Goal: Task Accomplishment & Management: Use online tool/utility

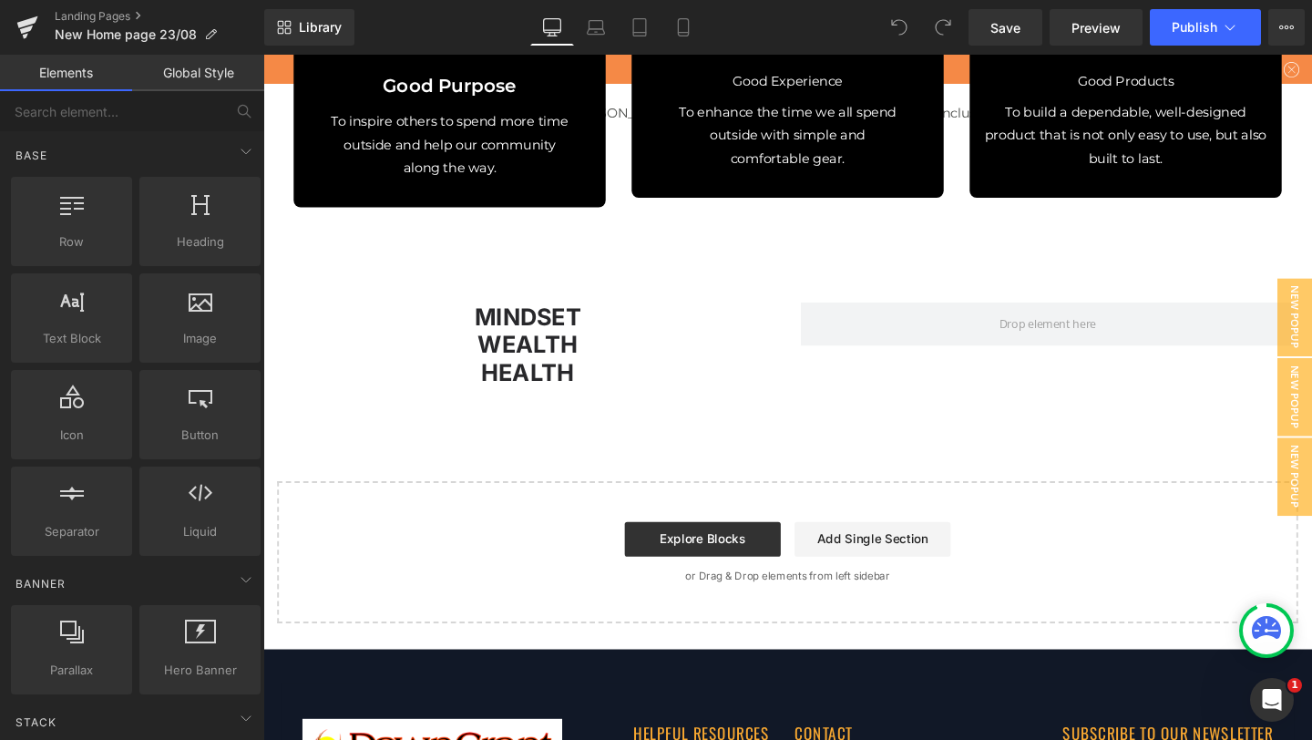
scroll to position [10279, 0]
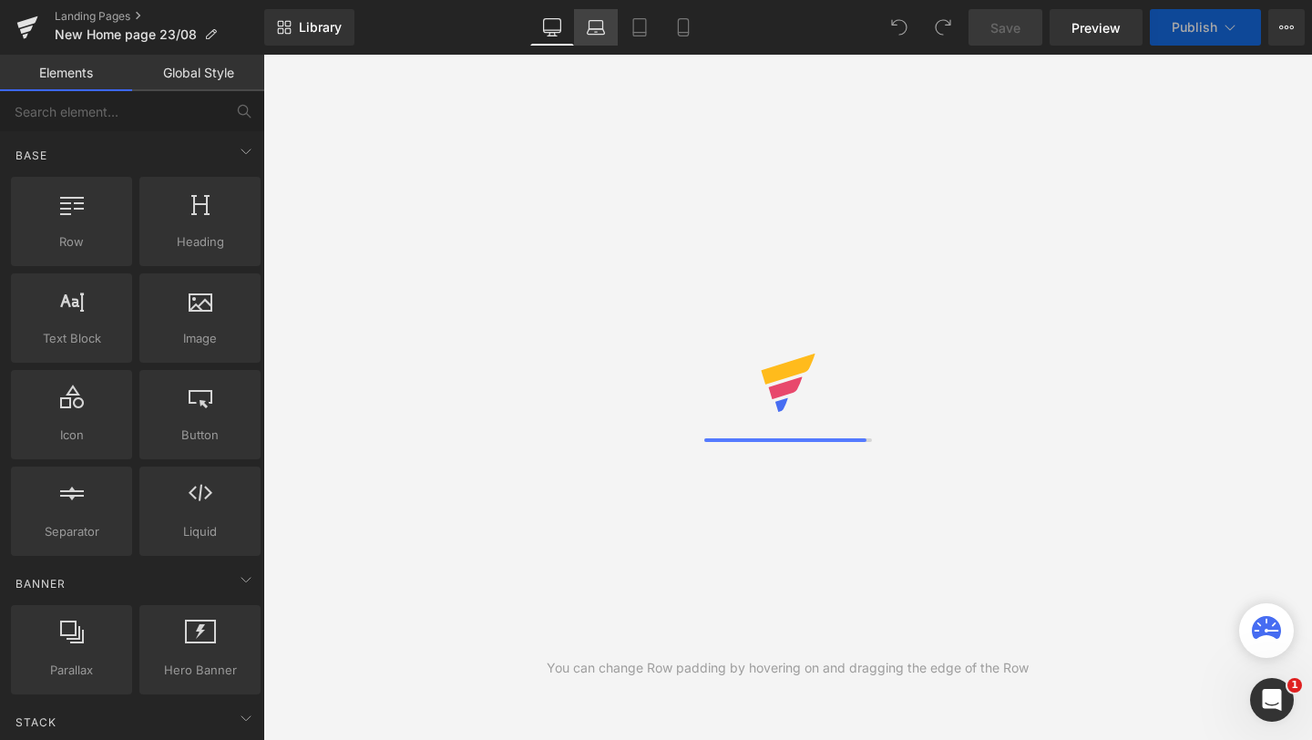
click at [606, 29] on link "Laptop" at bounding box center [596, 27] width 44 height 36
click at [551, 26] on icon at bounding box center [552, 27] width 18 height 18
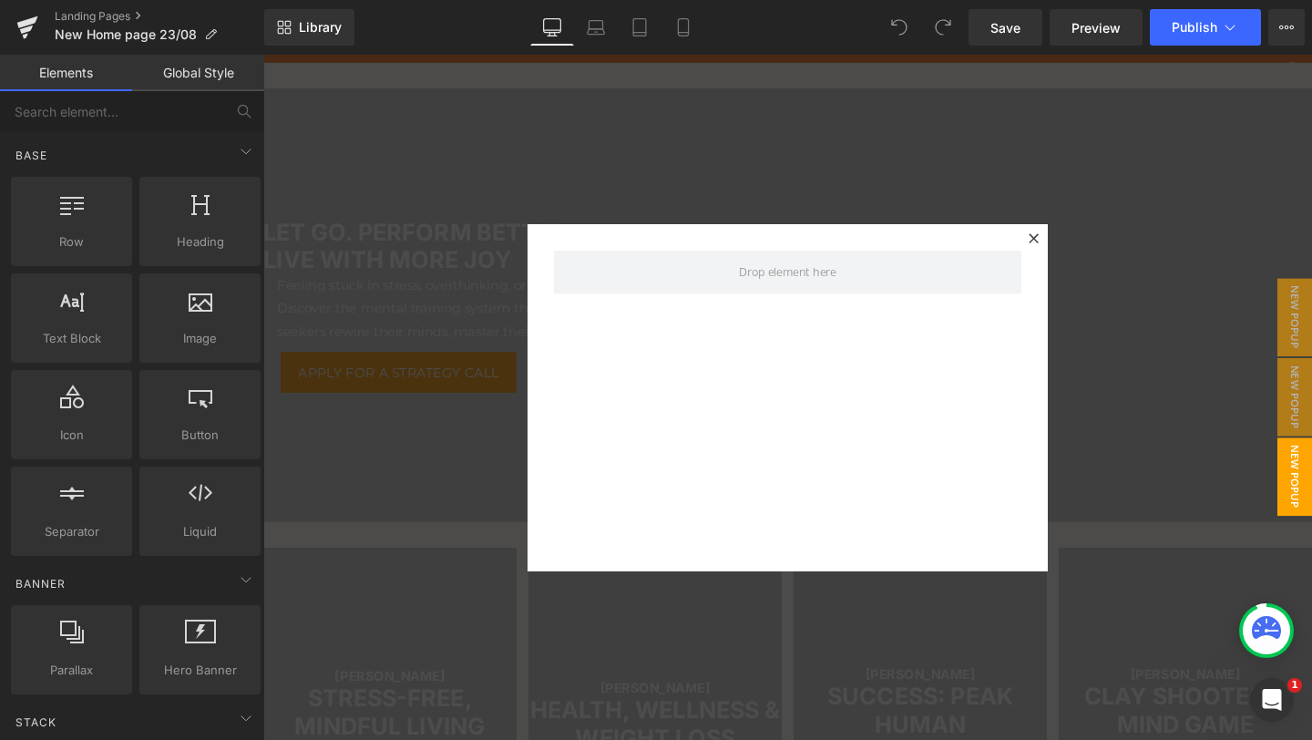
click at [885, 139] on div at bounding box center [814, 415] width 1103 height 721
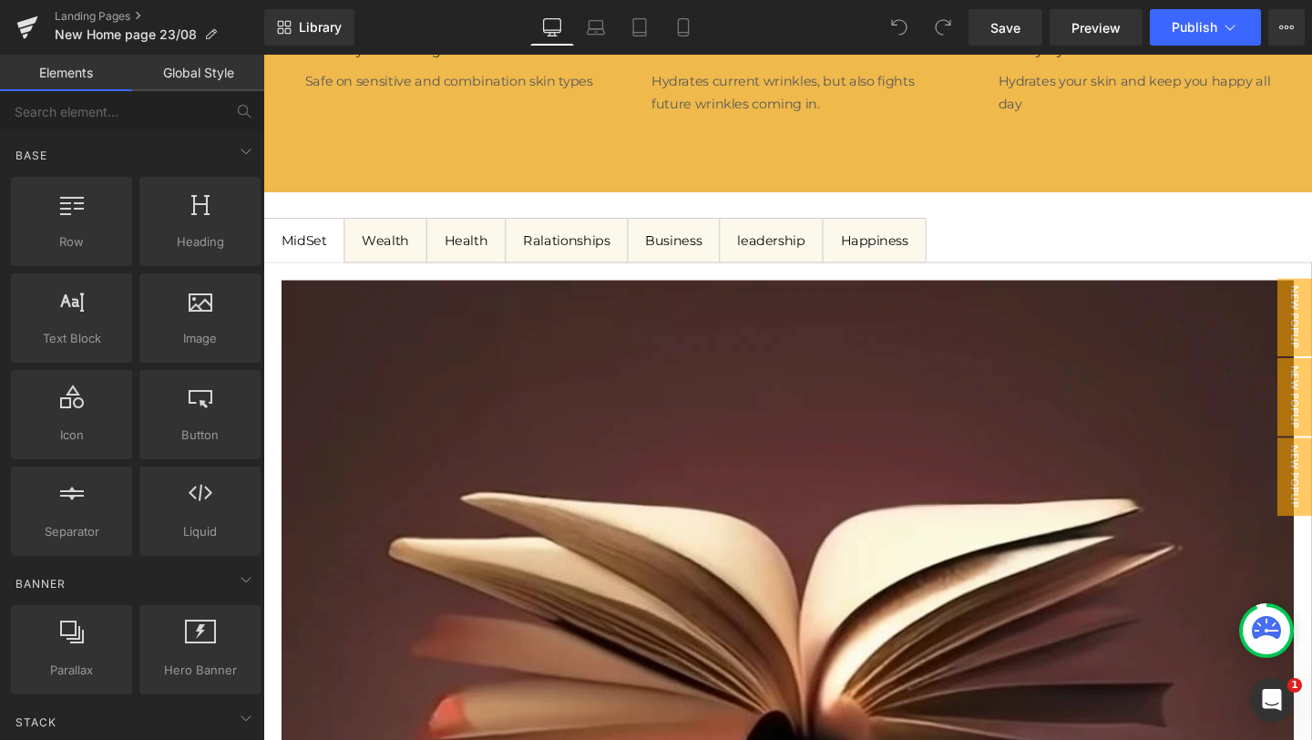
scroll to position [2920, 0]
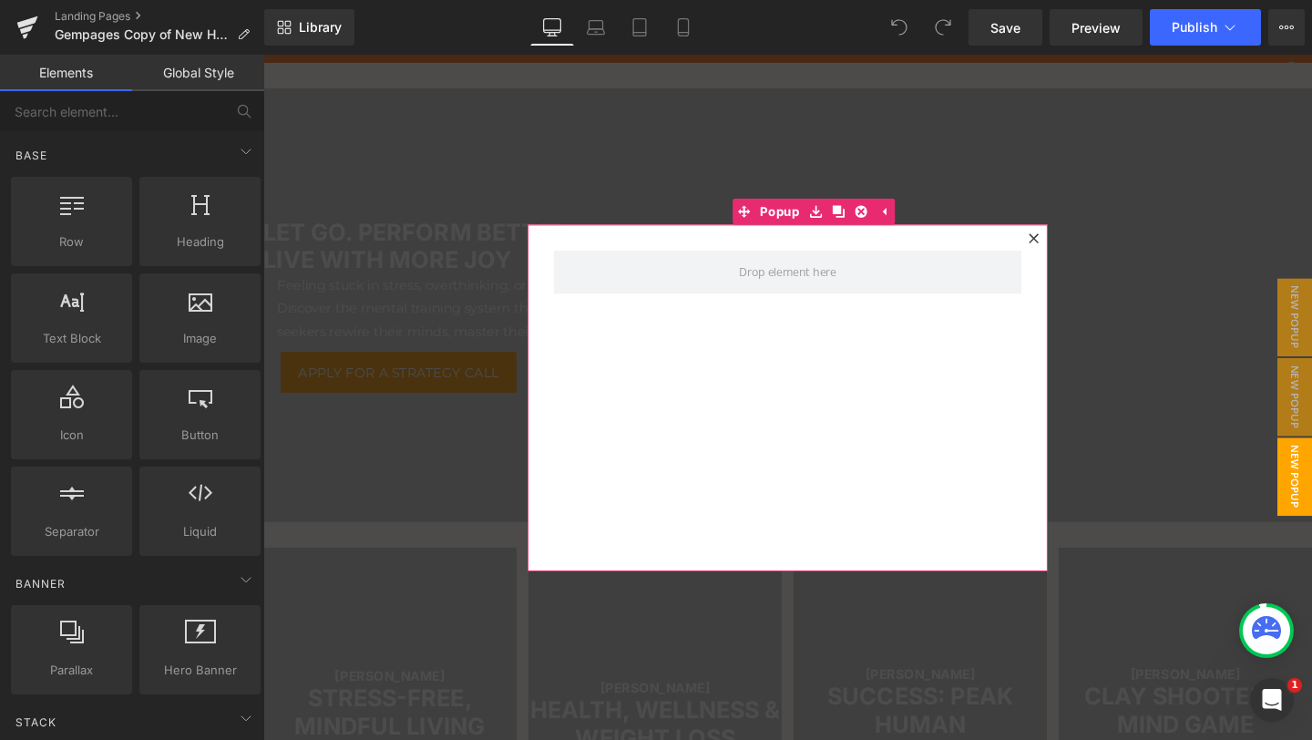
click at [1069, 243] on icon at bounding box center [1073, 247] width 10 height 10
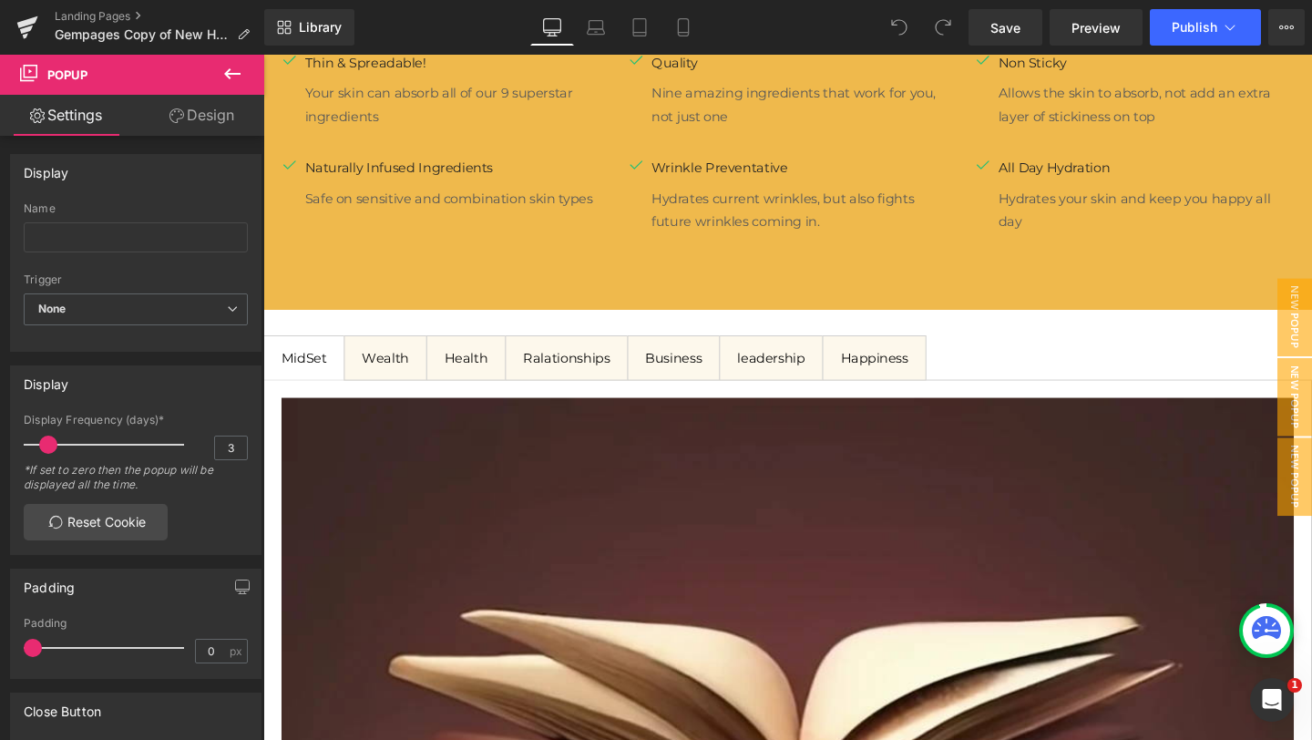
scroll to position [2852, 0]
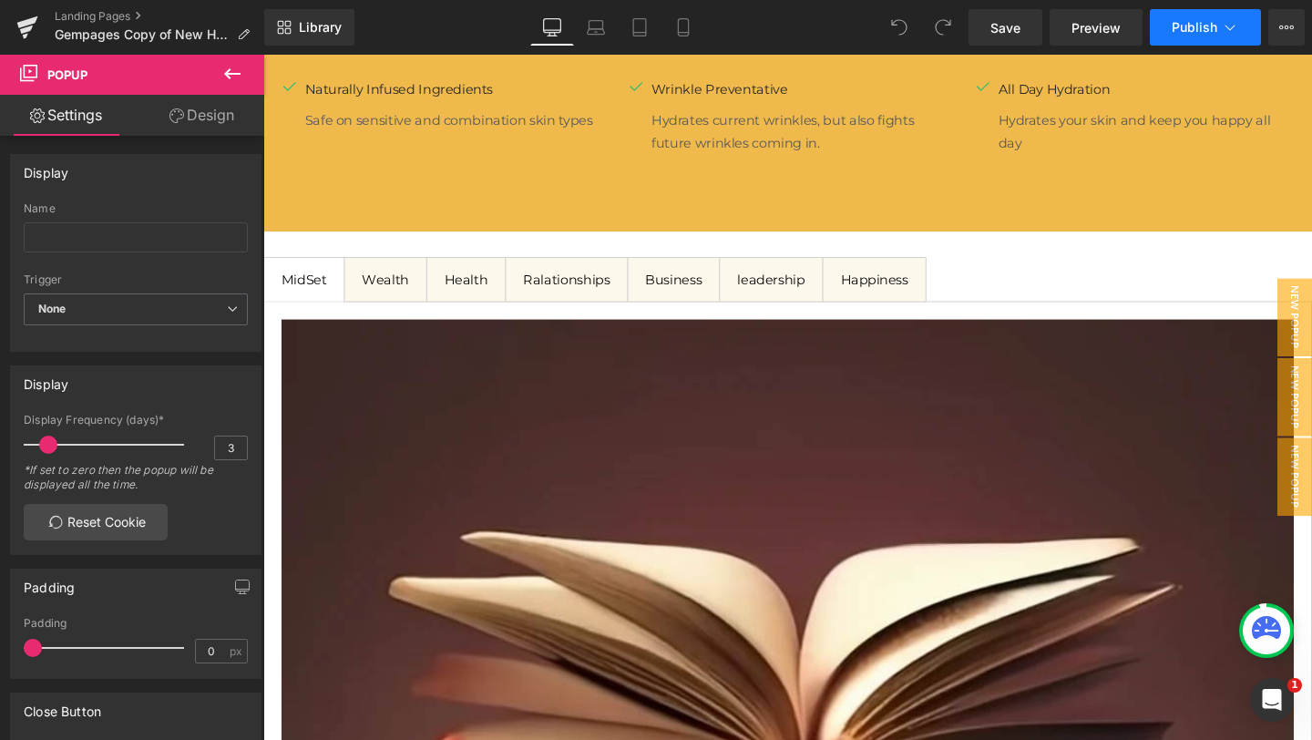
click at [1248, 18] on button "Publish" at bounding box center [1205, 27] width 111 height 36
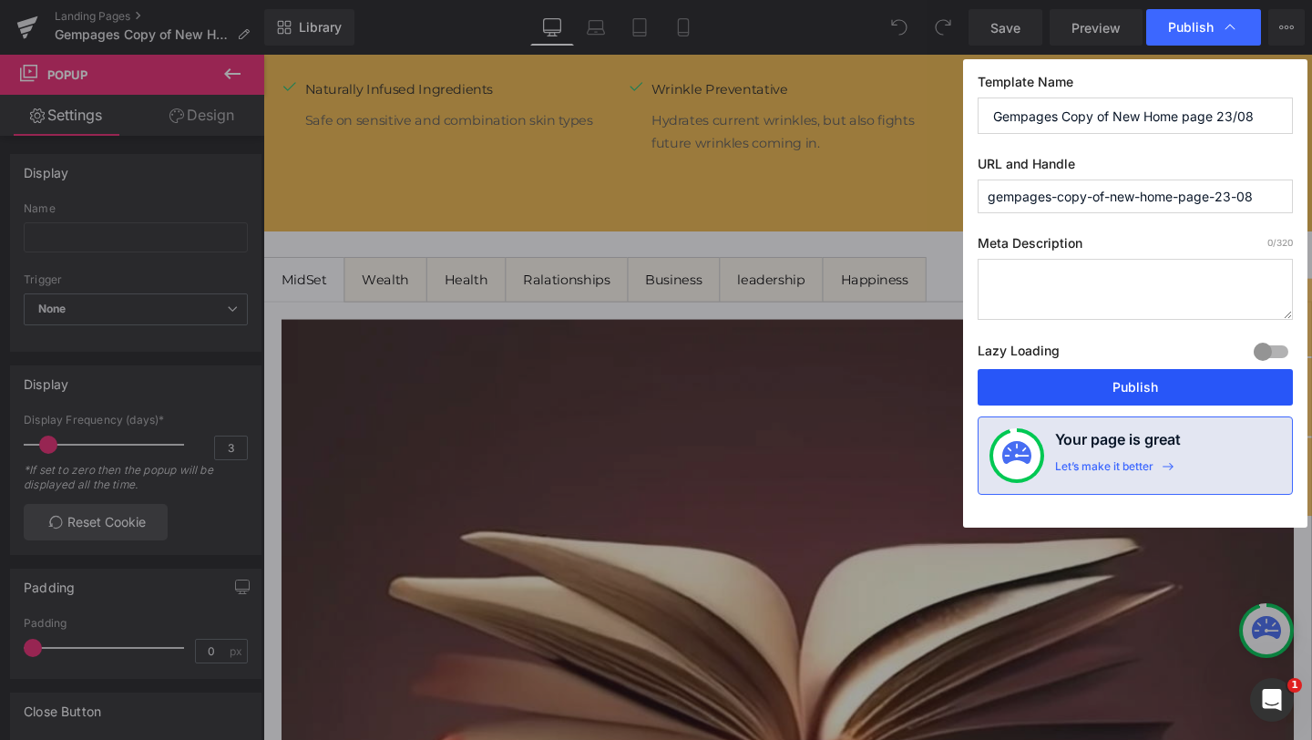
click at [0, 0] on button "Publish" at bounding box center [0, 0] width 0 height 0
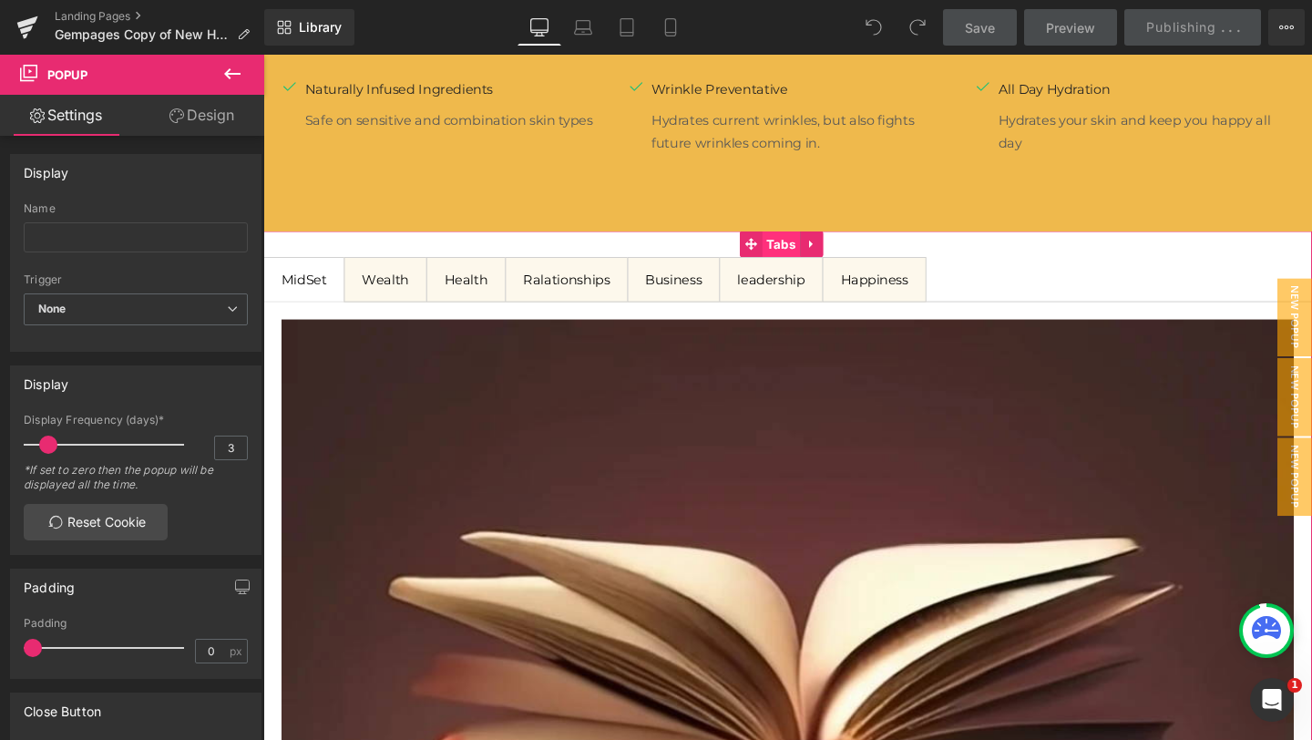
click at [809, 260] on span "Tabs" at bounding box center [807, 253] width 40 height 27
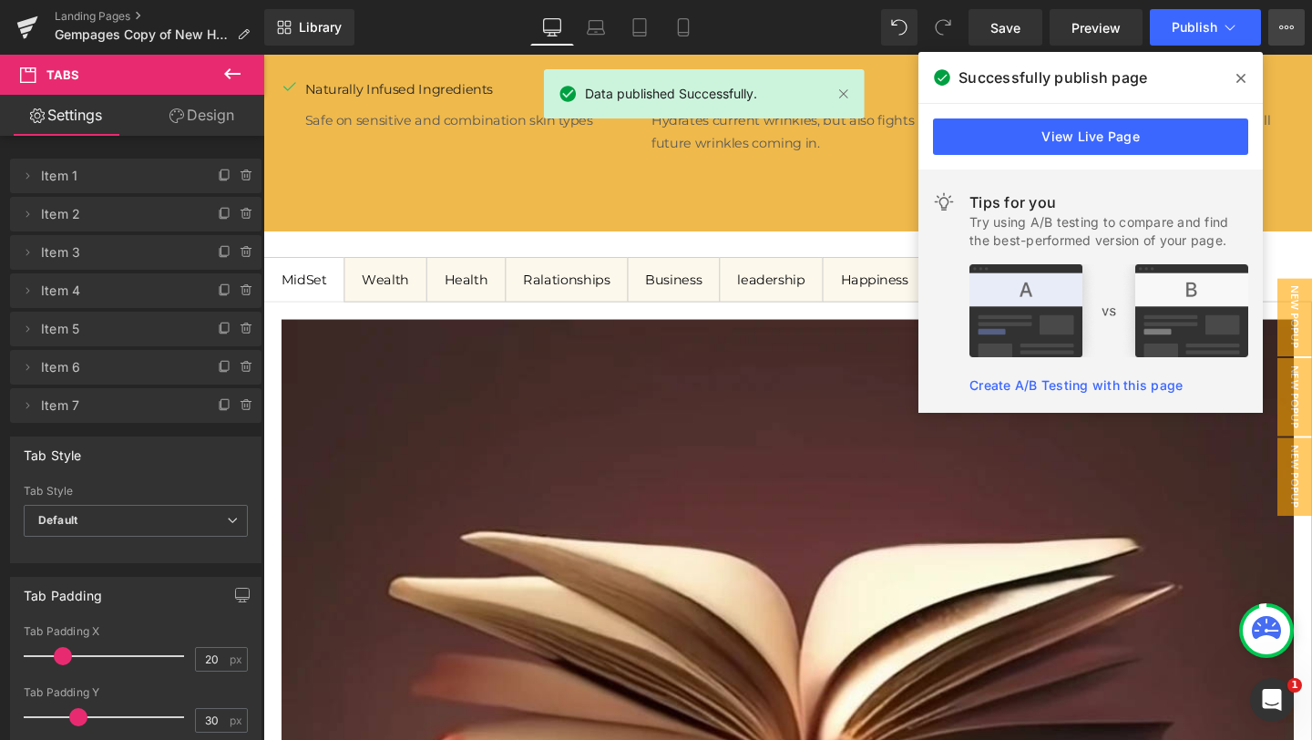
click at [1290, 30] on icon at bounding box center [1287, 27] width 15 height 15
click at [0, 0] on span at bounding box center [0, 0] width 0 height 0
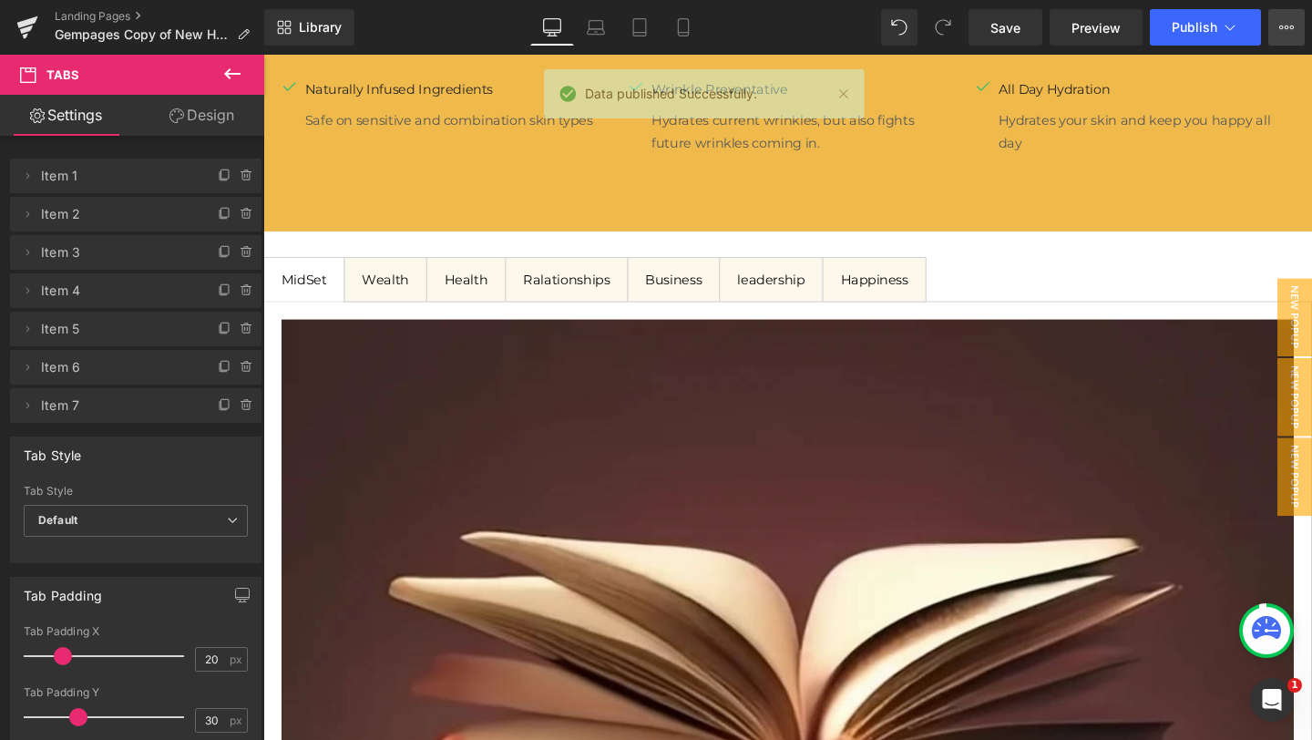
click at [1281, 35] on button "View Live Page View with current Template Save Template to Library Schedule Pub…" at bounding box center [1287, 27] width 36 height 36
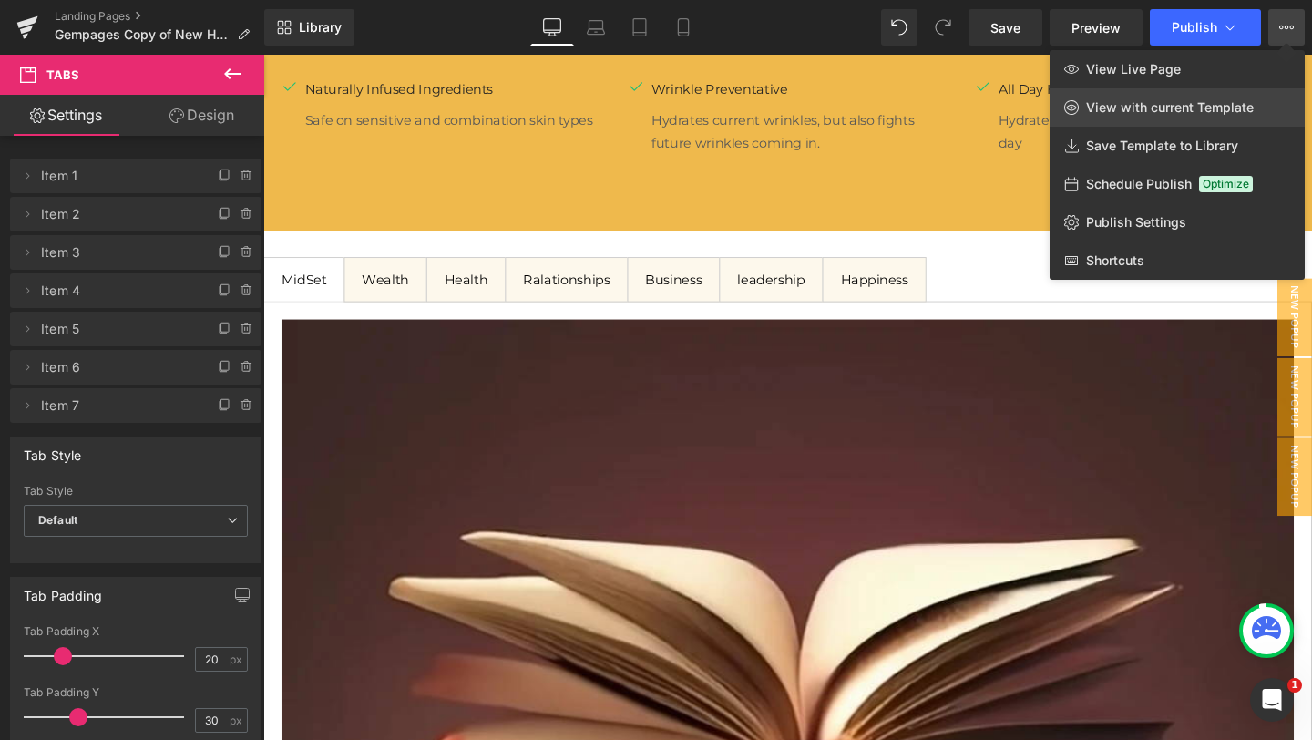
click at [1223, 113] on span "View with current Template" at bounding box center [1170, 107] width 168 height 16
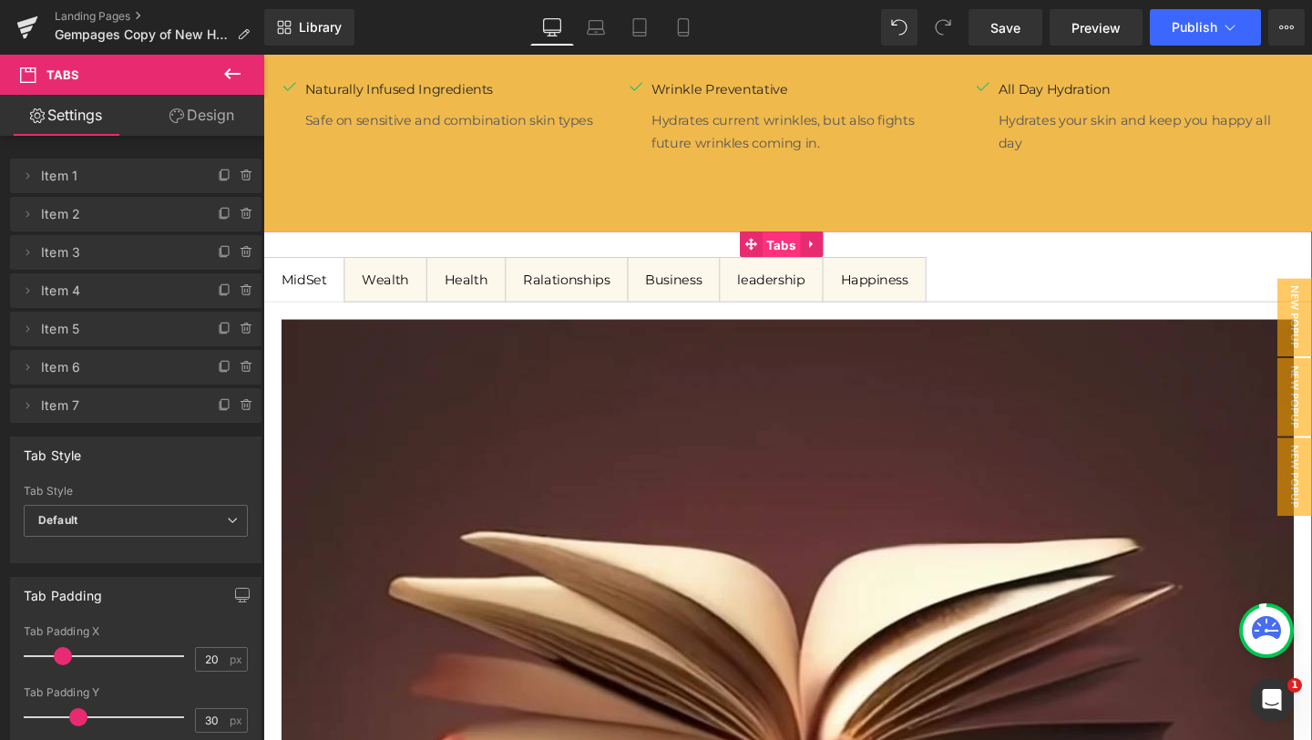
click at [801, 256] on span "Tabs" at bounding box center [807, 254] width 40 height 27
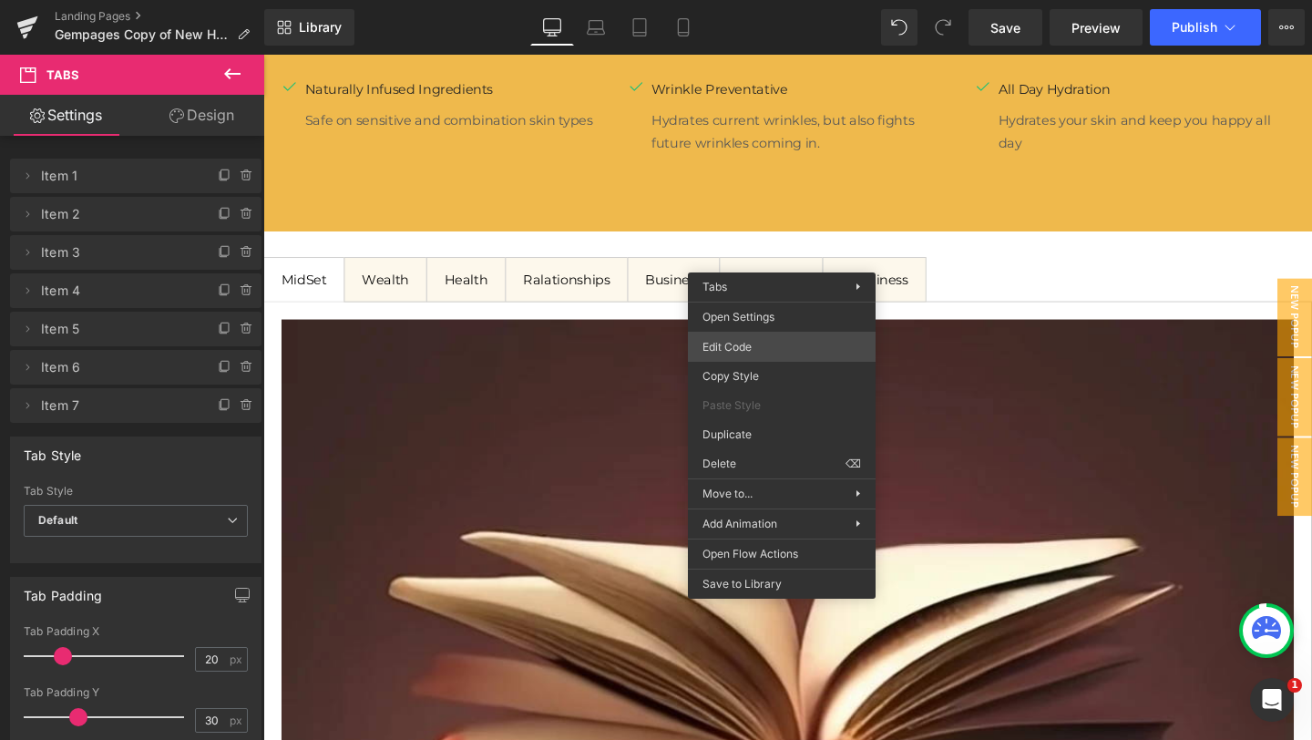
click at [765, 0] on div "Tabs You are previewing how the will restyle your page. You can not edit Elemen…" at bounding box center [656, 0] width 1312 height 0
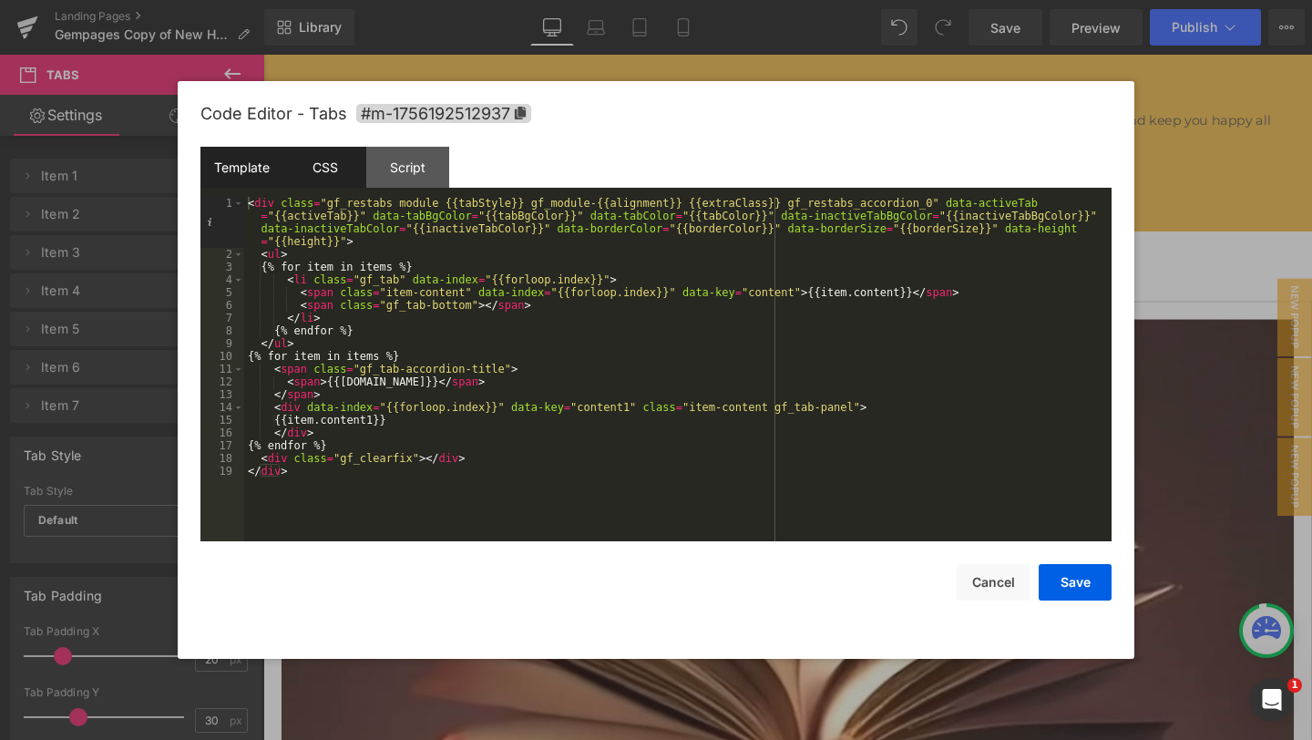
click at [334, 176] on div "CSS" at bounding box center [324, 167] width 83 height 41
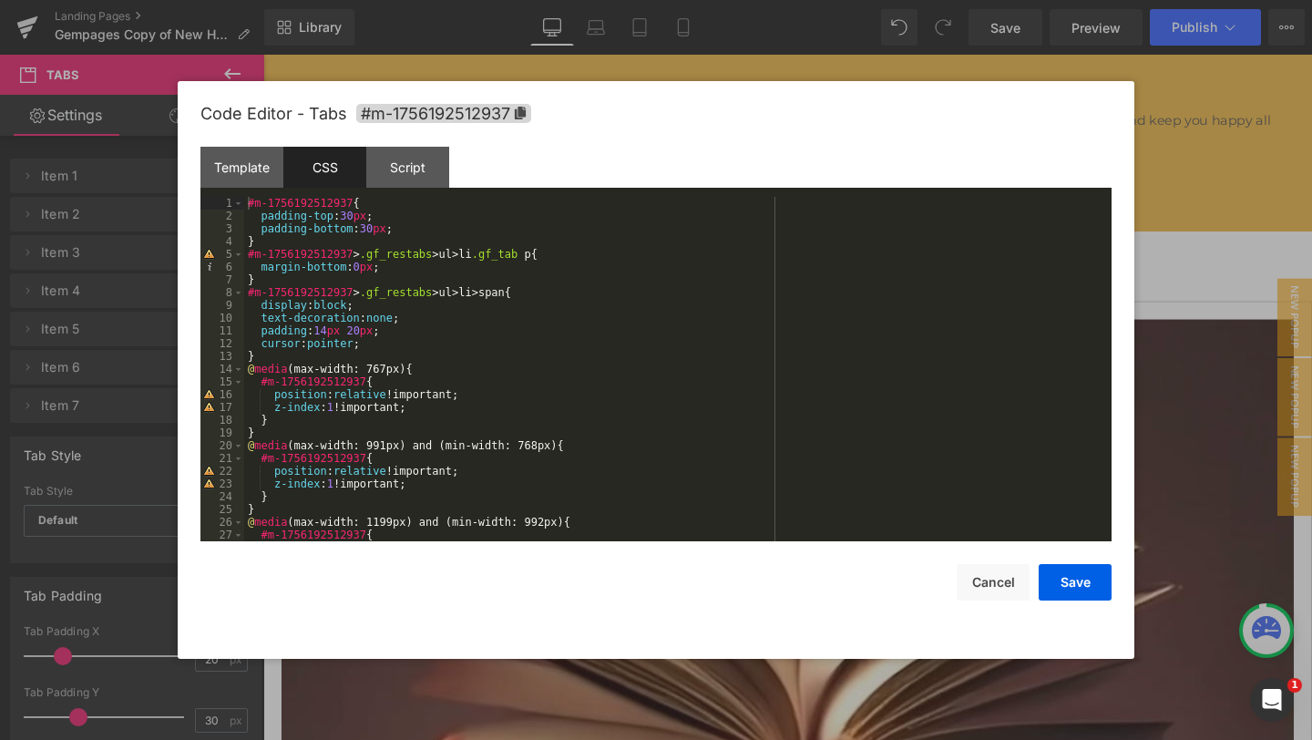
click at [0, 0] on div "Code Editor - Tabs #m-1756192512937 Template CSS Script Data 1 2 3 4 5 6 7 8 9 …" at bounding box center [0, 0] width 0 height 0
click at [0, 0] on div at bounding box center [0, 0] width 0 height 0
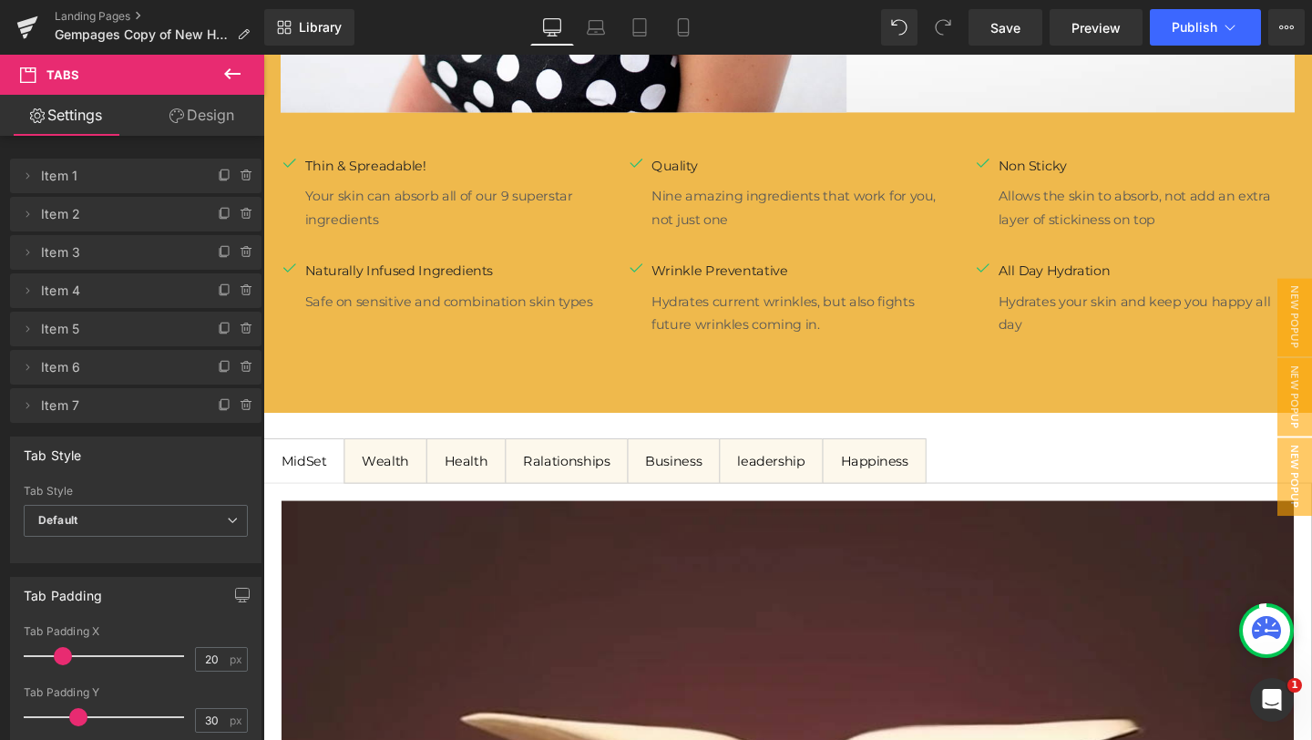
scroll to position [3019, 0]
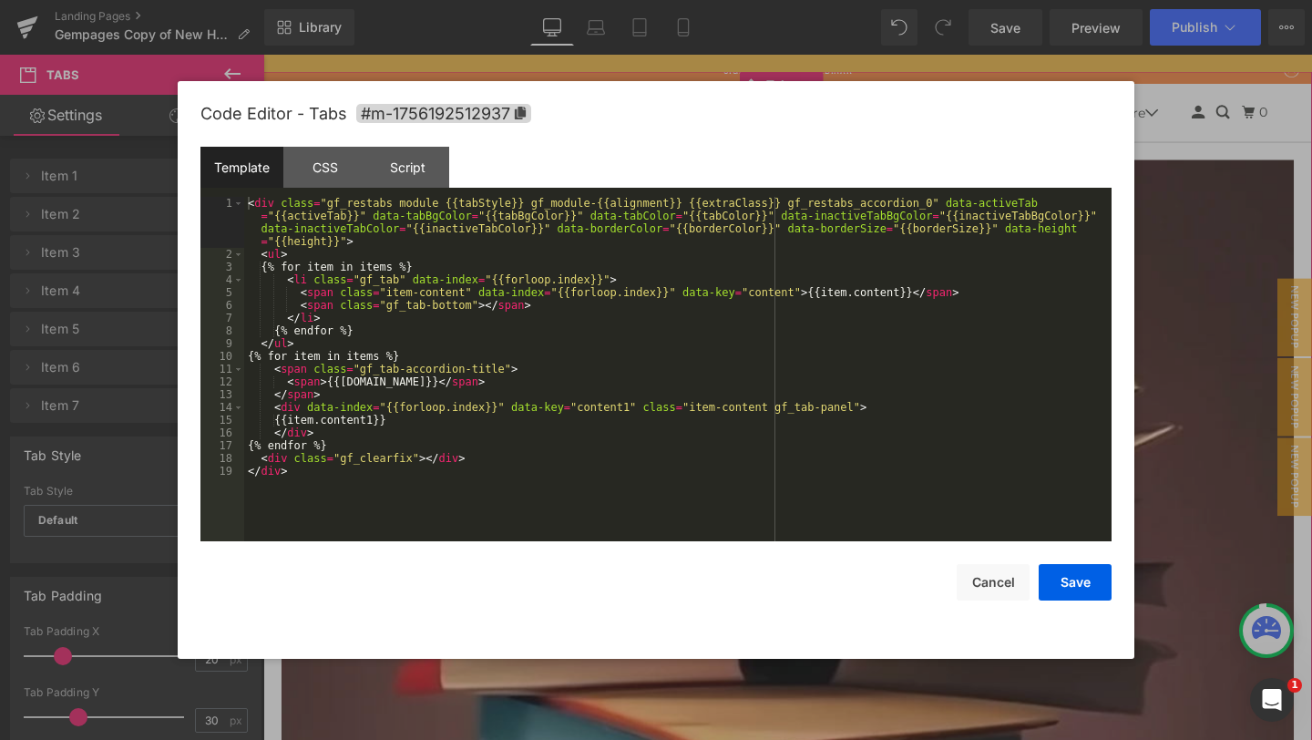
click at [777, 0] on div "Tabs You are previewing how the will restyle your page. You can not edit Elemen…" at bounding box center [656, 0] width 1312 height 0
click at [0, 0] on div "CSS" at bounding box center [0, 0] width 0 height 0
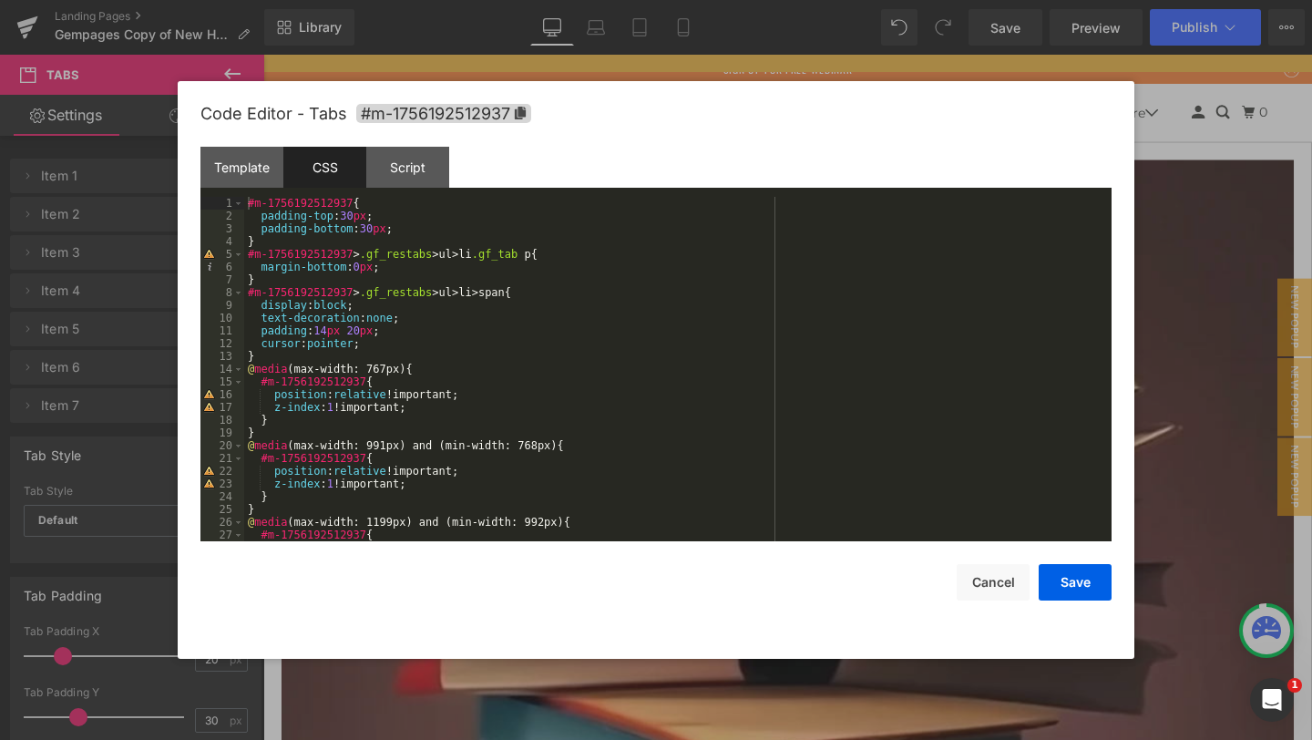
click at [0, 0] on div "#m-1756192512937 { padding-top : 30 px ; padding-bottom : 30 px ; } #m-17561925…" at bounding box center [0, 0] width 0 height 0
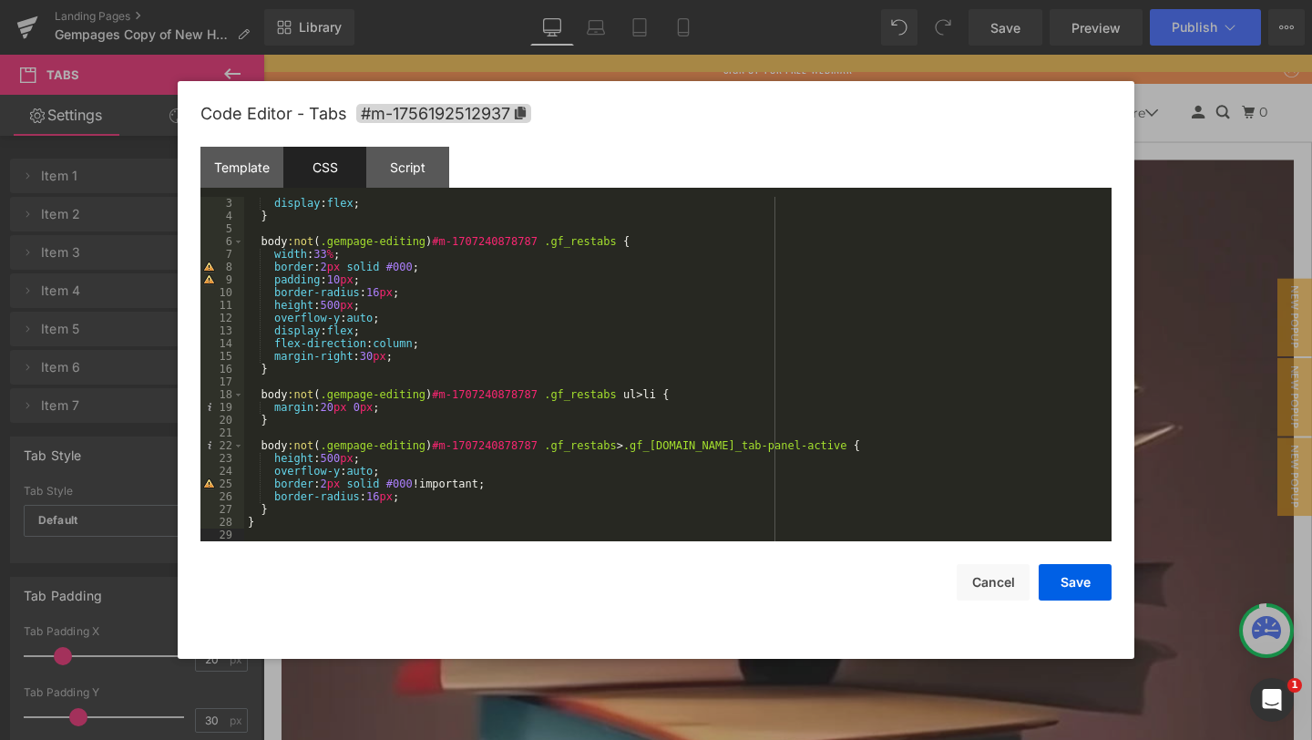
scroll to position [0, 0]
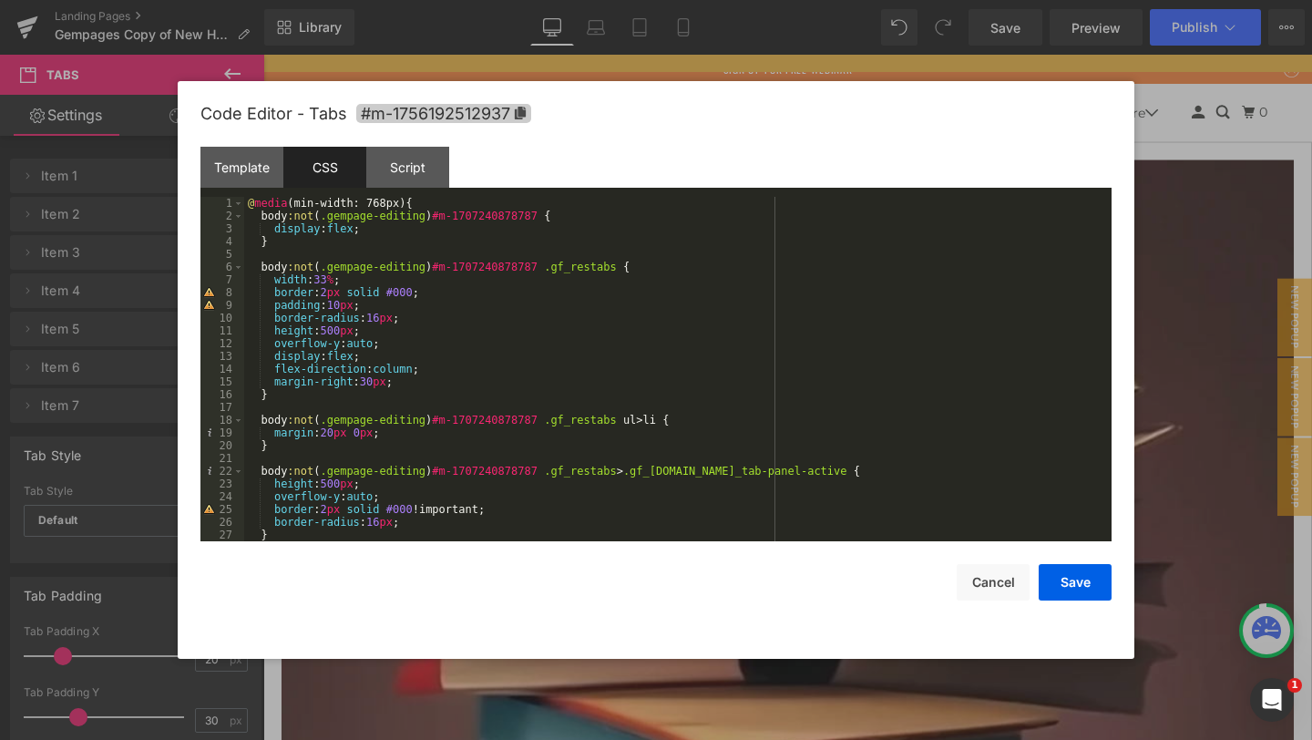
drag, startPoint x: 545, startPoint y: 212, endPoint x: 456, endPoint y: 221, distance: 89.7
click at [0, 0] on div "@ media (min-width: 768px) { body :not ( .gempage-editing ) #m-1707240878787 { …" at bounding box center [0, 0] width 0 height 0
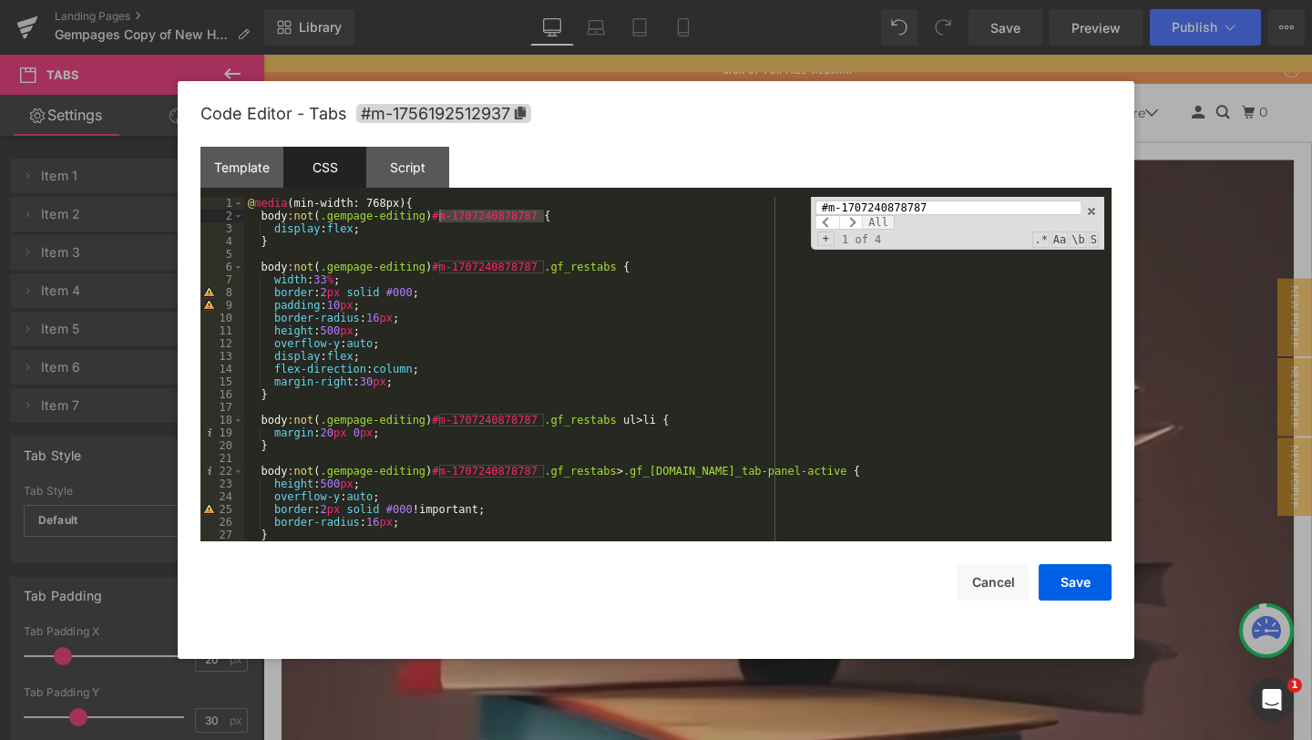
click at [0, 0] on span "All" at bounding box center [0, 0] width 0 height 0
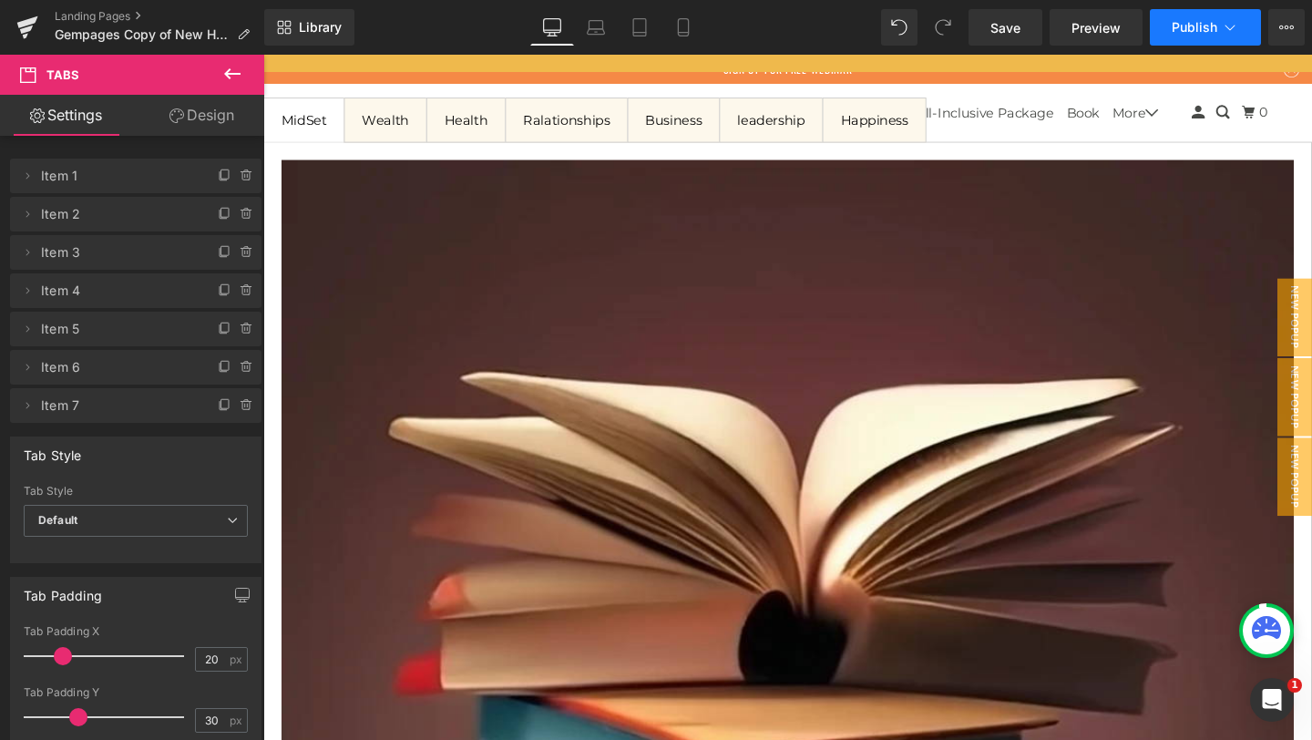
click at [1208, 35] on button "Publish" at bounding box center [1205, 27] width 111 height 36
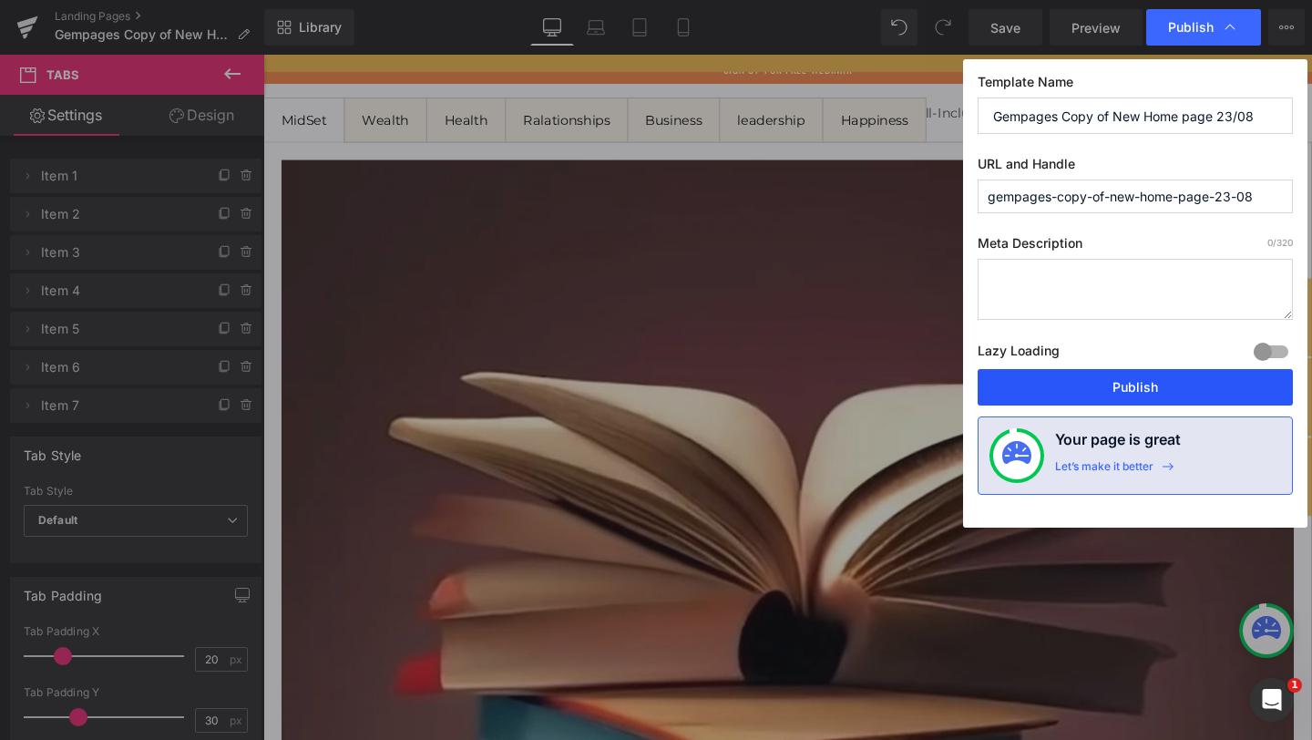
click at [0, 0] on button "Publish" at bounding box center [0, 0] width 0 height 0
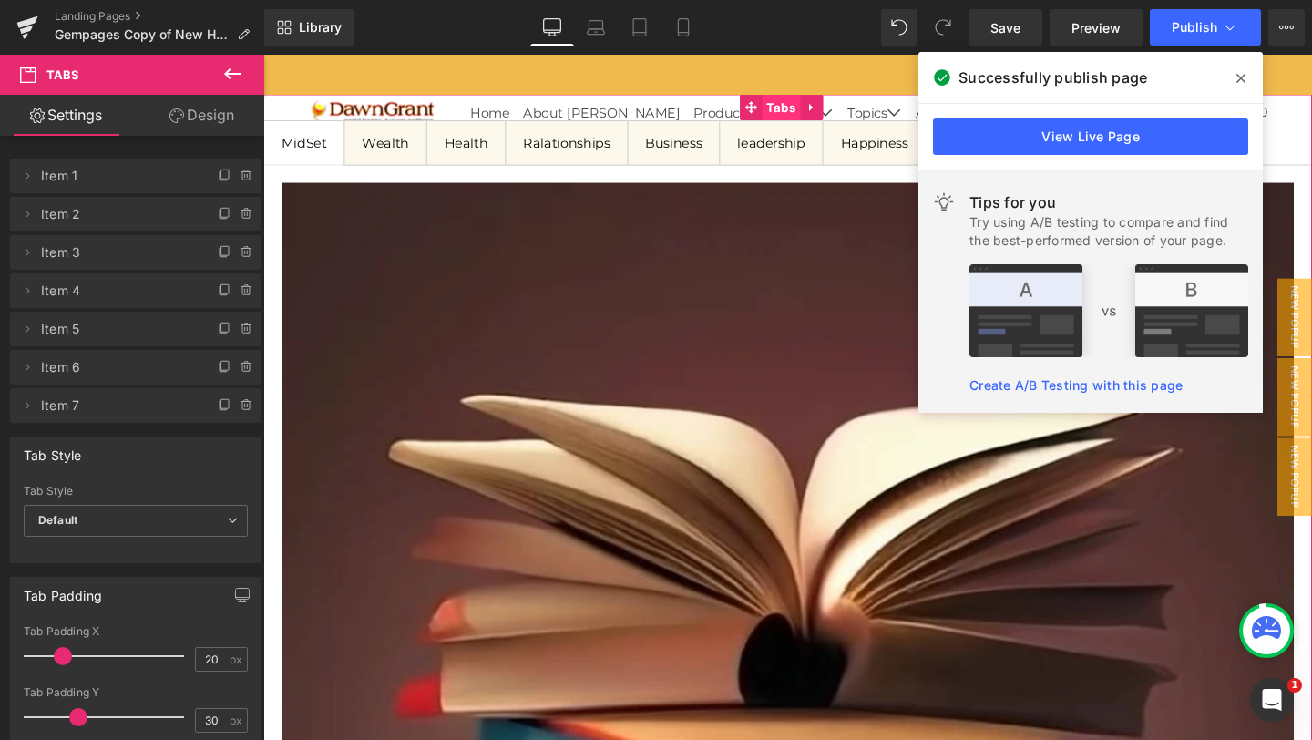
scroll to position [2988, 0]
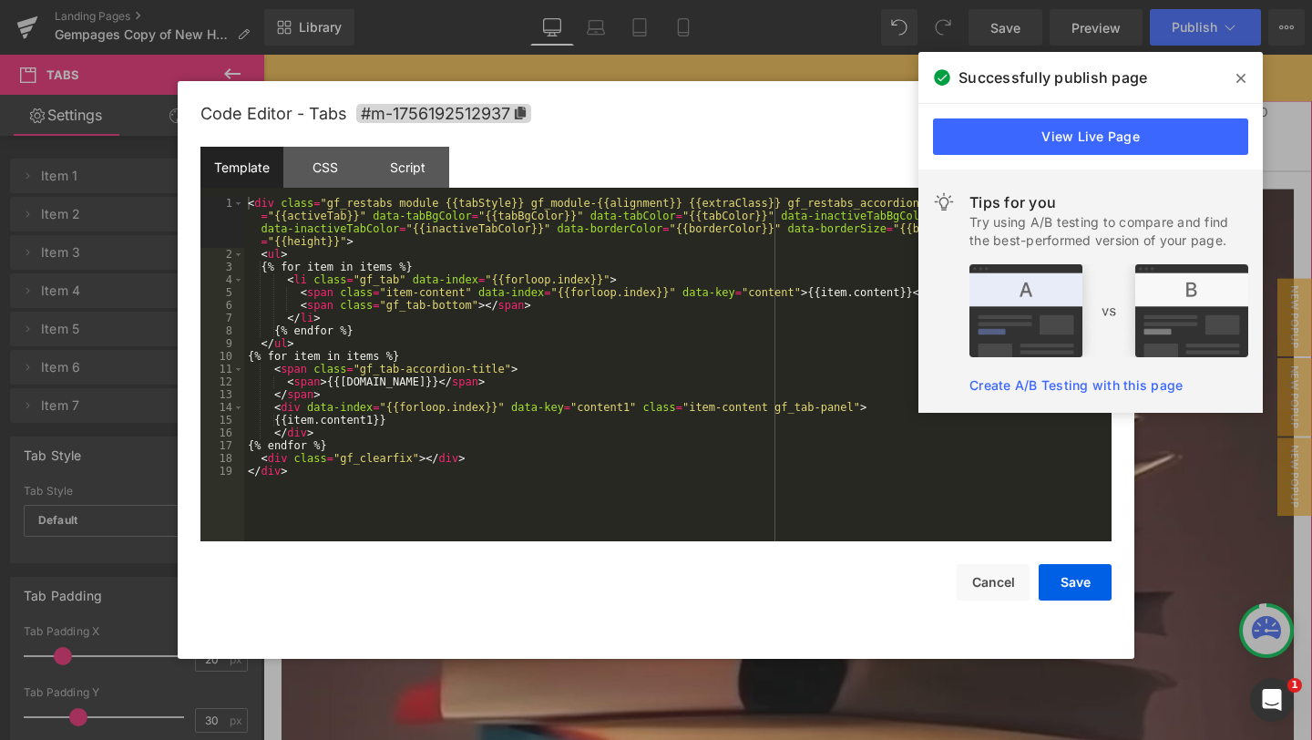
click at [736, 0] on div "Tabs You are previewing how the will restyle your page. You can not edit Elemen…" at bounding box center [656, 0] width 1312 height 0
click at [0, 0] on div "CSS" at bounding box center [0, 0] width 0 height 0
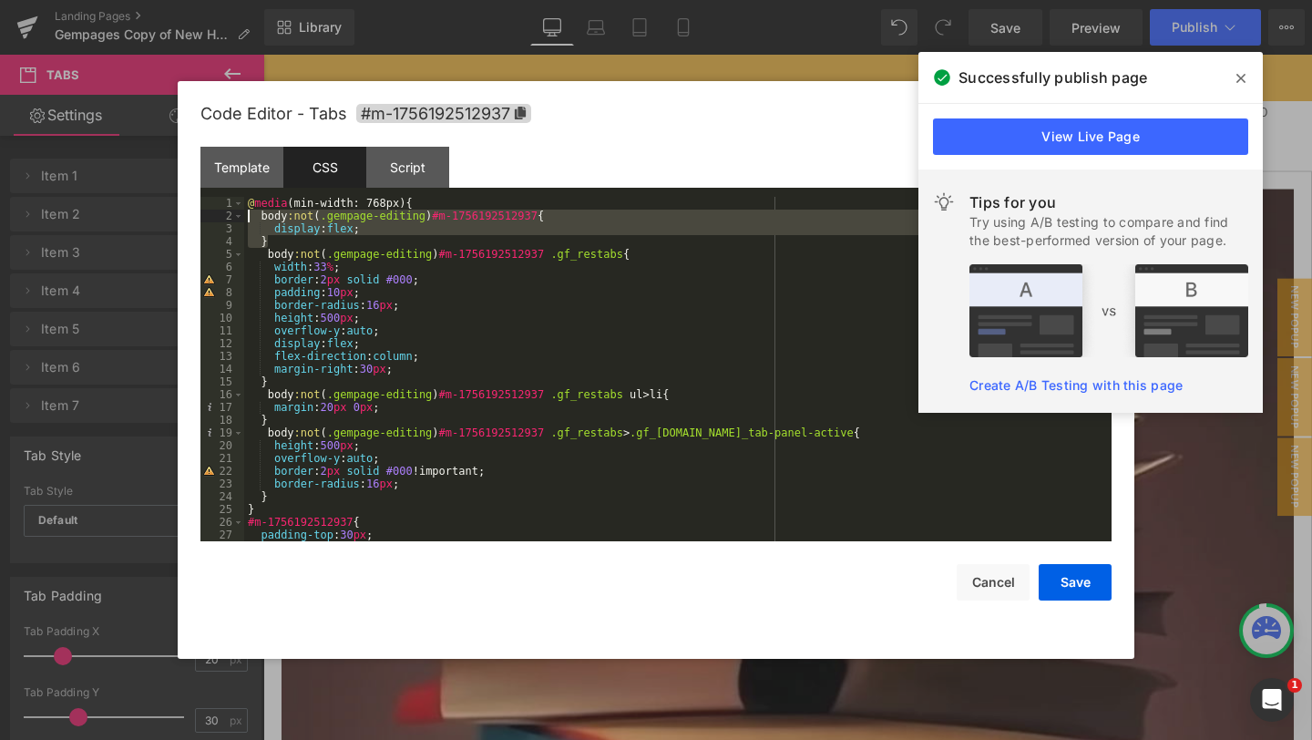
drag, startPoint x: 285, startPoint y: 238, endPoint x: 224, endPoint y: 221, distance: 63.5
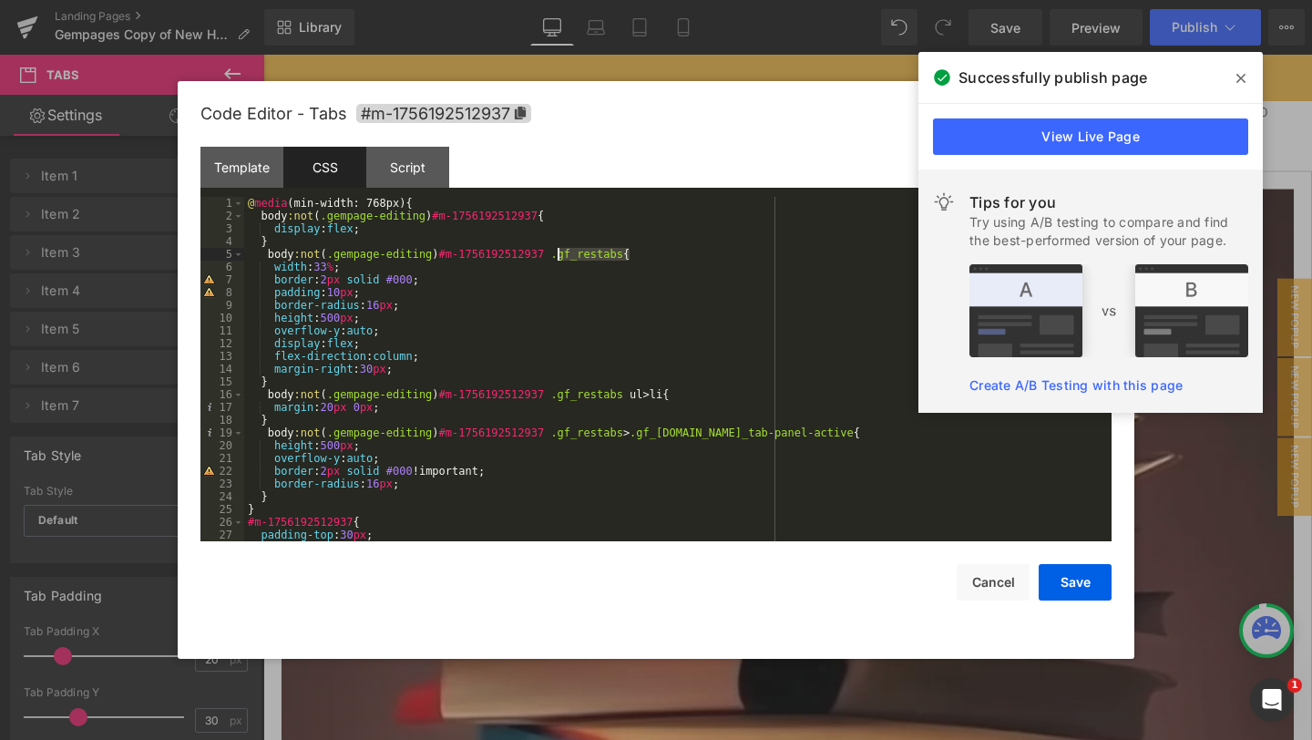
drag, startPoint x: 632, startPoint y: 252, endPoint x: 560, endPoint y: 250, distance: 73.0
click at [0, 0] on div "@ media (min-width: 768px) { body :not ( .gempage-editing ) #m-1756192512937 { …" at bounding box center [0, 0] width 0 height 0
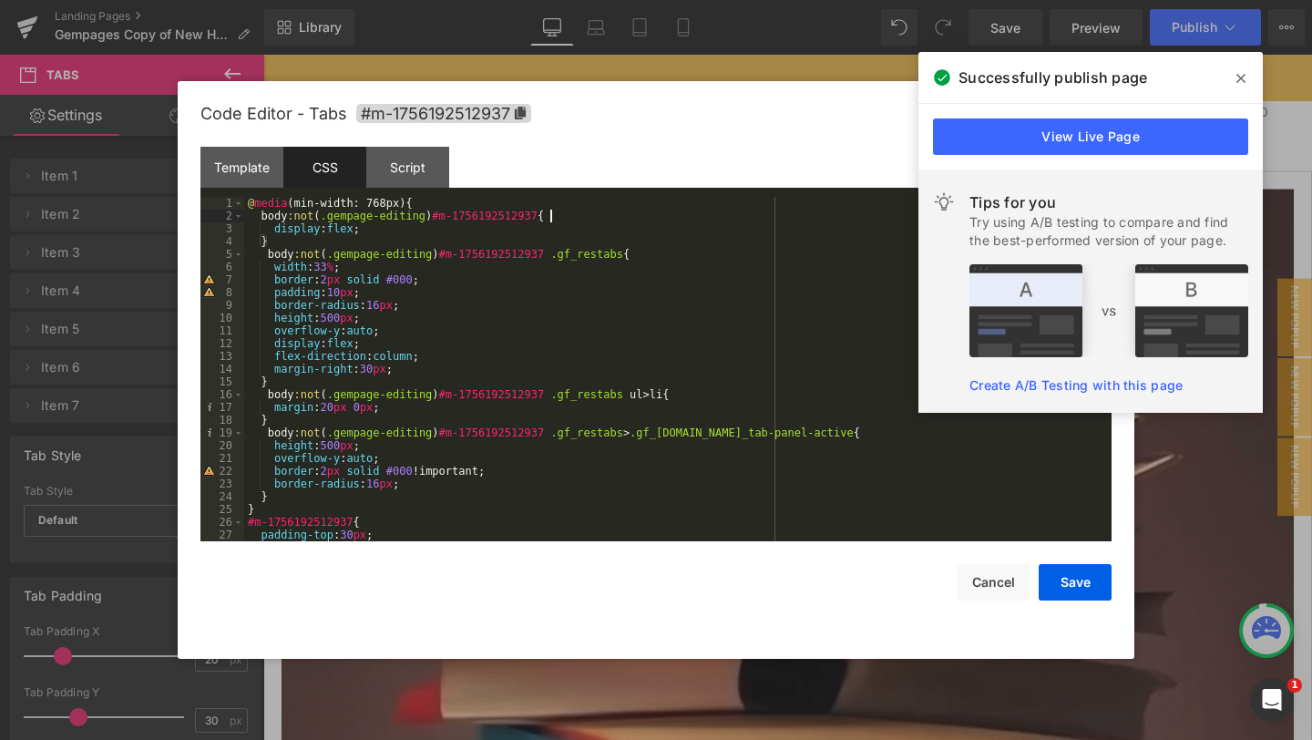
click at [0, 0] on div "@ media (min-width: 768px) { body :not ( .gempage-editing ) #m-1756192512937 { …" at bounding box center [0, 0] width 0 height 0
click at [0, 0] on div "@ media (min-width: 768px) { body :not ( .gempage-editing ) #m-1756192512937 .g…" at bounding box center [0, 0] width 0 height 0
click at [0, 0] on button "Save" at bounding box center [0, 0] width 0 height 0
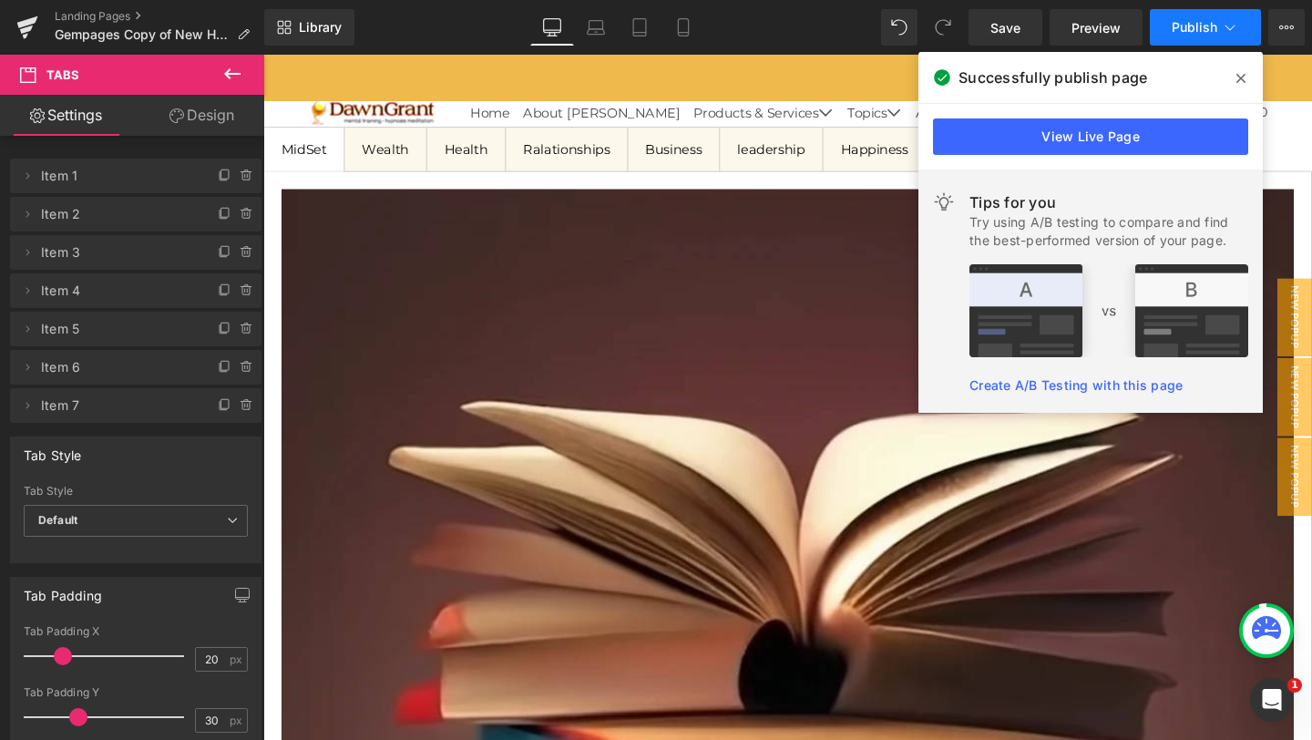
click at [1200, 27] on span "Publish" at bounding box center [1195, 27] width 46 height 15
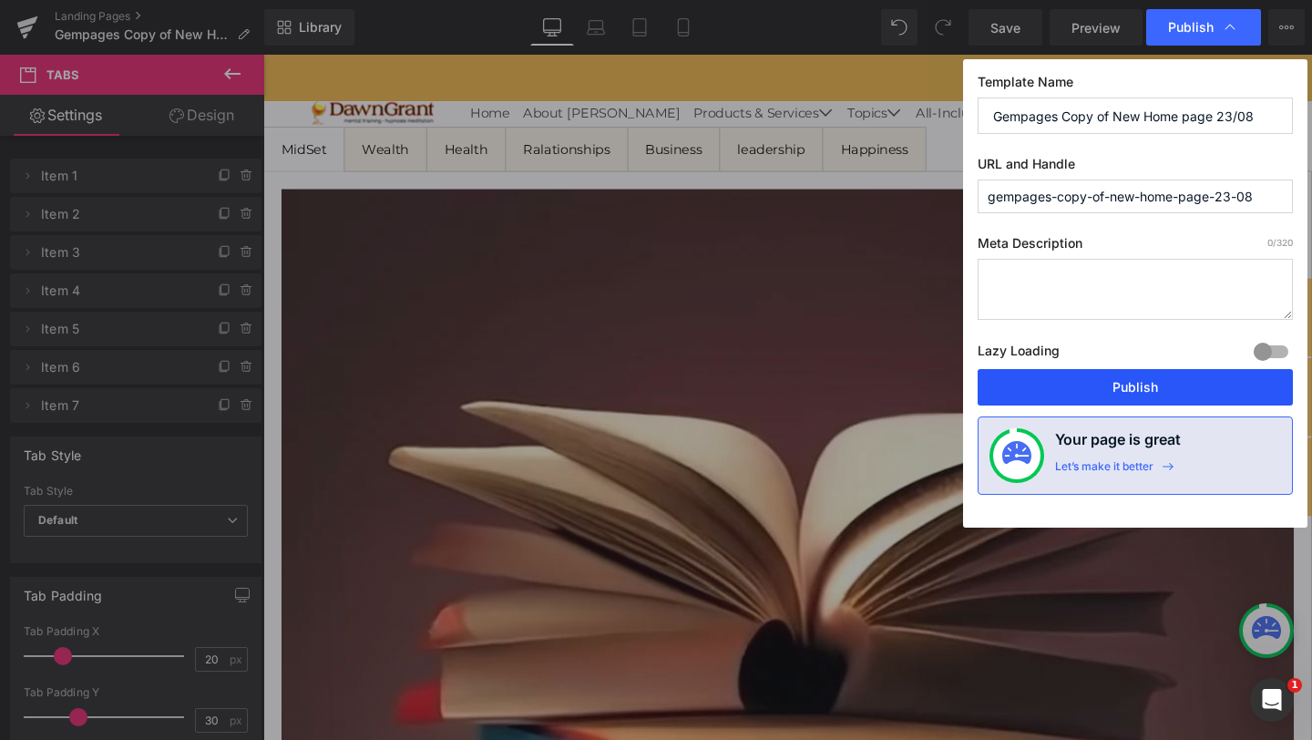
drag, startPoint x: 1126, startPoint y: 393, endPoint x: 600, endPoint y: 276, distance: 538.6
click at [0, 0] on button "Publish" at bounding box center [0, 0] width 0 height 0
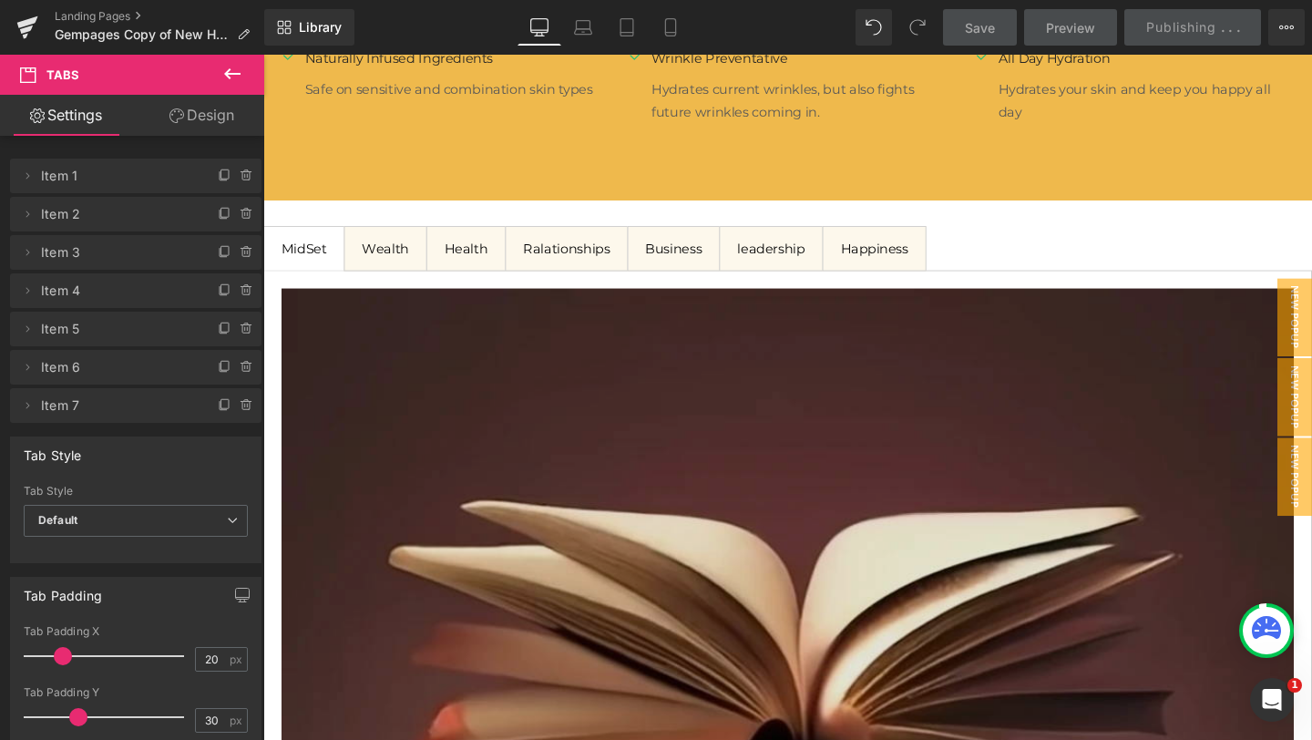
scroll to position [2883, 0]
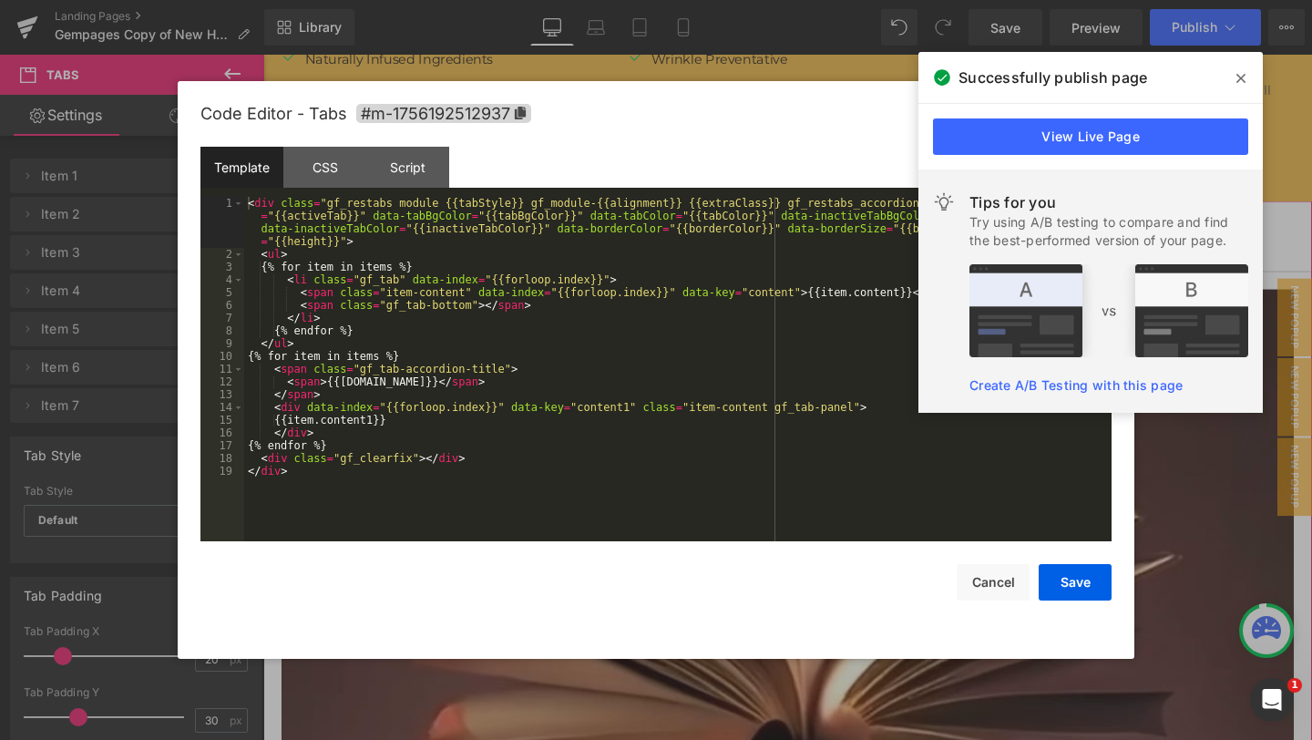
click at [736, 0] on div "Tabs You are previewing how the will restyle your page. You can not edit Elemen…" at bounding box center [656, 0] width 1312 height 0
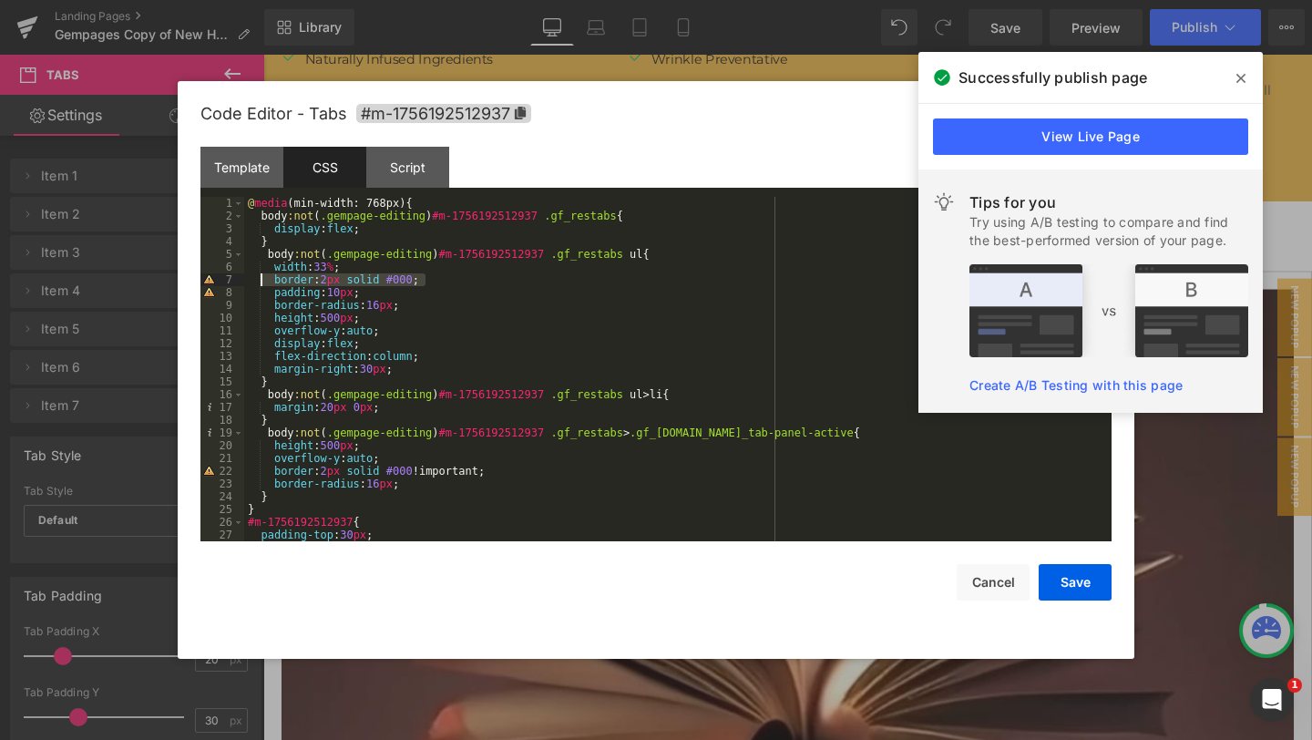
drag, startPoint x: 446, startPoint y: 279, endPoint x: 269, endPoint y: 278, distance: 176.8
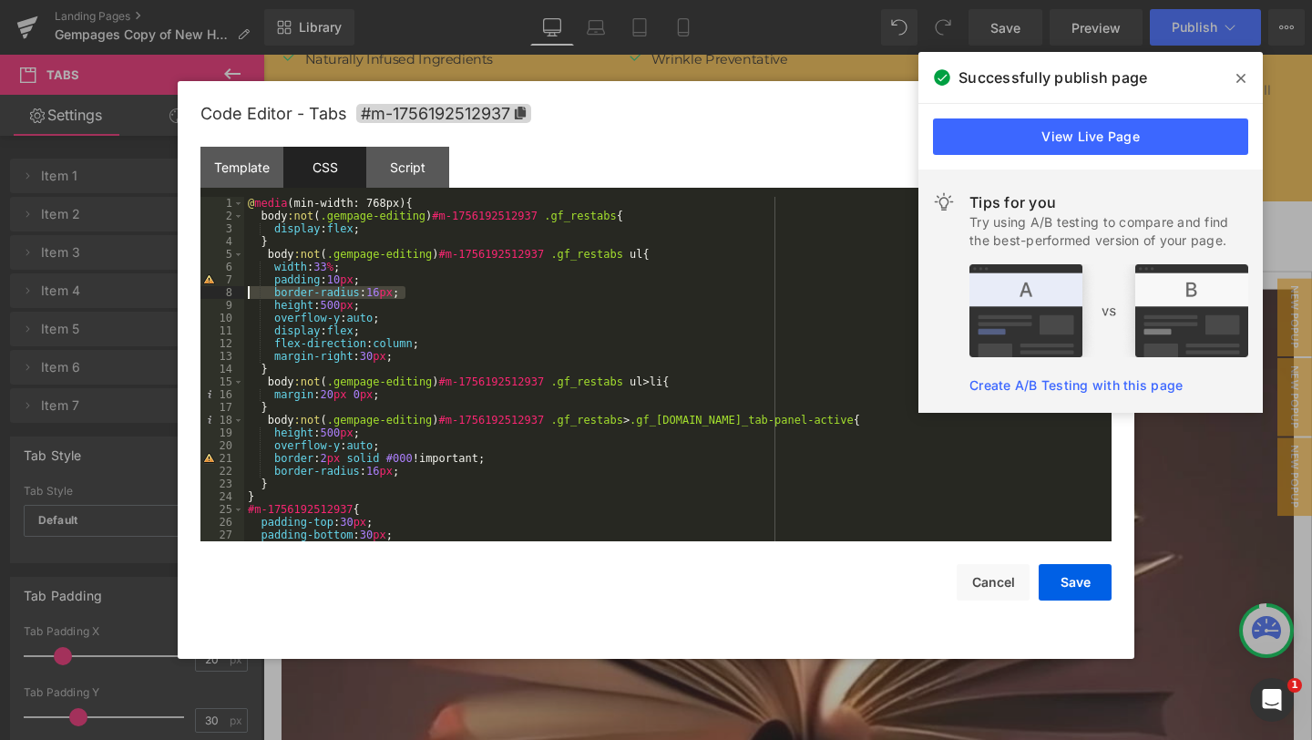
drag, startPoint x: 422, startPoint y: 293, endPoint x: 224, endPoint y: 294, distance: 197.8
drag, startPoint x: 380, startPoint y: 304, endPoint x: 228, endPoint y: 305, distance: 152.2
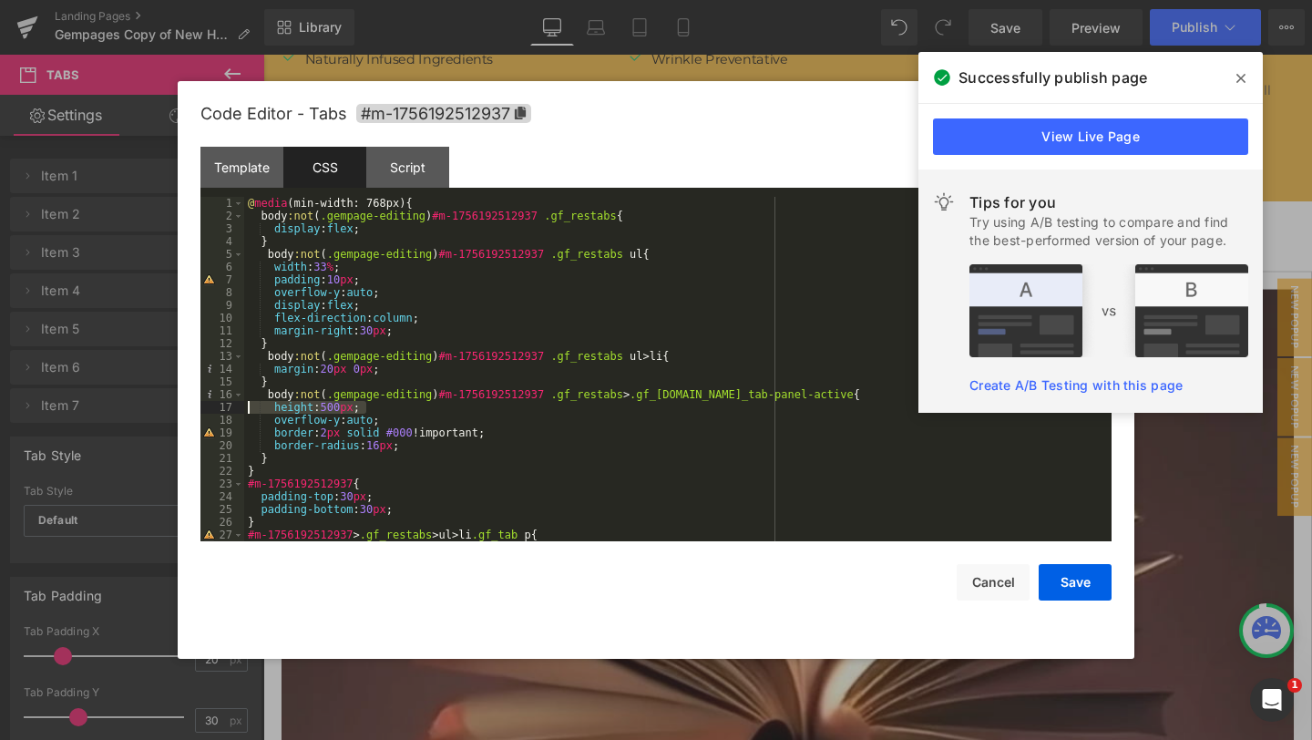
drag, startPoint x: 379, startPoint y: 406, endPoint x: 220, endPoint y: 407, distance: 159.5
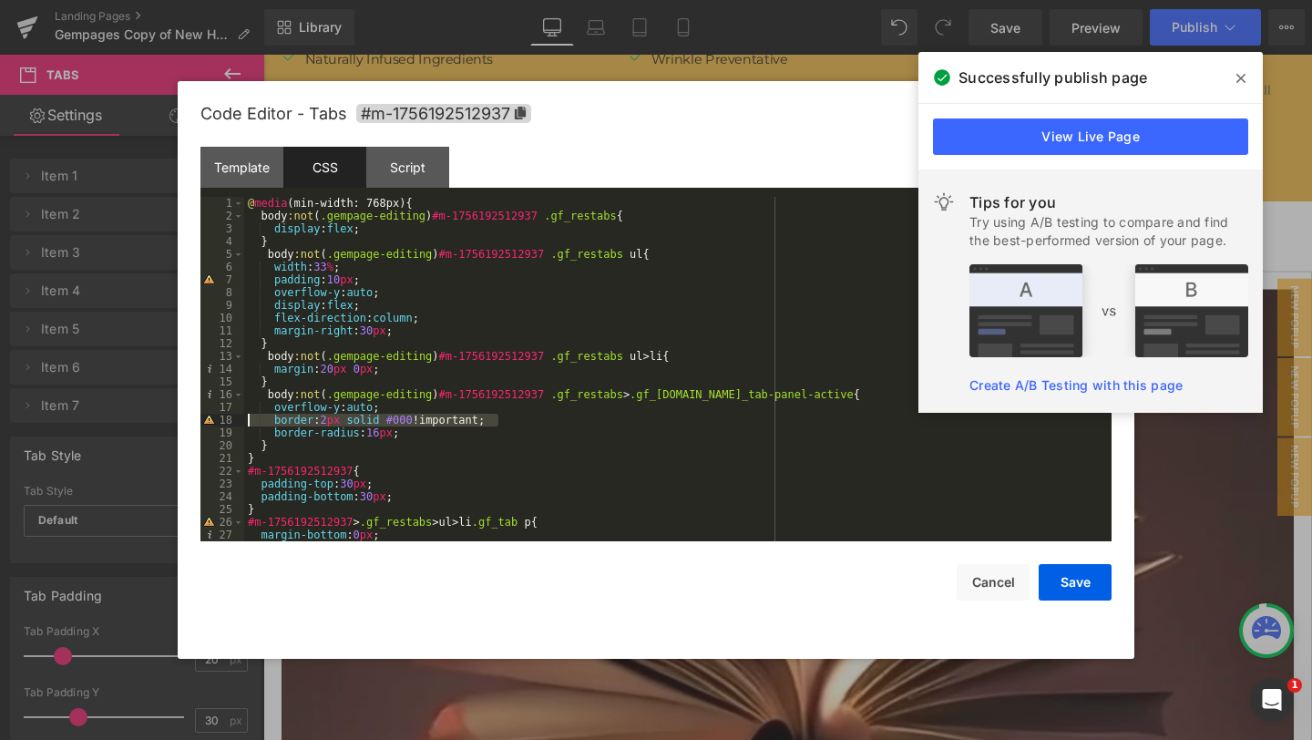
drag, startPoint x: 523, startPoint y: 420, endPoint x: 231, endPoint y: 418, distance: 292.5
drag, startPoint x: 431, startPoint y: 439, endPoint x: 194, endPoint y: 416, distance: 238.0
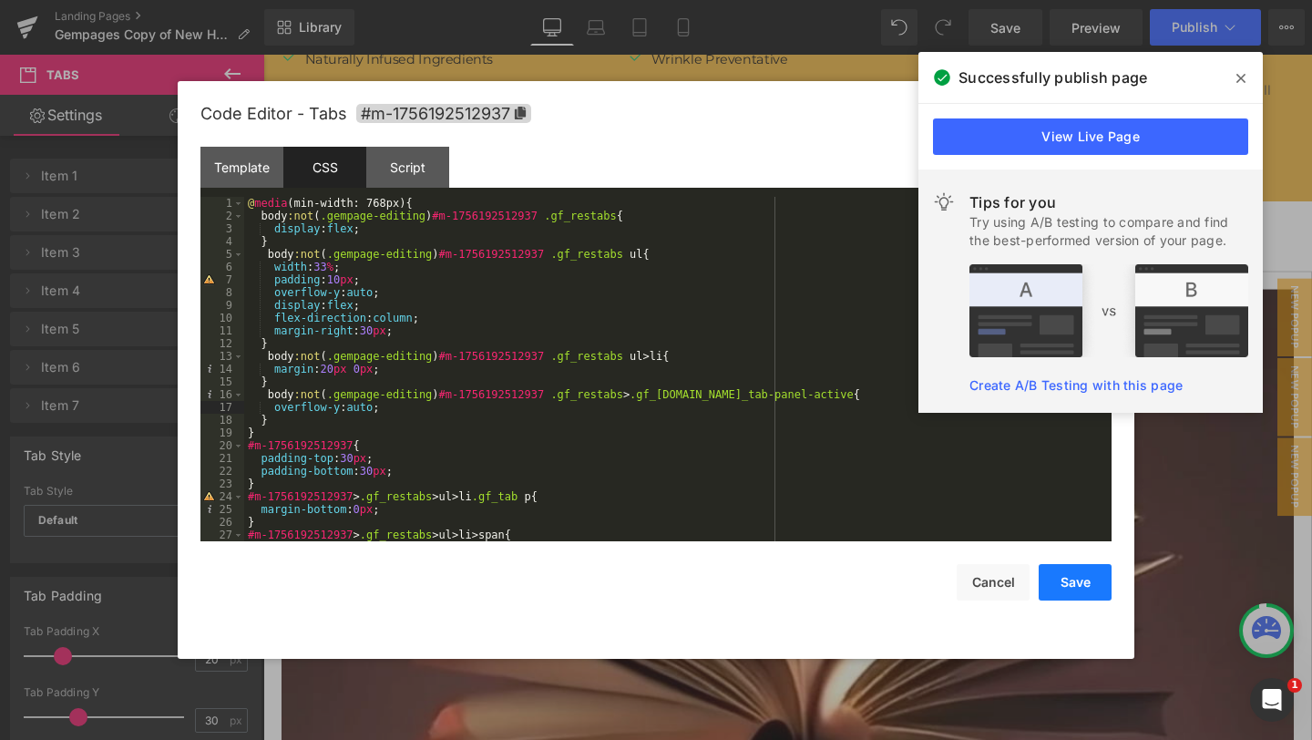
click at [0, 0] on button "Save" at bounding box center [0, 0] width 0 height 0
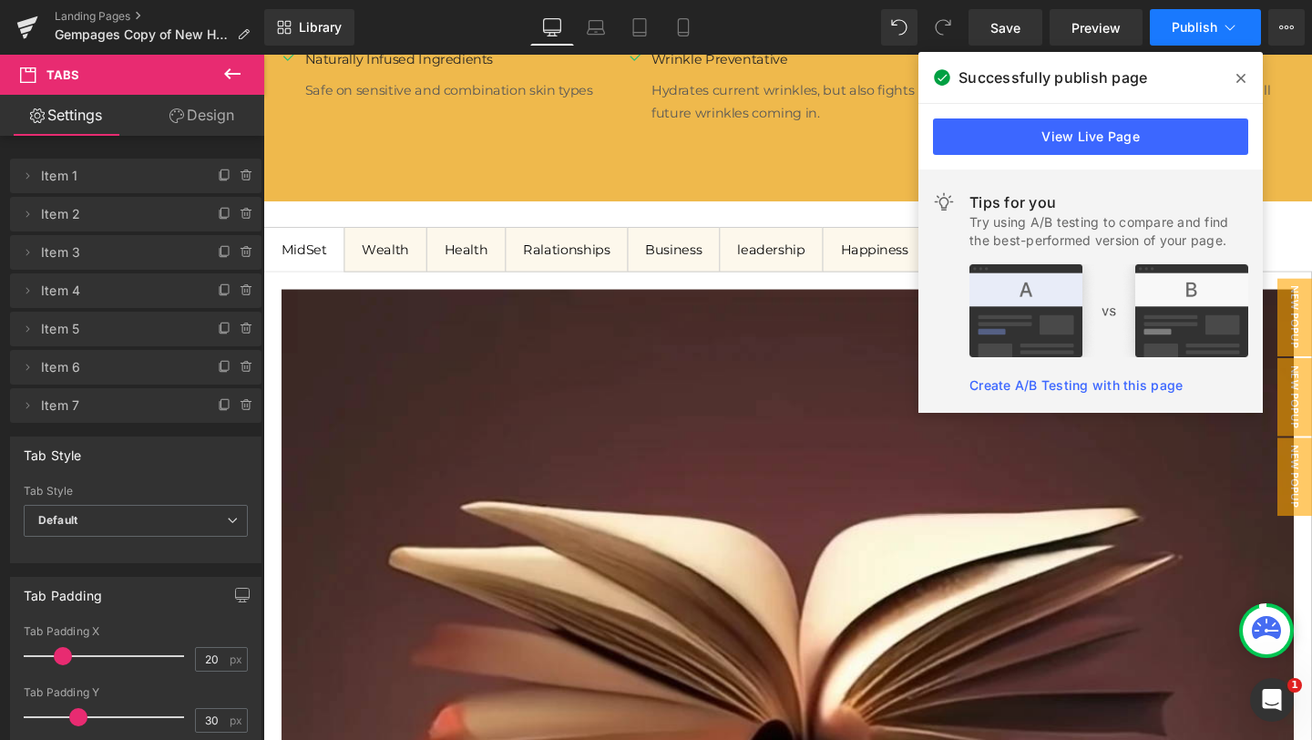
click at [1196, 24] on span "Publish" at bounding box center [1195, 27] width 46 height 15
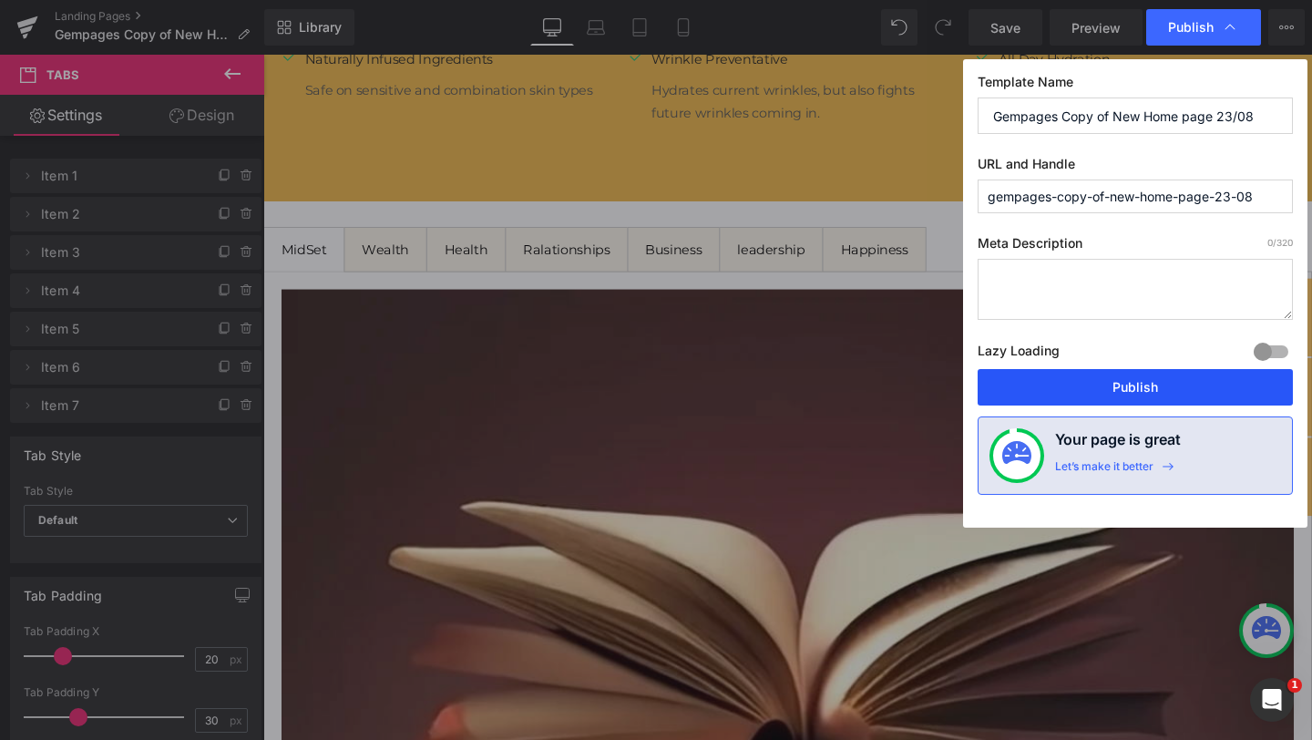
drag, startPoint x: 1126, startPoint y: 398, endPoint x: 896, endPoint y: 350, distance: 235.6
click at [0, 0] on button "Publish" at bounding box center [0, 0] width 0 height 0
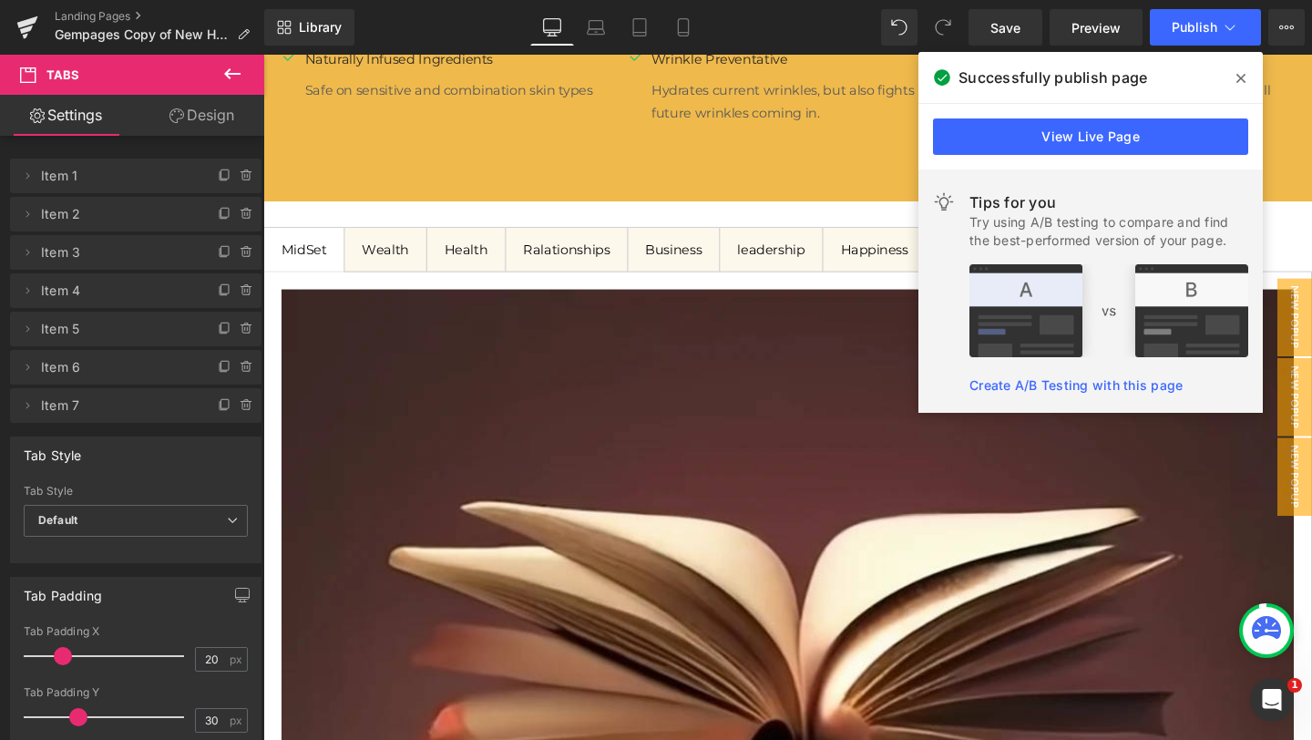
drag, startPoint x: 1243, startPoint y: 79, endPoint x: 1029, endPoint y: 26, distance: 220.8
click at [0, 0] on icon at bounding box center [0, 0] width 0 height 0
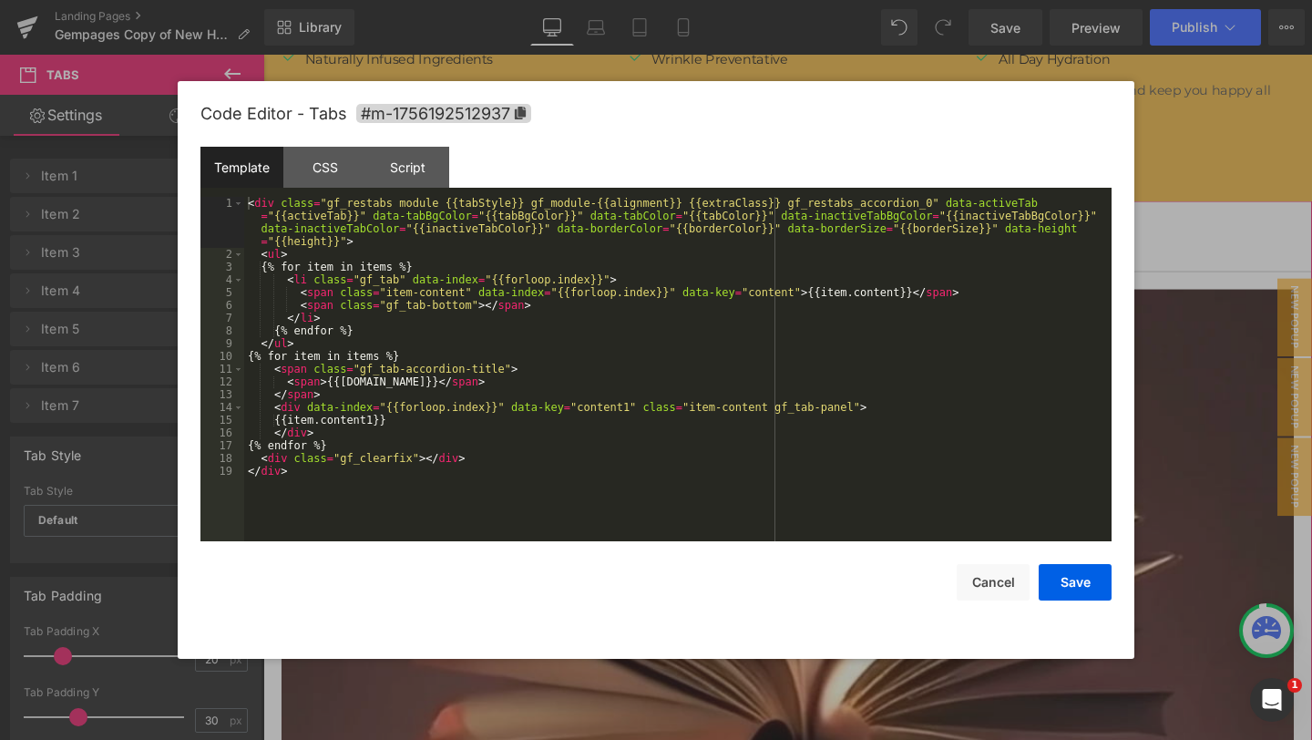
click at [767, 0] on div "Tabs You are previewing how the will restyle your page. You can not edit Elemen…" at bounding box center [656, 0] width 1312 height 0
click at [0, 0] on div "CSS" at bounding box center [0, 0] width 0 height 0
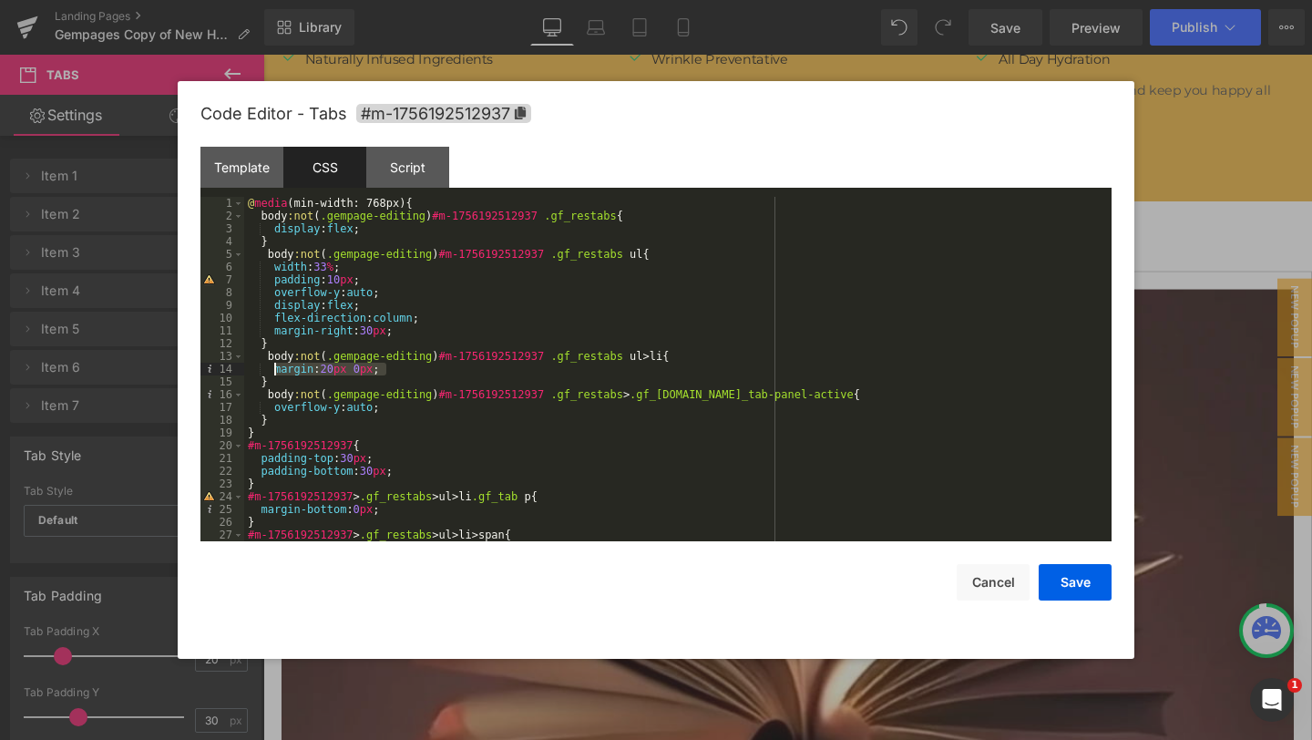
drag, startPoint x: 375, startPoint y: 371, endPoint x: 274, endPoint y: 371, distance: 100.2
click at [0, 0] on div "@ media (min-width: 768px) { body :not ( .gempage-editing ) #m-1756192512937 .g…" at bounding box center [0, 0] width 0 height 0
drag, startPoint x: 327, startPoint y: 366, endPoint x: 380, endPoint y: 364, distance: 52.9
click at [0, 0] on div "@ media (min-width: 768px) { body :not ( .gempage-editing ) #m-1756192512937 .g…" at bounding box center [0, 0] width 0 height 0
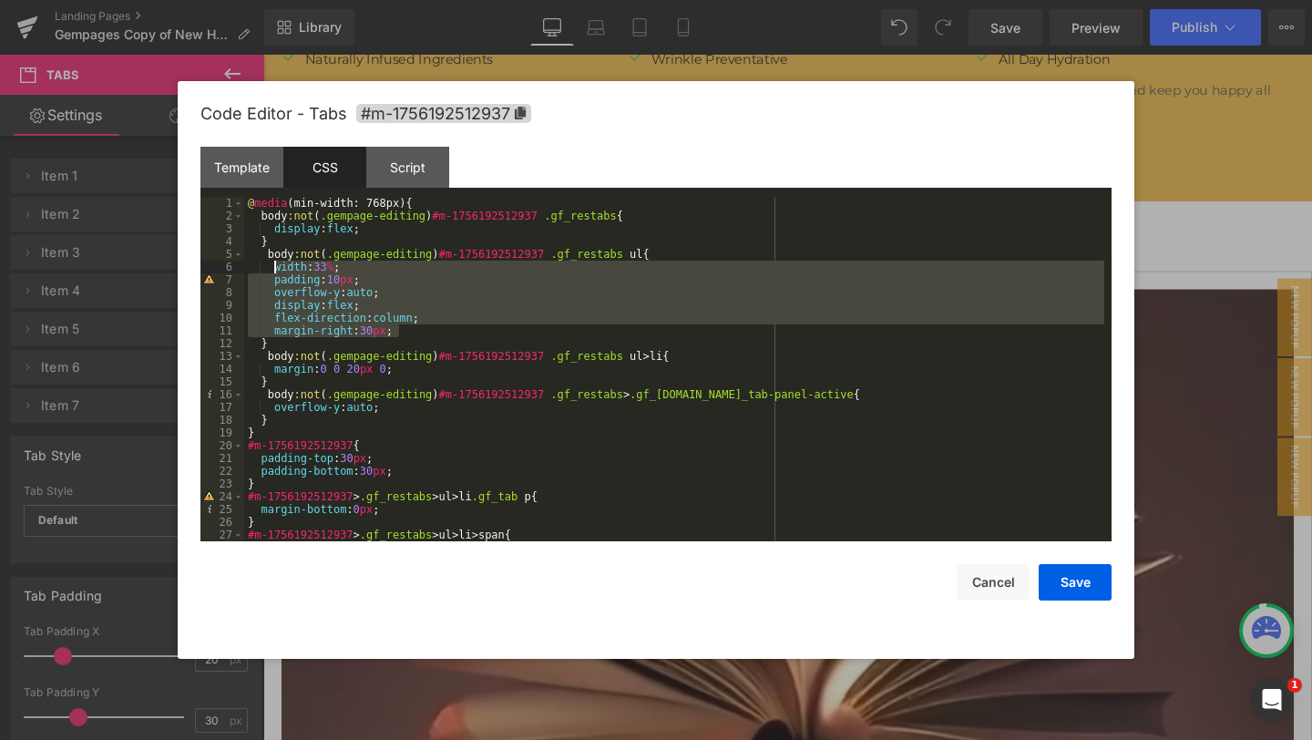
drag, startPoint x: 411, startPoint y: 332, endPoint x: 275, endPoint y: 266, distance: 150.8
click at [0, 0] on div "@ media (min-width: 768px) { body :not ( .gempage-editing ) #m-1756192512937 .g…" at bounding box center [0, 0] width 0 height 0
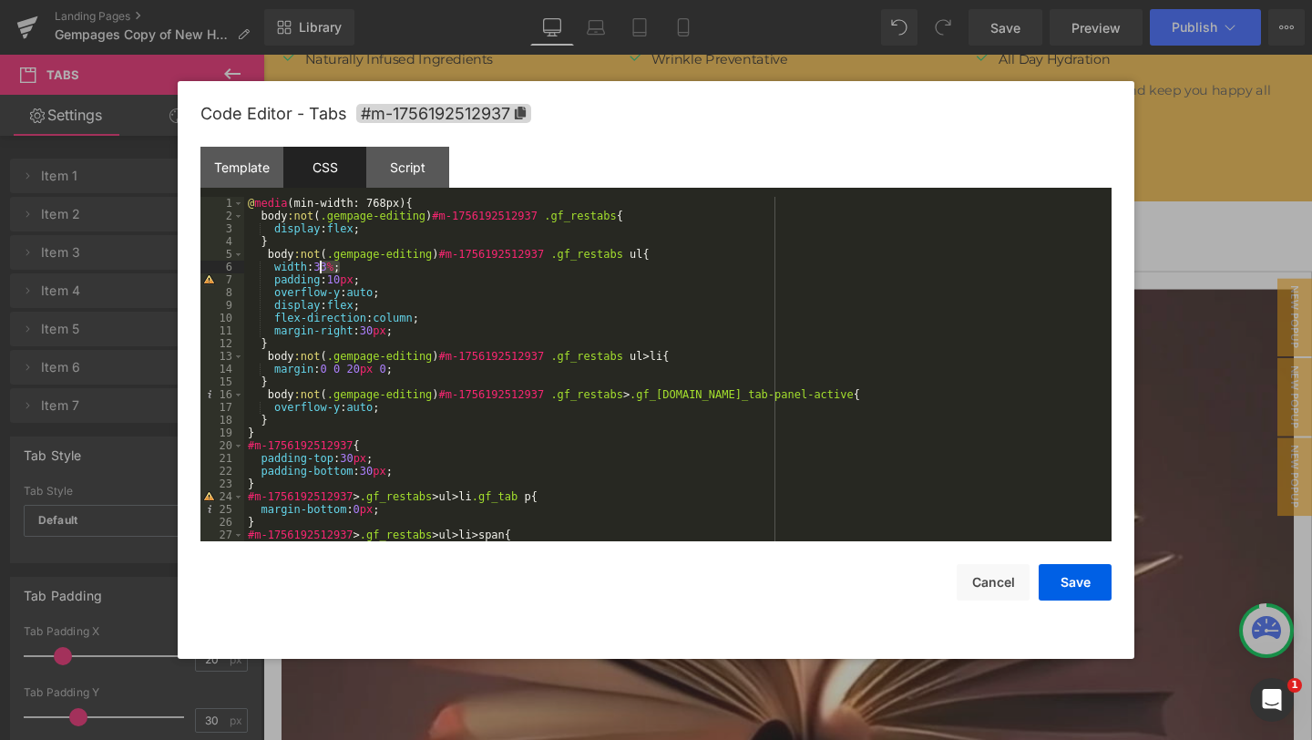
drag, startPoint x: 342, startPoint y: 266, endPoint x: 322, endPoint y: 265, distance: 20.1
click at [0, 0] on div "@ media (min-width: 768px) { body :not ( .gempage-editing ) #m-1756192512937 .g…" at bounding box center [0, 0] width 0 height 0
drag, startPoint x: 385, startPoint y: 282, endPoint x: 205, endPoint y: 281, distance: 179.5
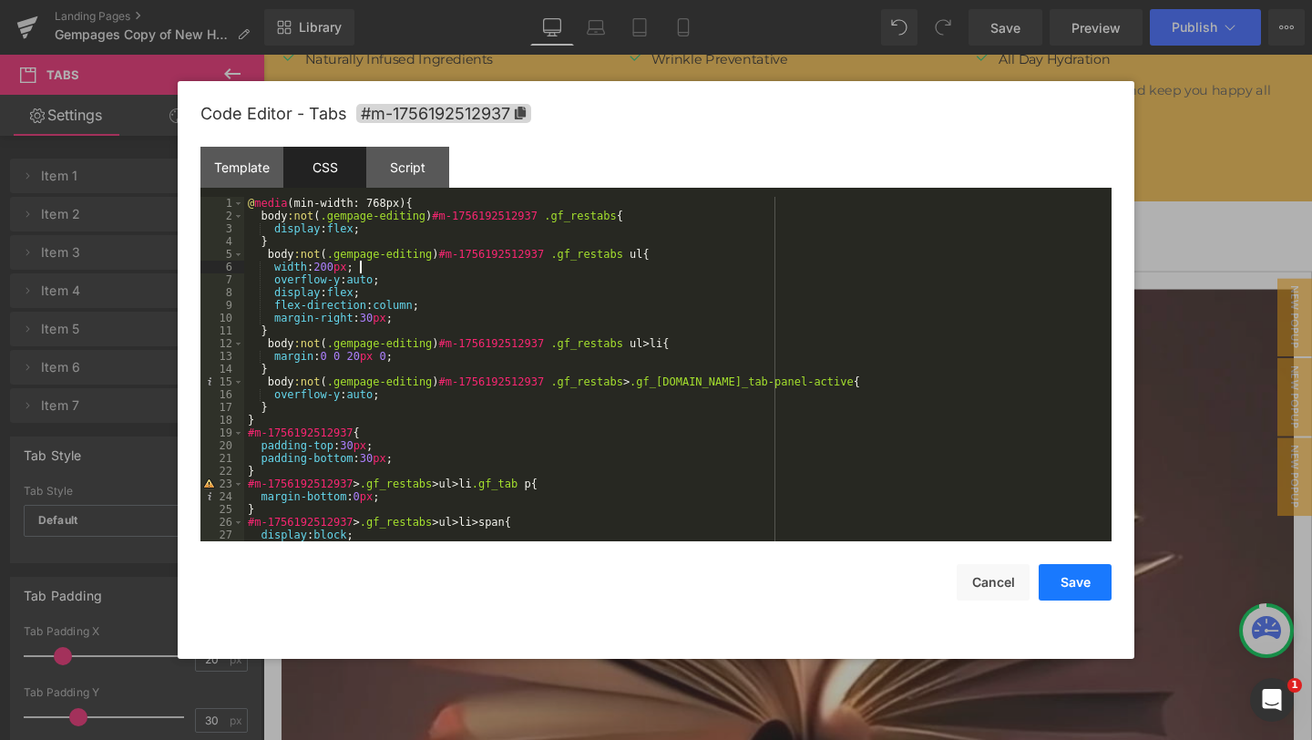
click at [0, 0] on button "Save" at bounding box center [0, 0] width 0 height 0
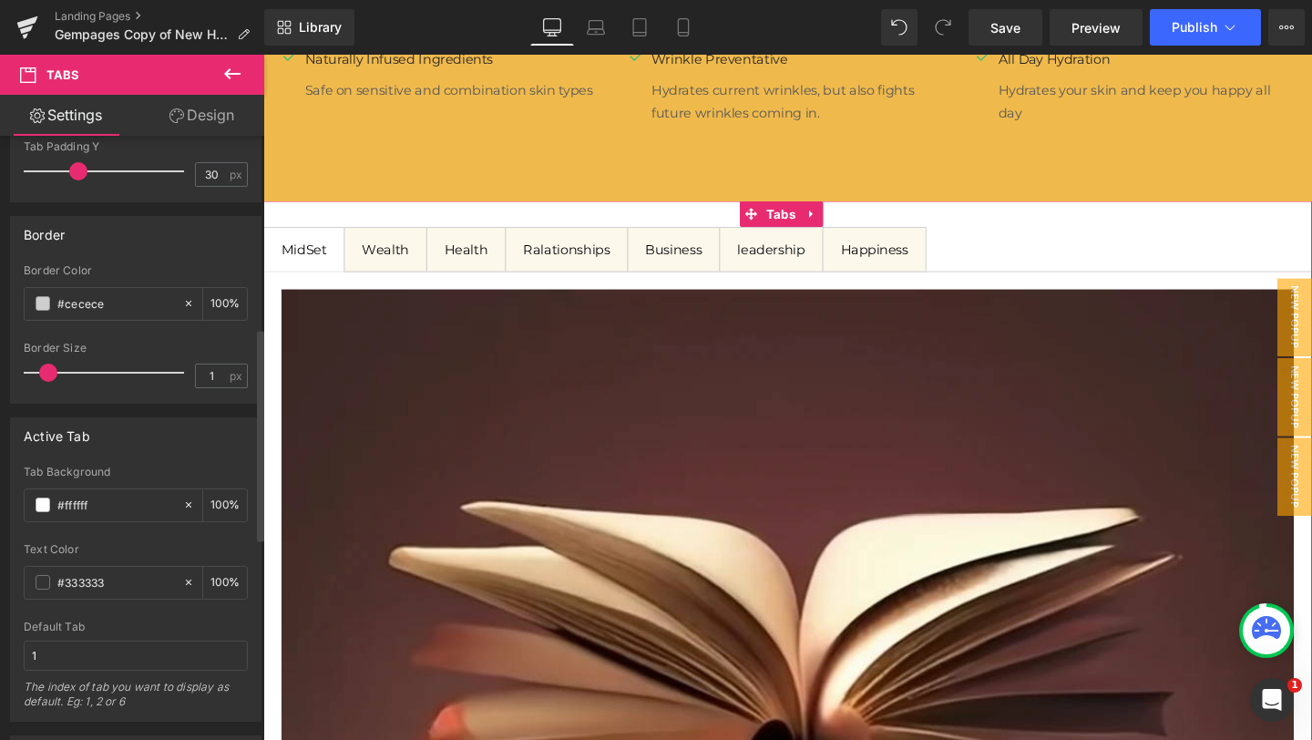
scroll to position [545, 0]
click at [126, 294] on input "#cecece" at bounding box center [115, 304] width 117 height 20
click at [128, 298] on input "#cecece" at bounding box center [115, 304] width 117 height 20
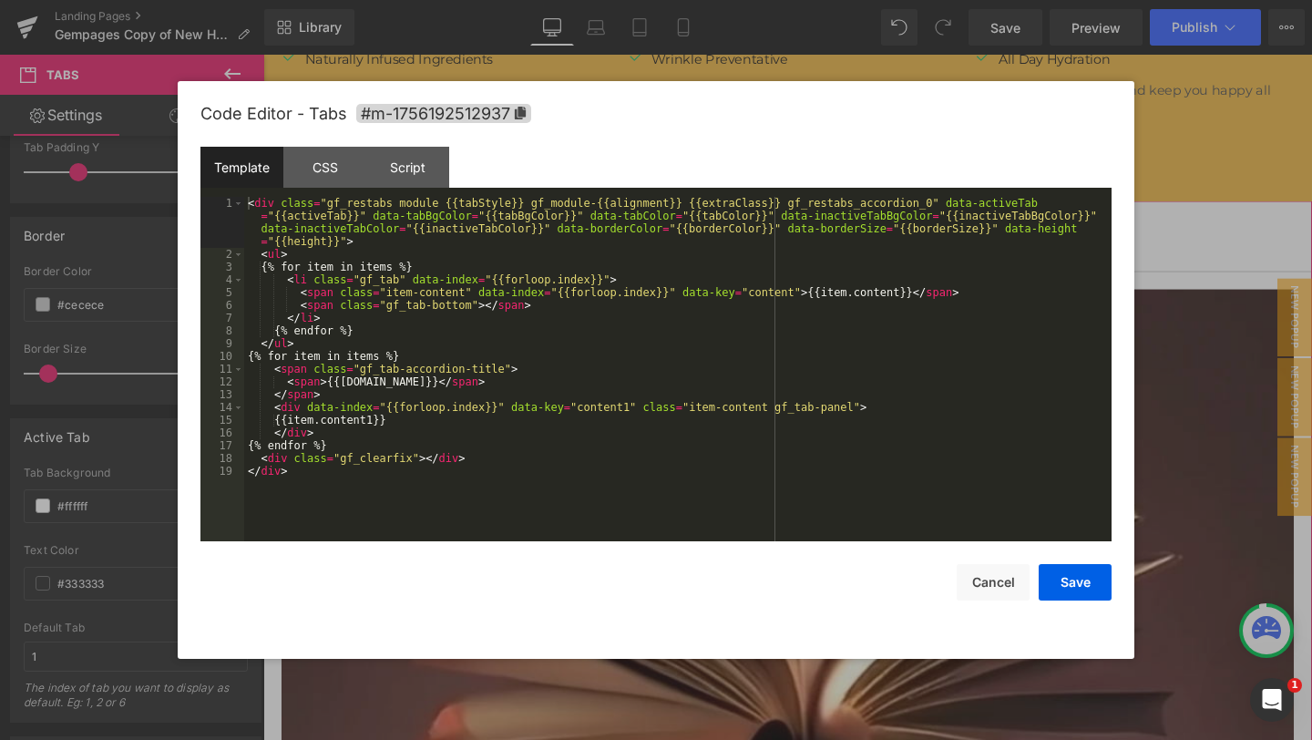
click at [716, 0] on div "Tabs You are previewing how the will restyle your page. You can not edit Elemen…" at bounding box center [656, 0] width 1312 height 0
click at [0, 0] on div "CSS" at bounding box center [0, 0] width 0 height 0
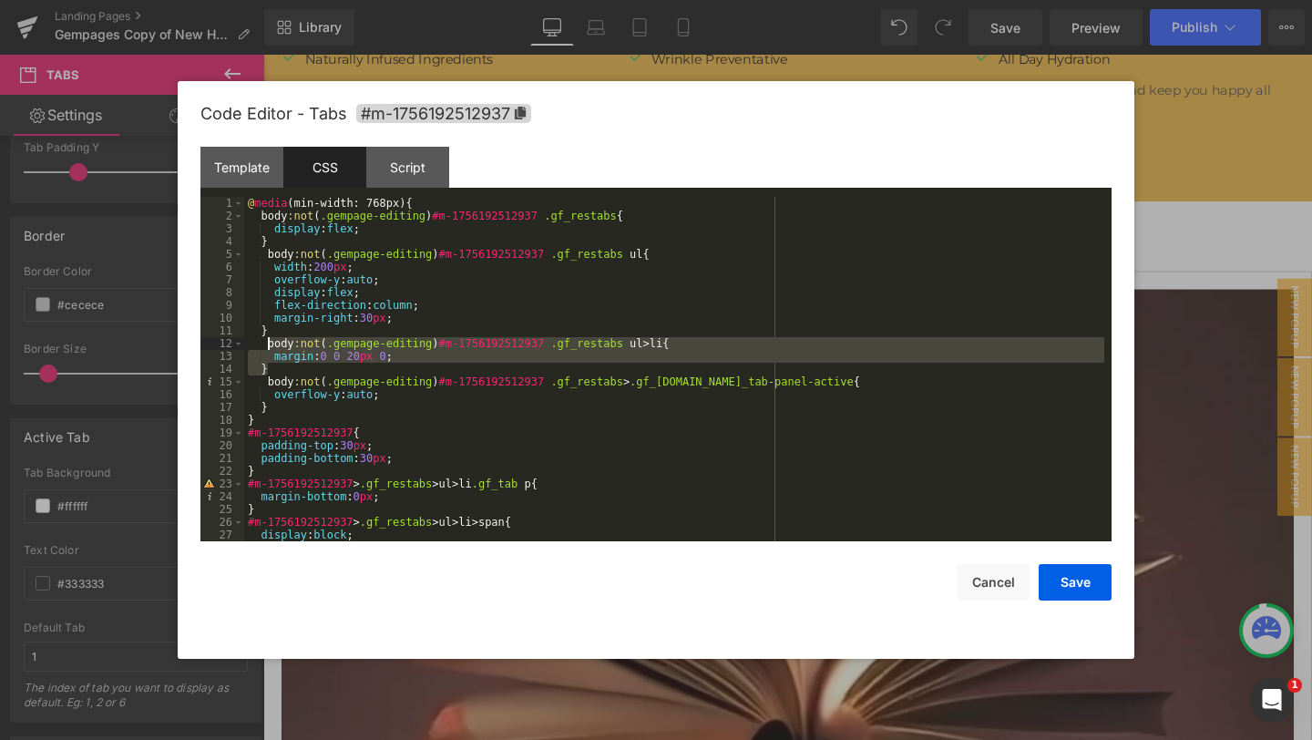
drag, startPoint x: 273, startPoint y: 366, endPoint x: 266, endPoint y: 344, distance: 23.1
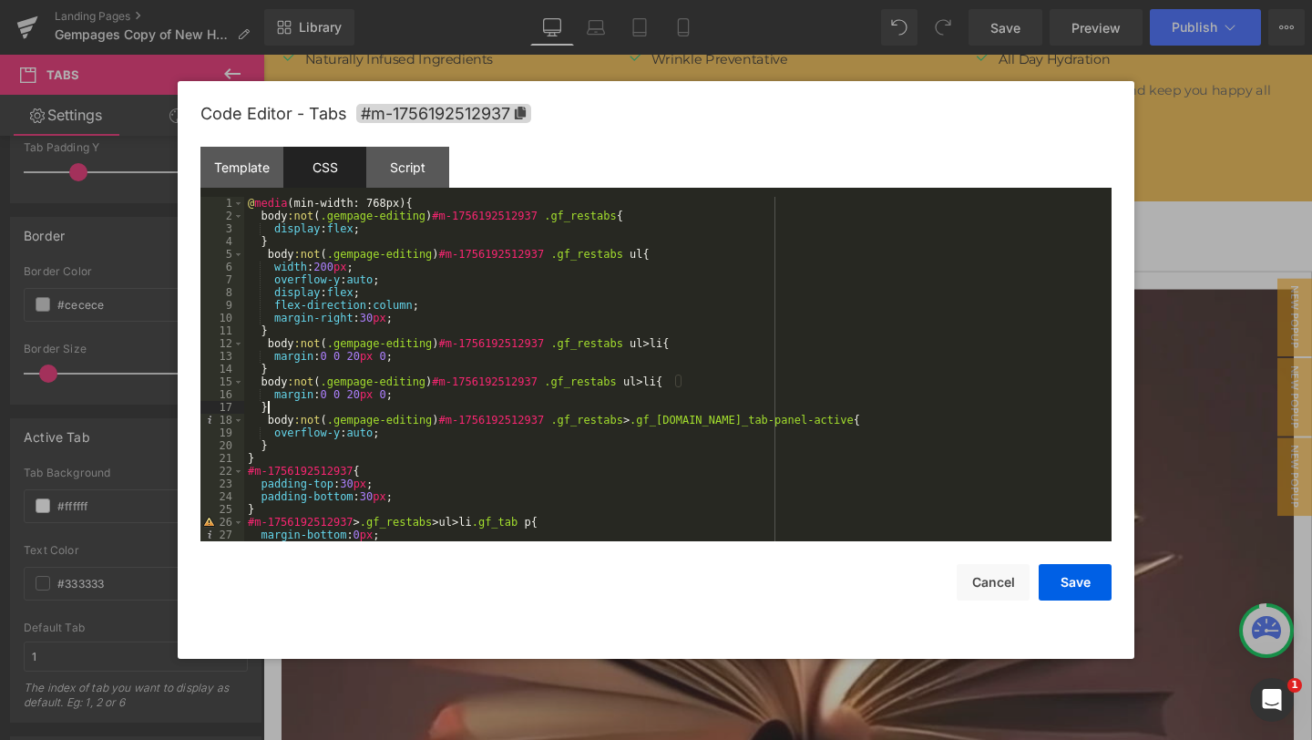
drag, startPoint x: 411, startPoint y: 395, endPoint x: 275, endPoint y: 392, distance: 135.8
click at [0, 0] on button "Save" at bounding box center [0, 0] width 0 height 0
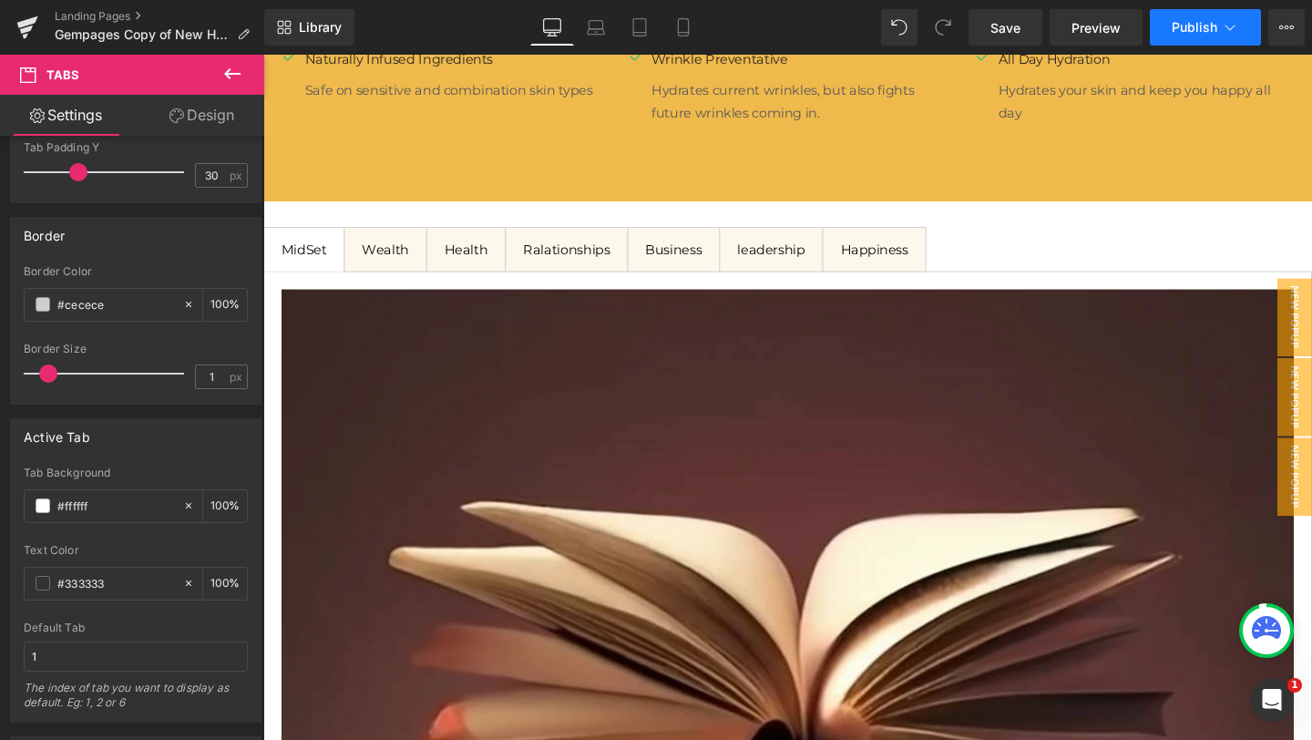
click at [1232, 32] on icon at bounding box center [1230, 27] width 18 height 18
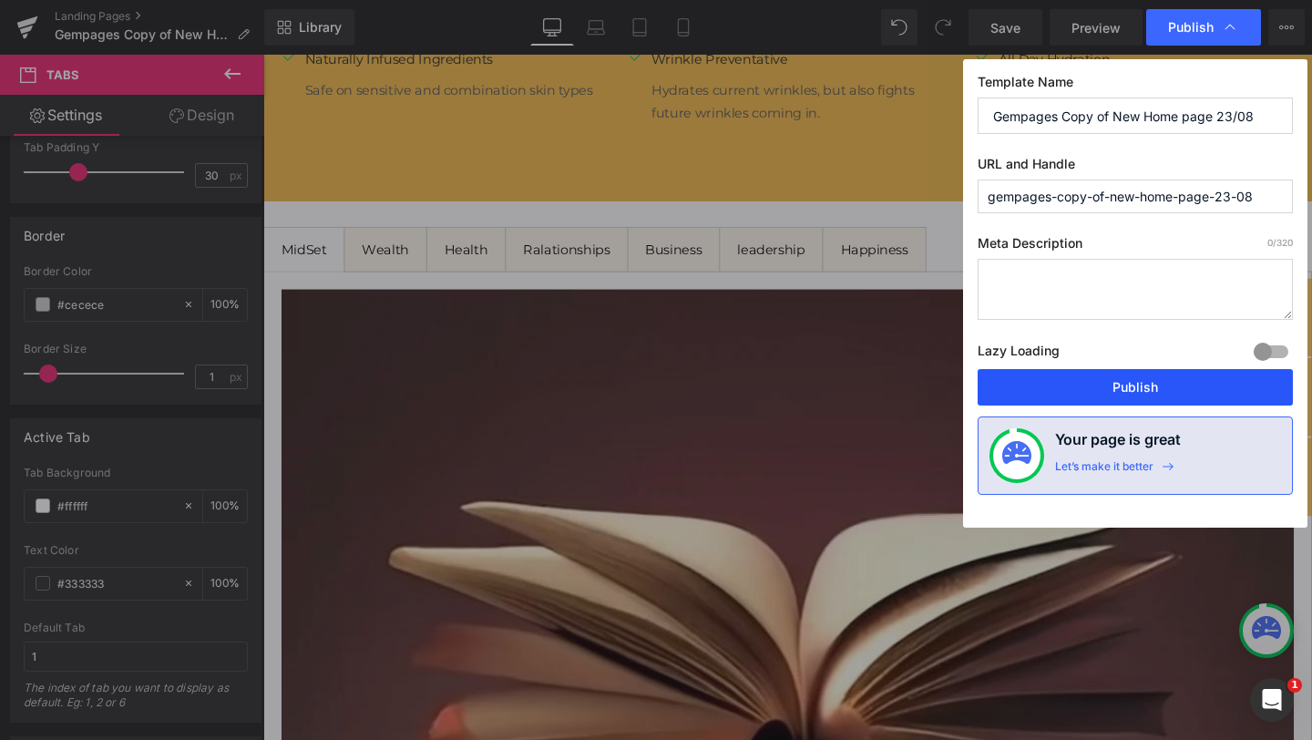
click at [1104, 375] on button "Publish" at bounding box center [1135, 387] width 315 height 36
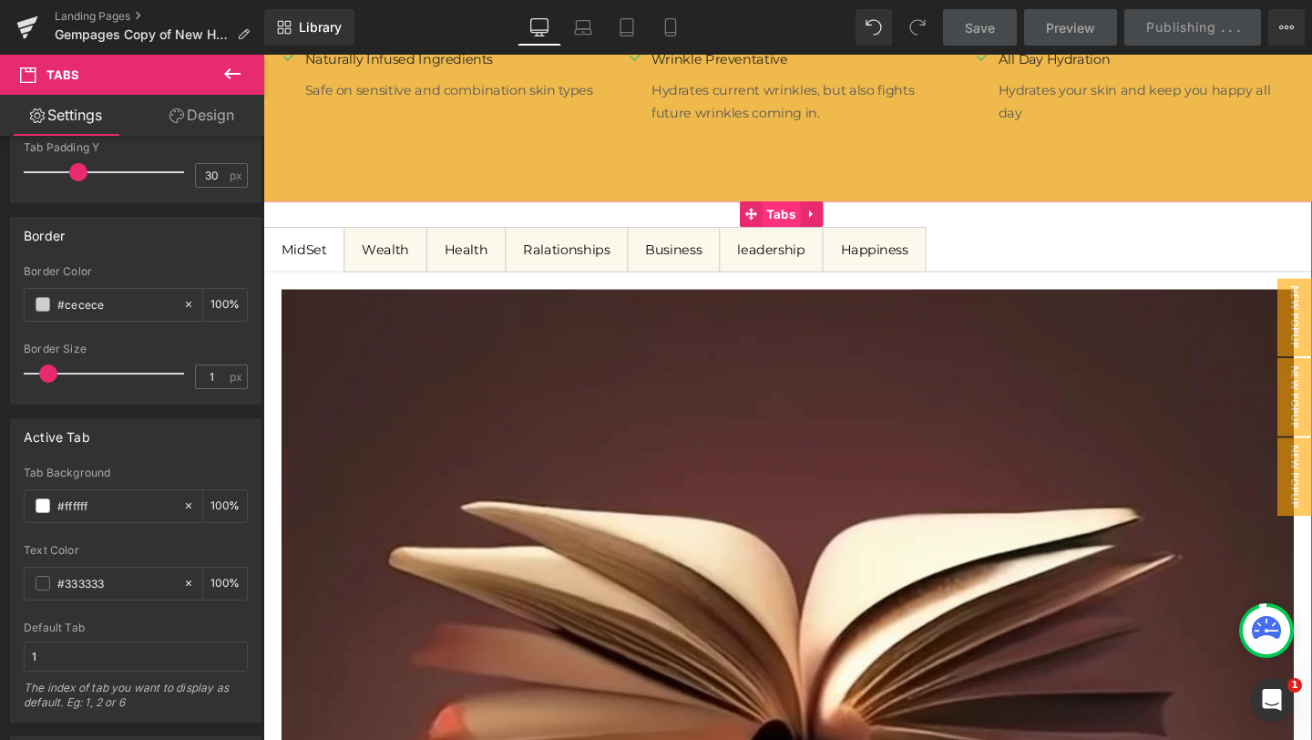
click at [794, 223] on span "Tabs" at bounding box center [807, 222] width 40 height 27
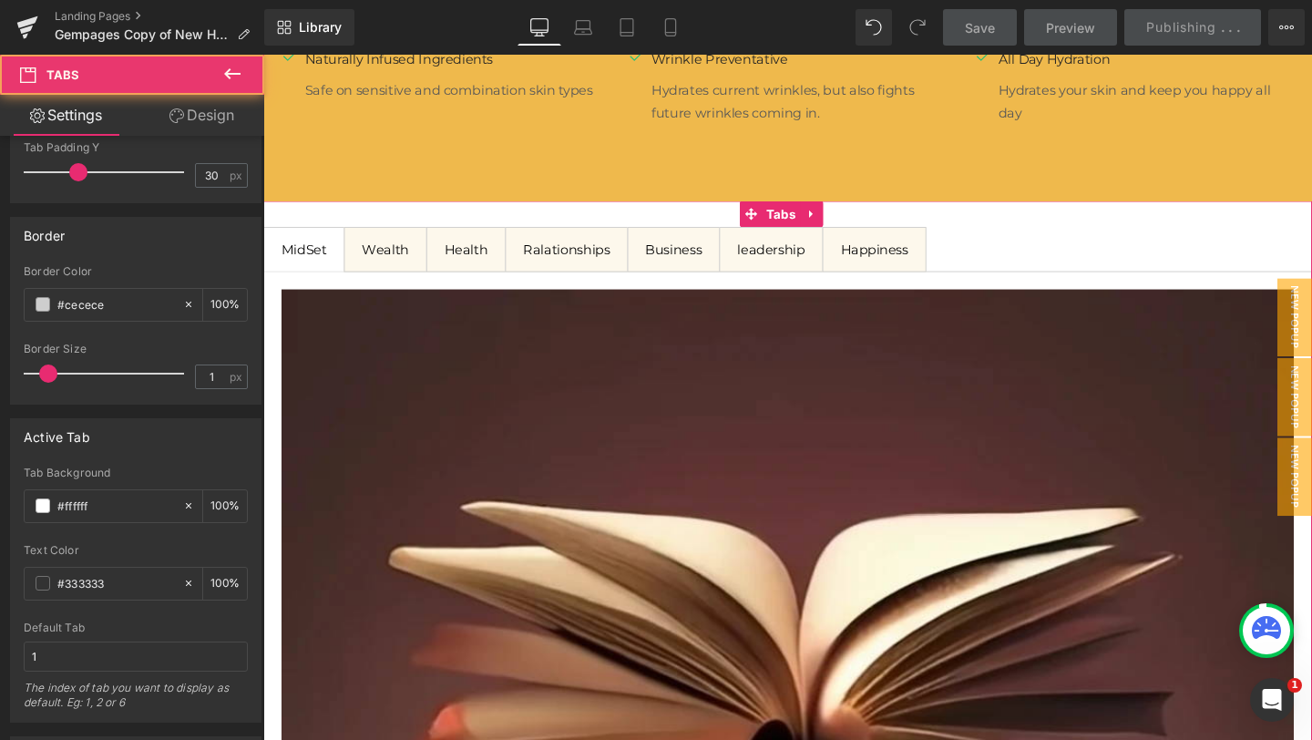
click at [204, 128] on link "Design" at bounding box center [202, 115] width 132 height 41
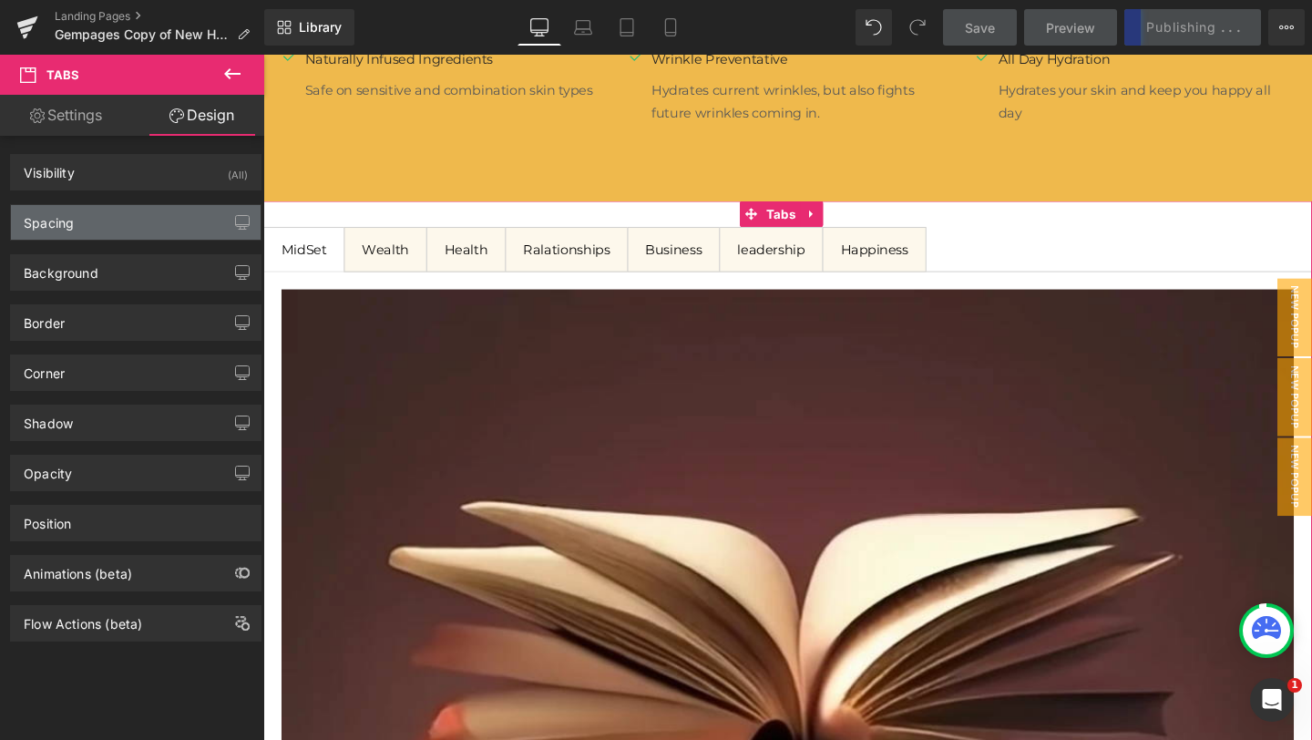
click at [142, 231] on div "Spacing" at bounding box center [136, 222] width 250 height 35
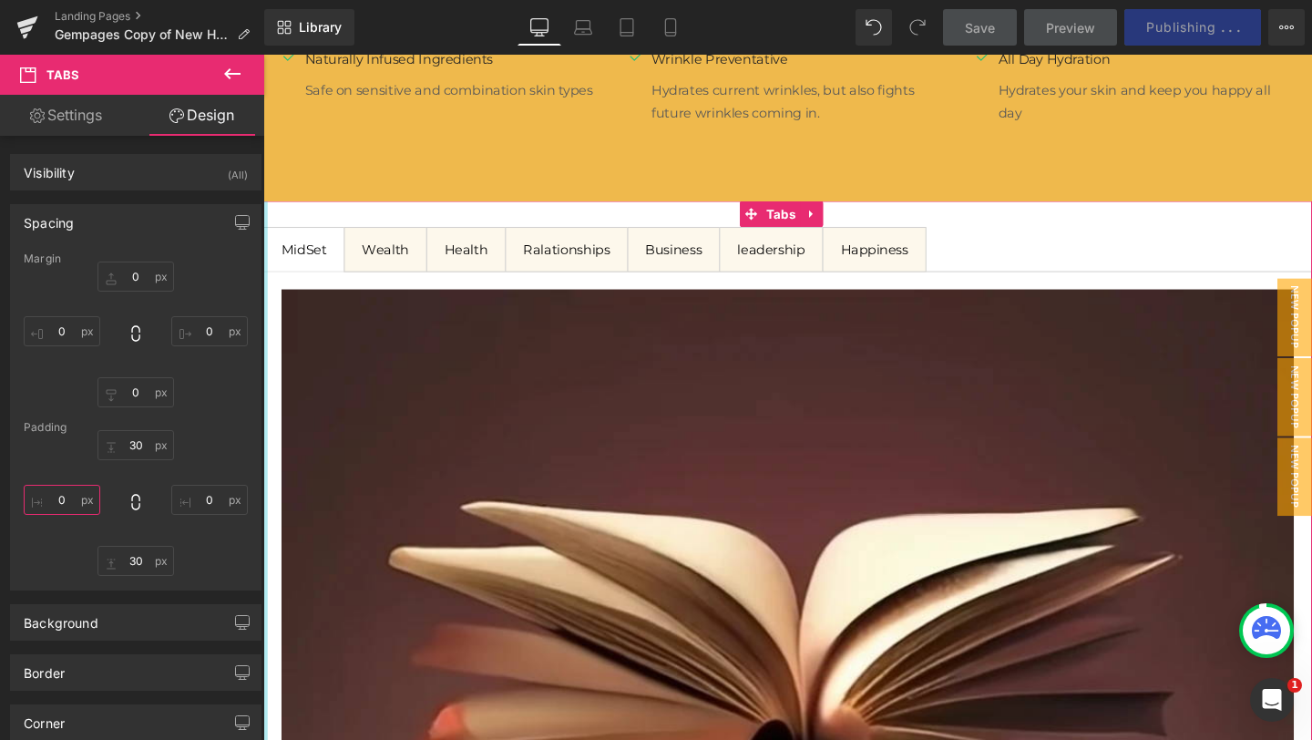
click at [73, 500] on input "0" at bounding box center [62, 500] width 77 height 30
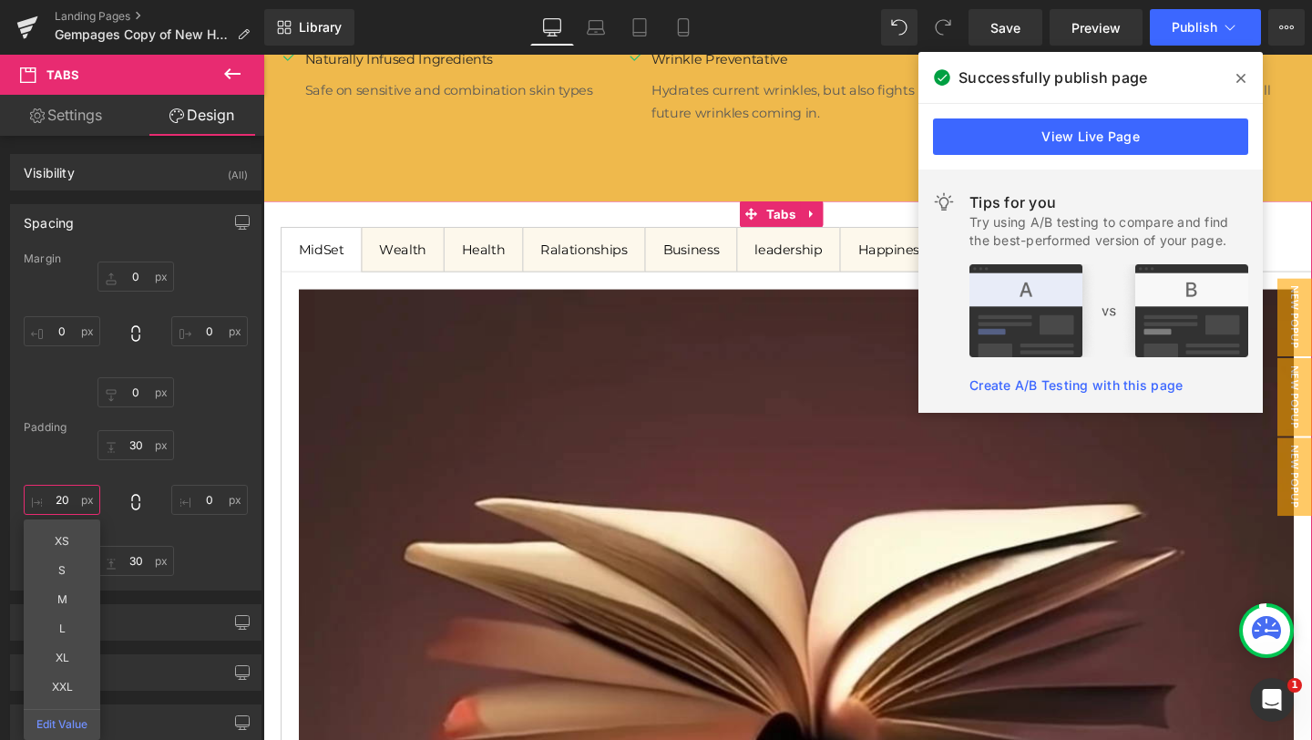
type input "20"
click at [15, 406] on div "Margin 0 0 0 0 Padding 30 0 30 20 XS S M L XL XXL Edit Value" at bounding box center [136, 420] width 250 height 337
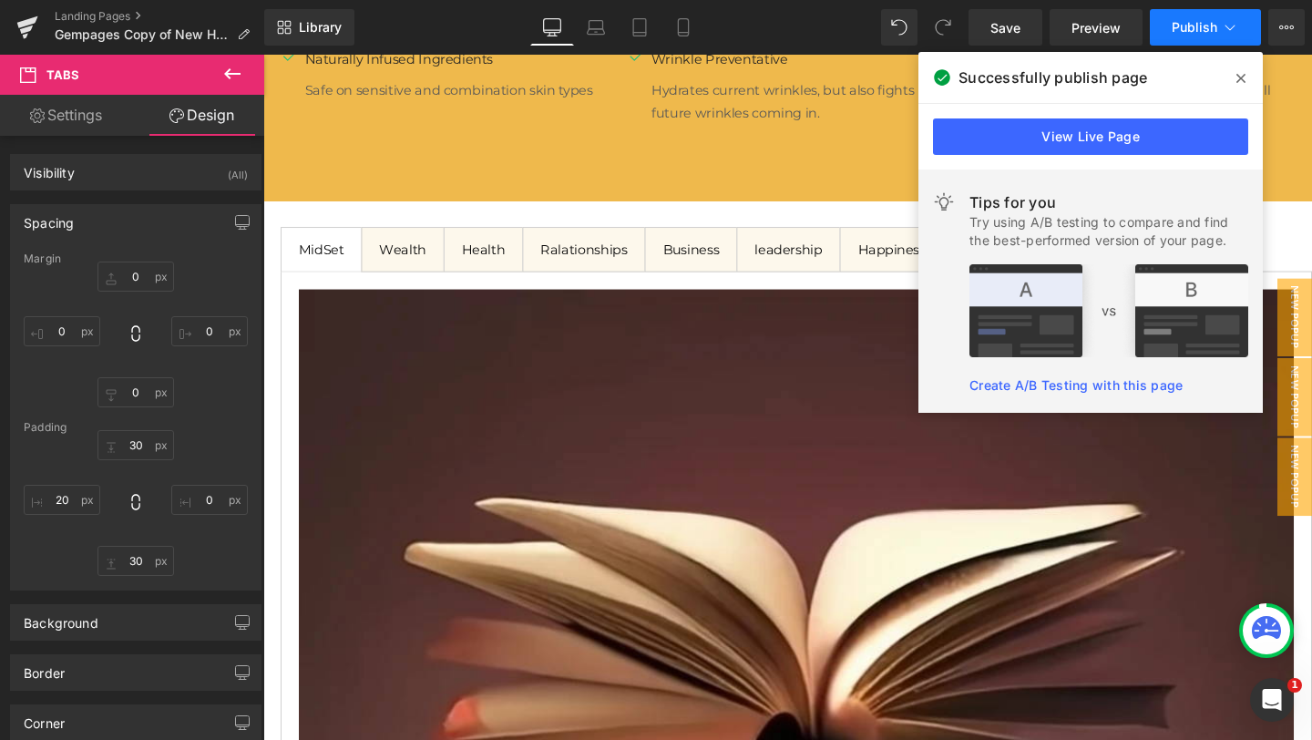
click at [1216, 18] on button "Publish" at bounding box center [1205, 27] width 111 height 36
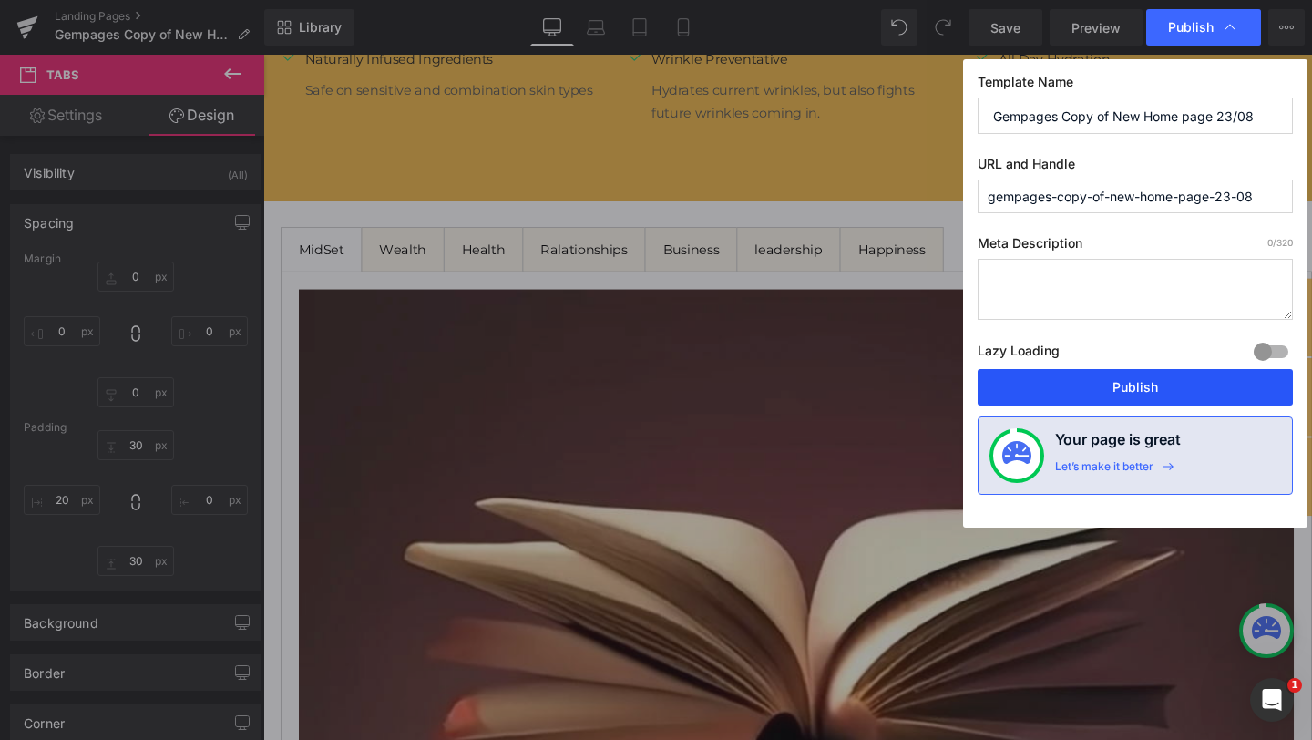
drag, startPoint x: 1124, startPoint y: 375, endPoint x: 446, endPoint y: 305, distance: 681.7
click at [1124, 375] on button "Publish" at bounding box center [1135, 387] width 315 height 36
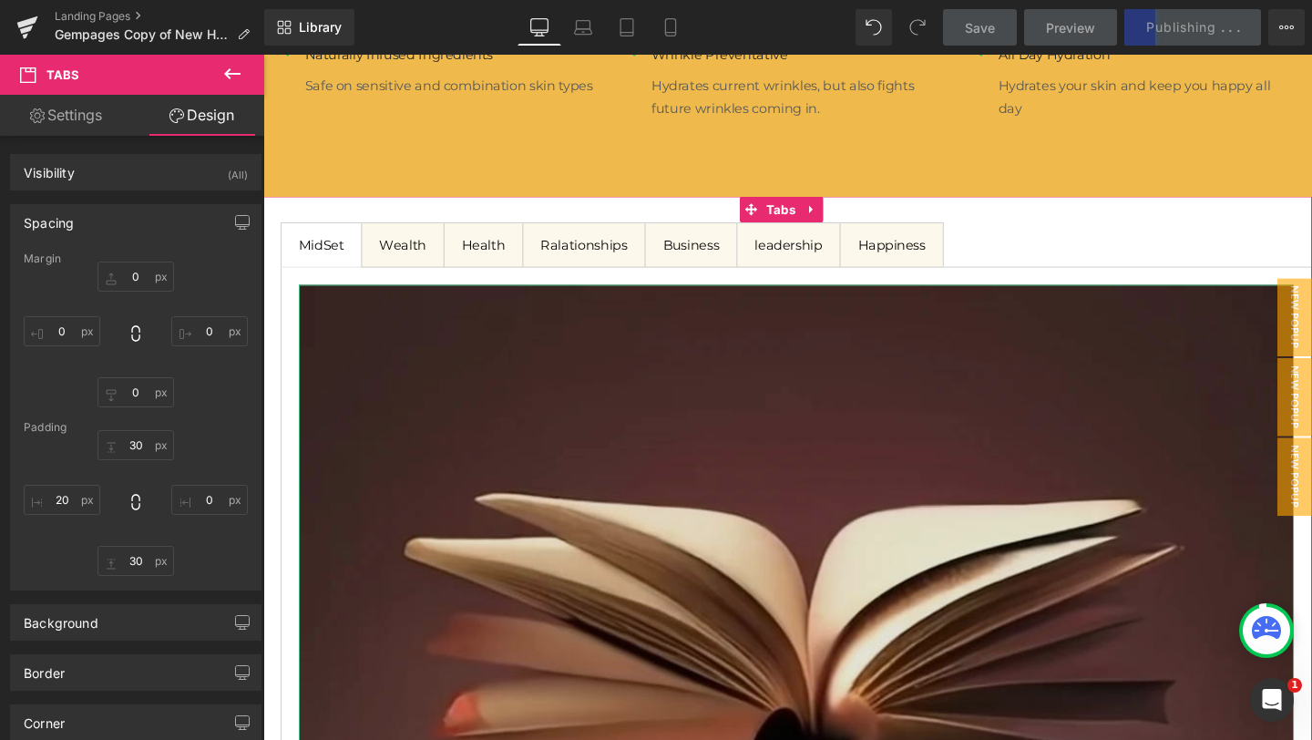
scroll to position [2801, 0]
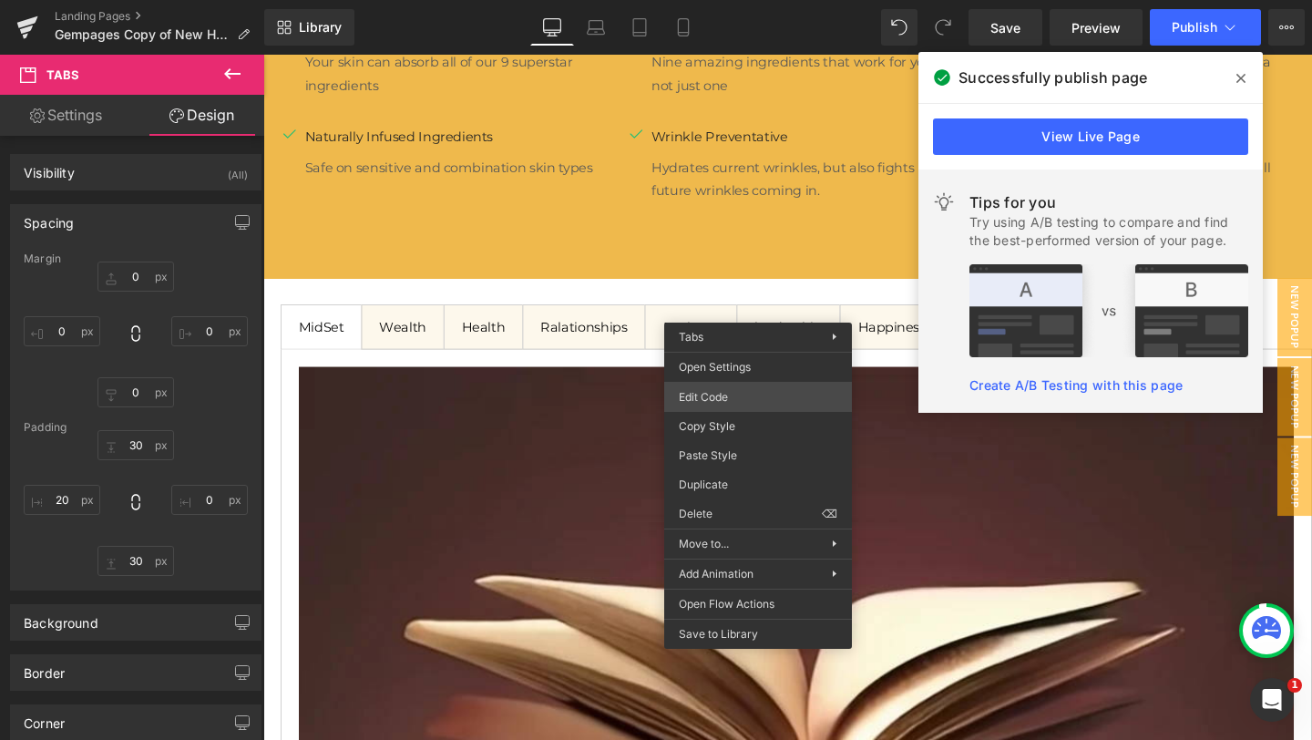
click at [725, 0] on div "Tabs You are previewing how the will restyle your page. You can not edit Elemen…" at bounding box center [656, 0] width 1312 height 0
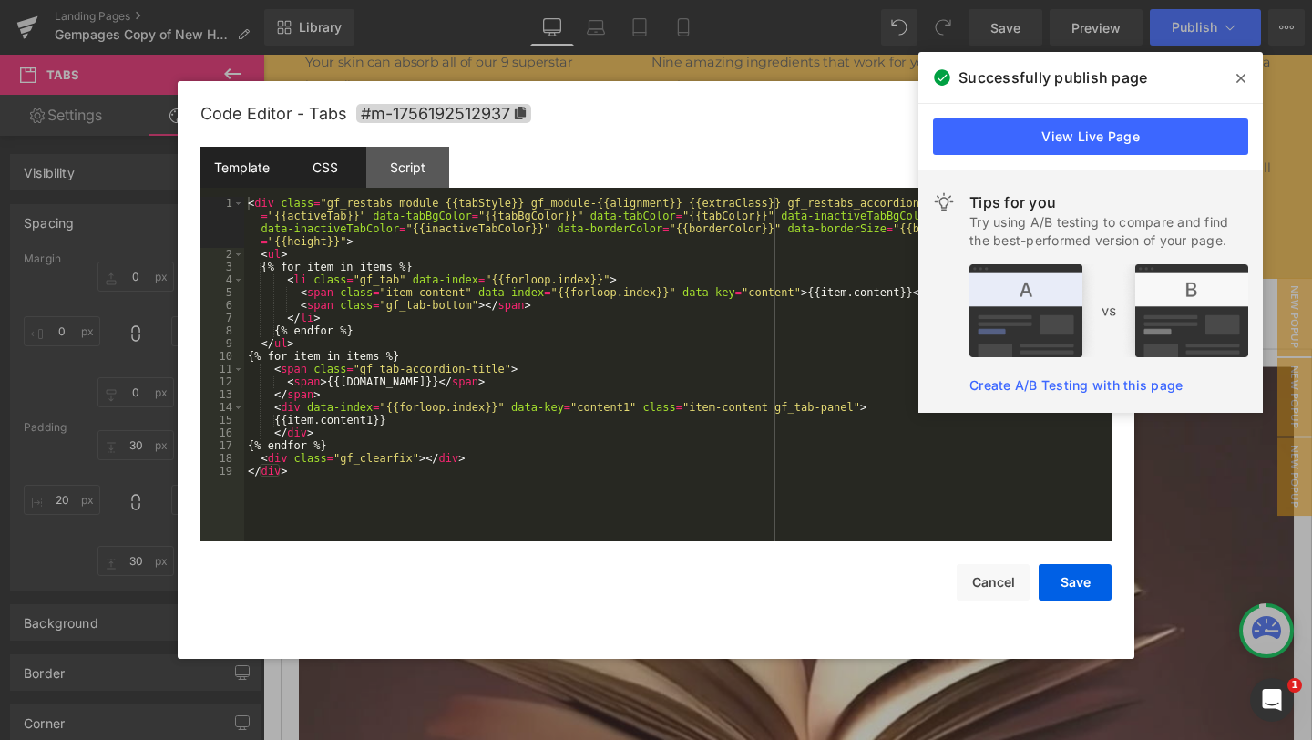
click at [314, 170] on div "CSS" at bounding box center [324, 167] width 83 height 41
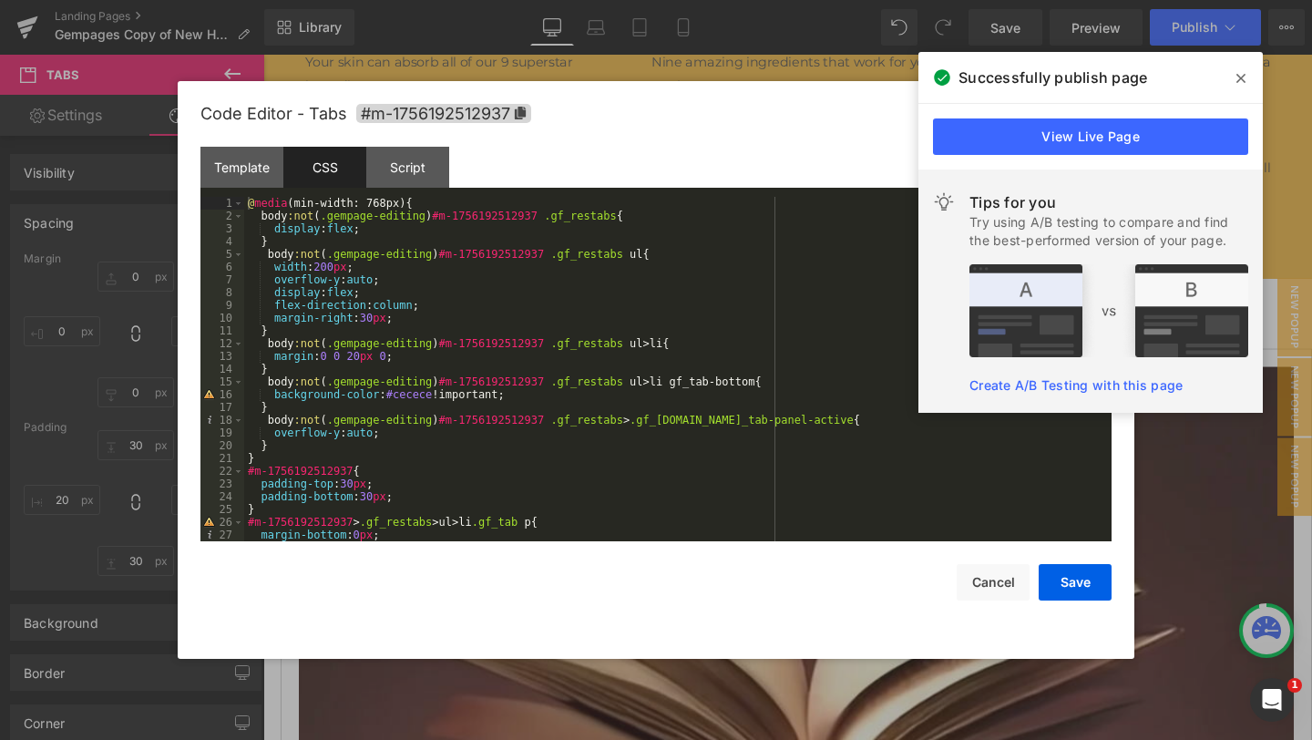
click at [689, 377] on div "@ media (min-width: 768px) { body :not ( .gempage-editing ) #m-1756192512937 .g…" at bounding box center [674, 382] width 860 height 370
click at [1082, 588] on button "Save" at bounding box center [1075, 582] width 73 height 36
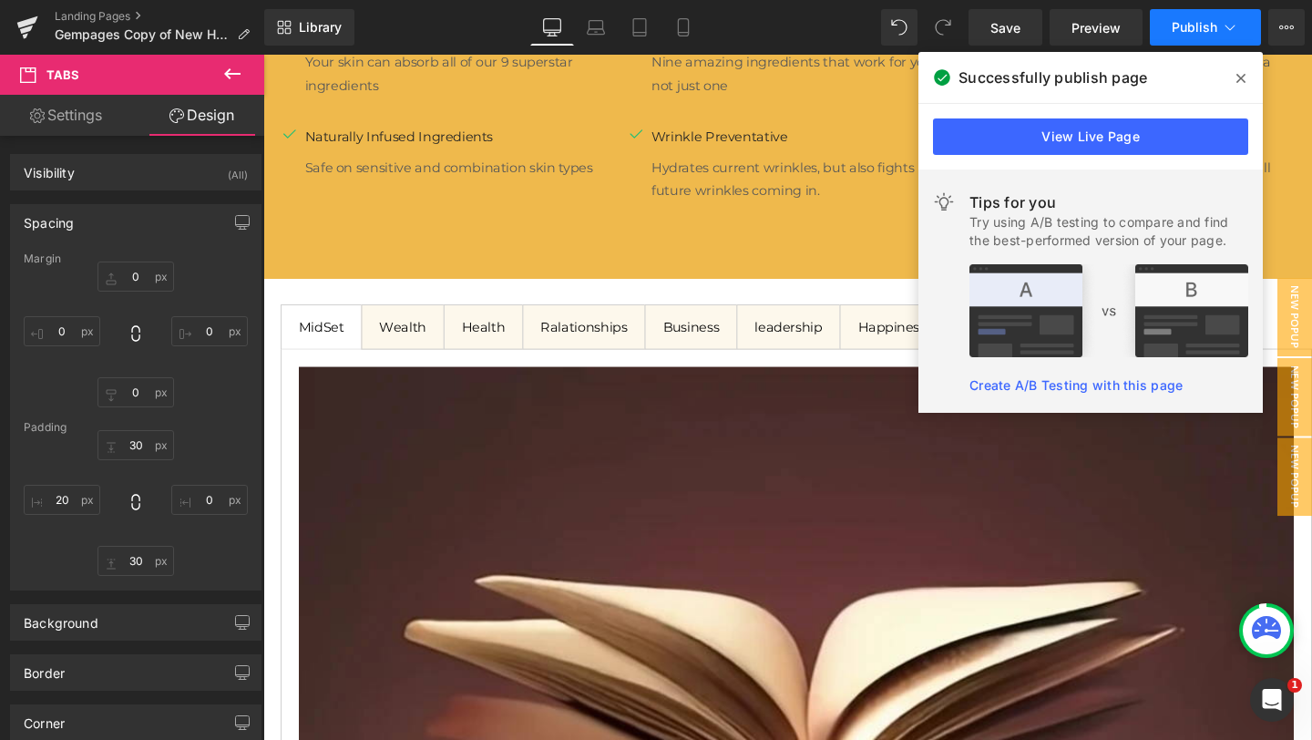
click at [1205, 37] on button "Publish" at bounding box center [1205, 27] width 111 height 36
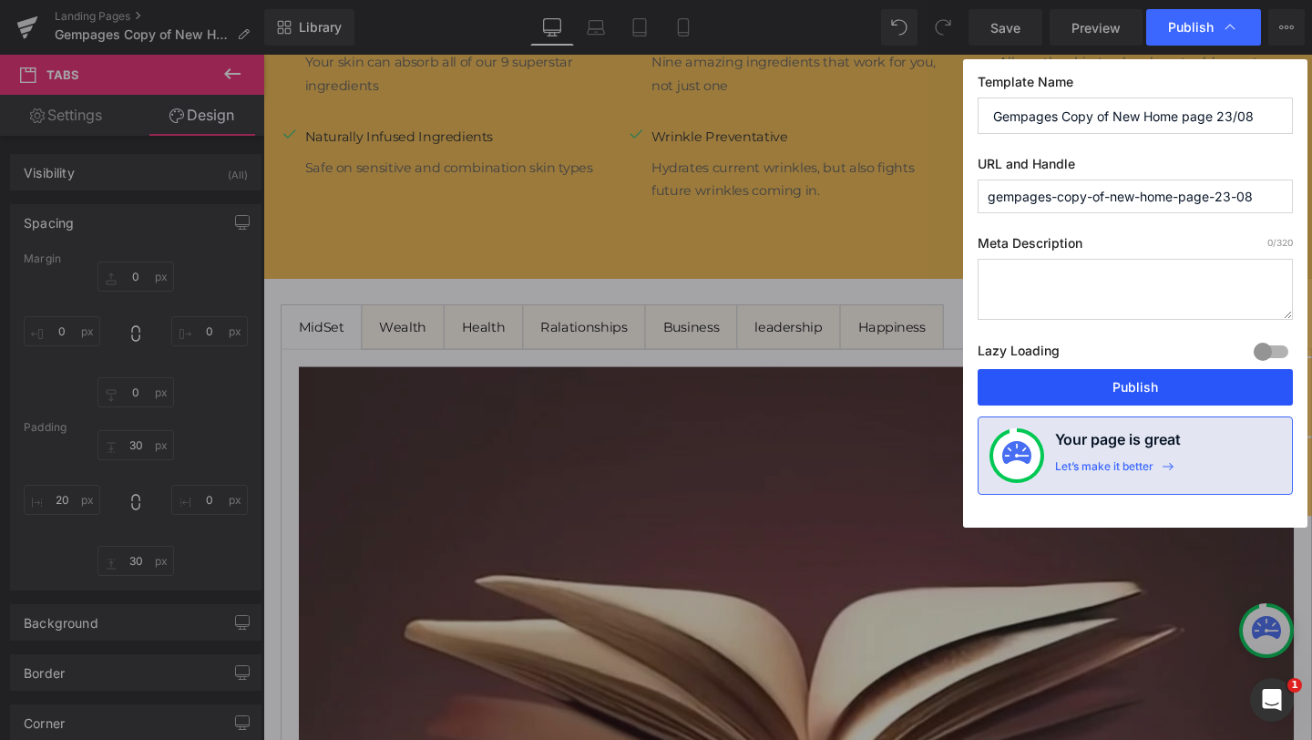
click at [1085, 383] on button "Publish" at bounding box center [1135, 387] width 315 height 36
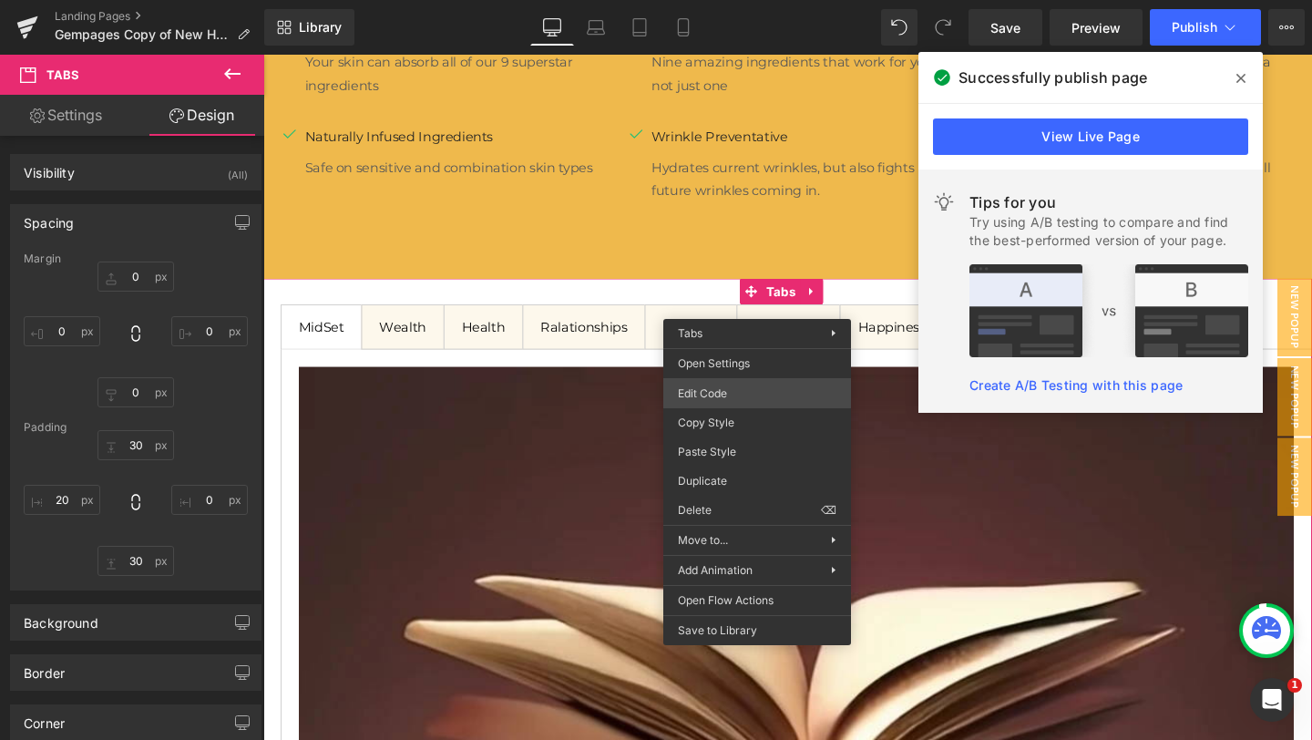
click at [712, 0] on div "Tabs You are previewing how the will restyle your page. You can not edit Elemen…" at bounding box center [656, 0] width 1312 height 0
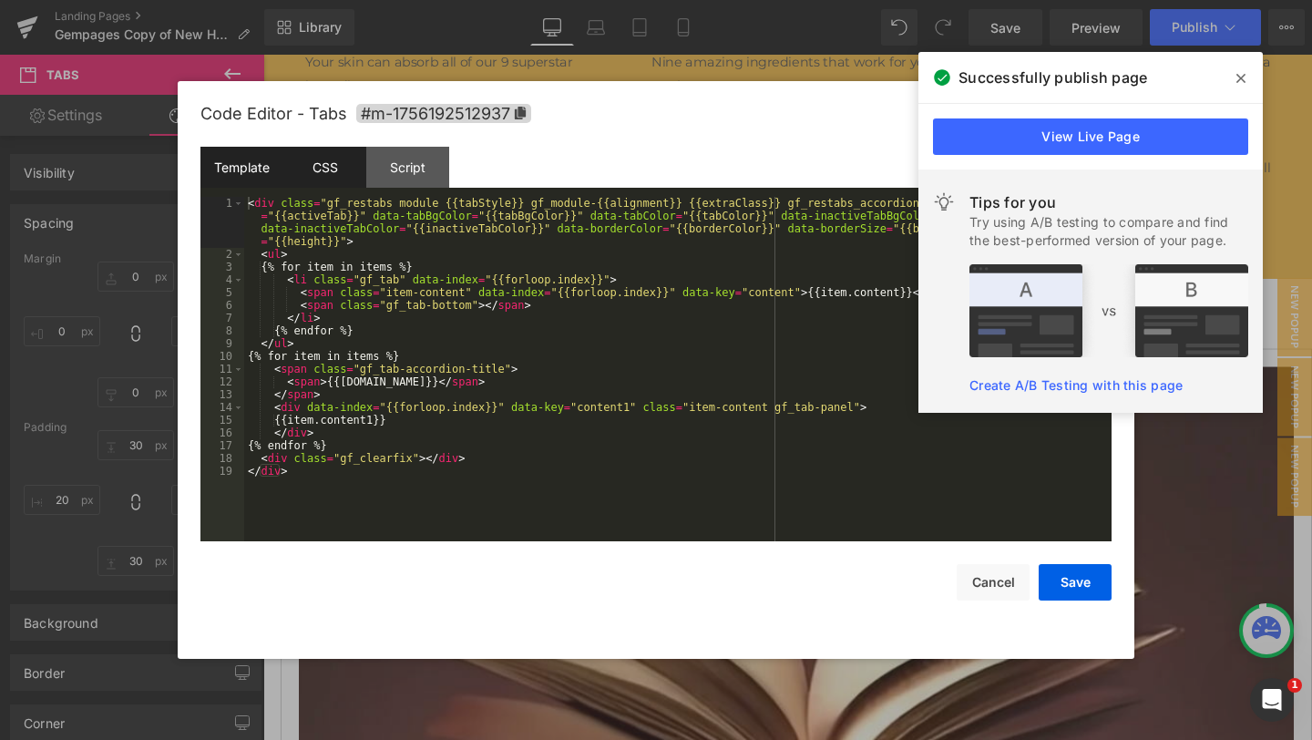
click at [318, 161] on div "CSS" at bounding box center [324, 167] width 83 height 41
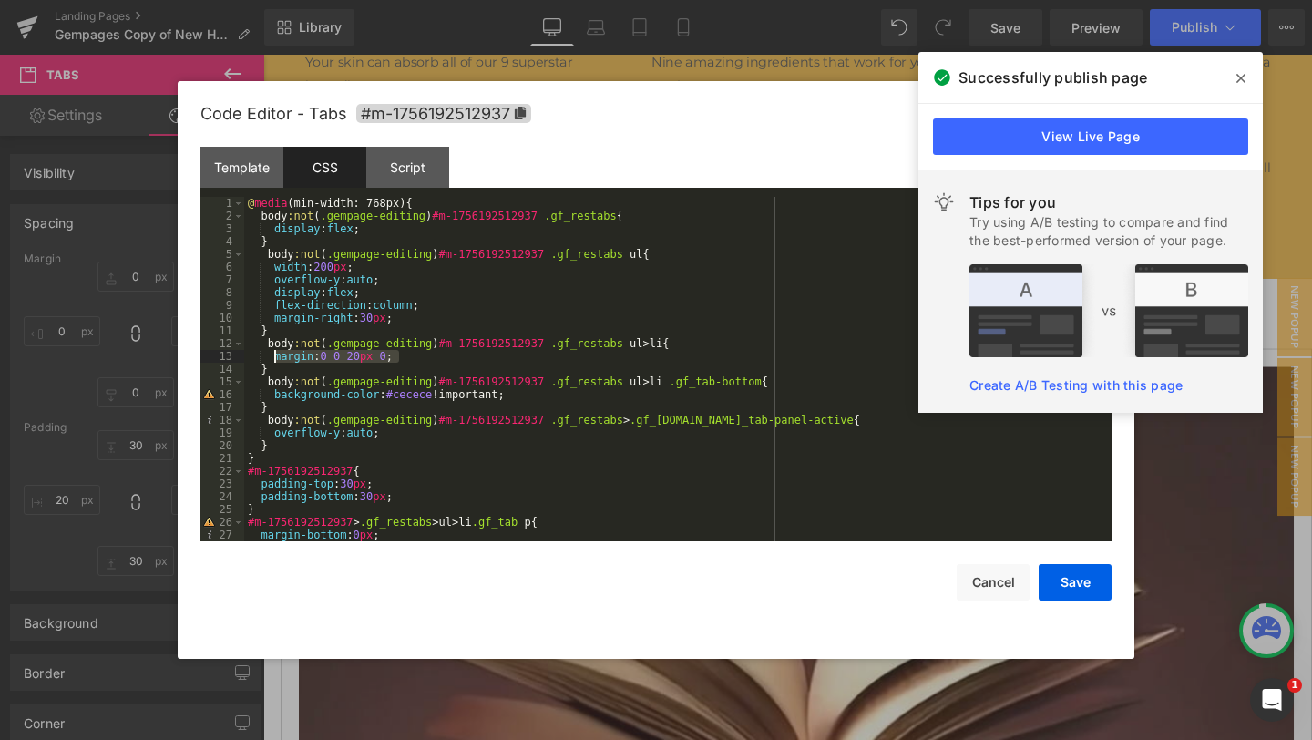
drag, startPoint x: 413, startPoint y: 357, endPoint x: 274, endPoint y: 354, distance: 138.6
click at [274, 354] on div "@ media (min-width: 768px) { body :not ( .gempage-editing ) #m-1756192512937 .g…" at bounding box center [674, 382] width 860 height 370
click at [1085, 581] on button "Save" at bounding box center [1075, 582] width 73 height 36
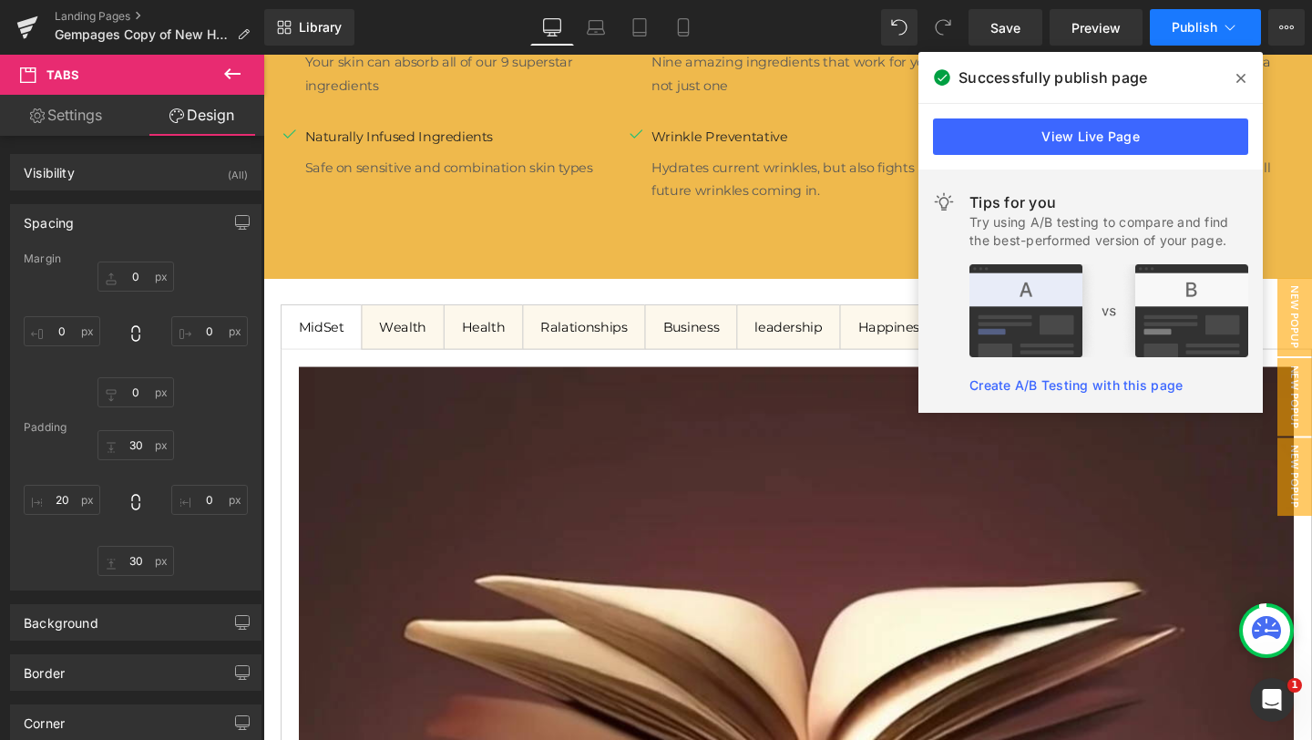
click at [1192, 22] on span "Publish" at bounding box center [1195, 27] width 46 height 15
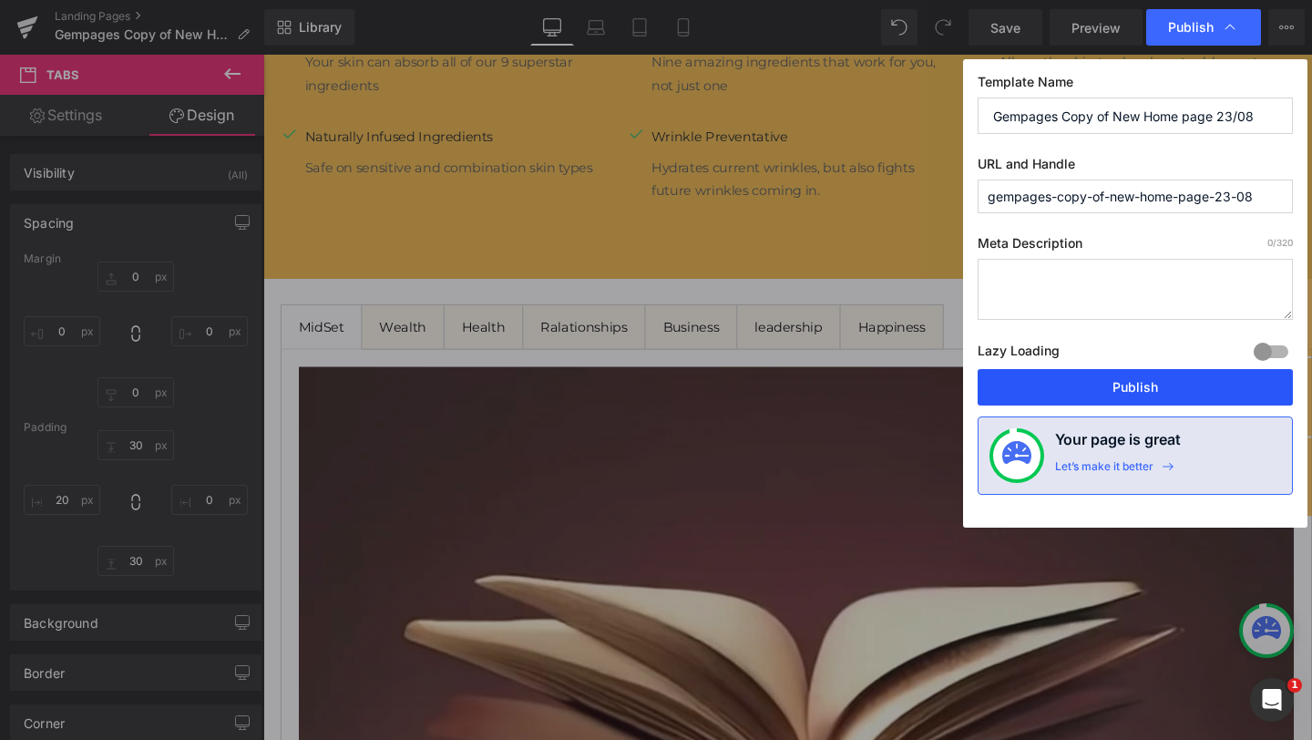
drag, startPoint x: 1093, startPoint y: 370, endPoint x: 873, endPoint y: 332, distance: 222.9
click at [1093, 370] on button "Publish" at bounding box center [1135, 387] width 315 height 36
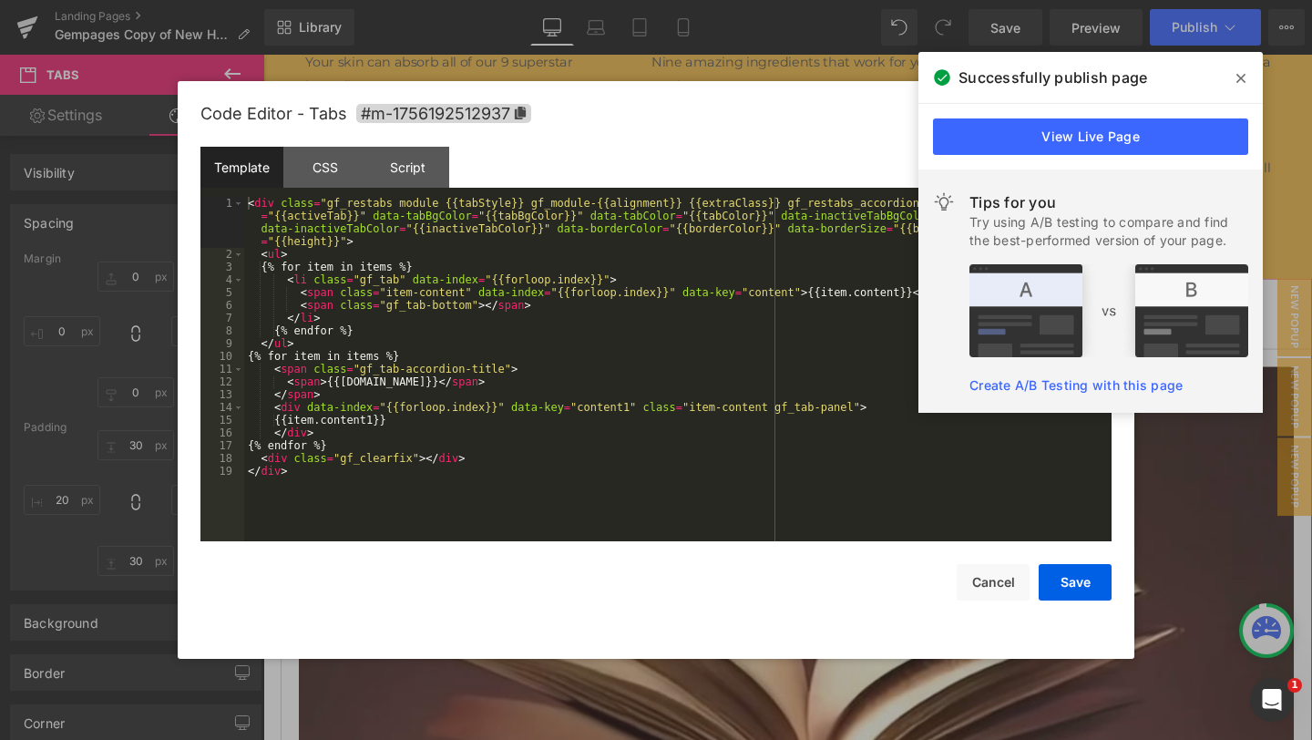
click at [751, 0] on div "Tabs You are previewing how the will restyle your page. You can not edit Elemen…" at bounding box center [656, 0] width 1312 height 0
click at [320, 174] on div "CSS" at bounding box center [324, 167] width 83 height 41
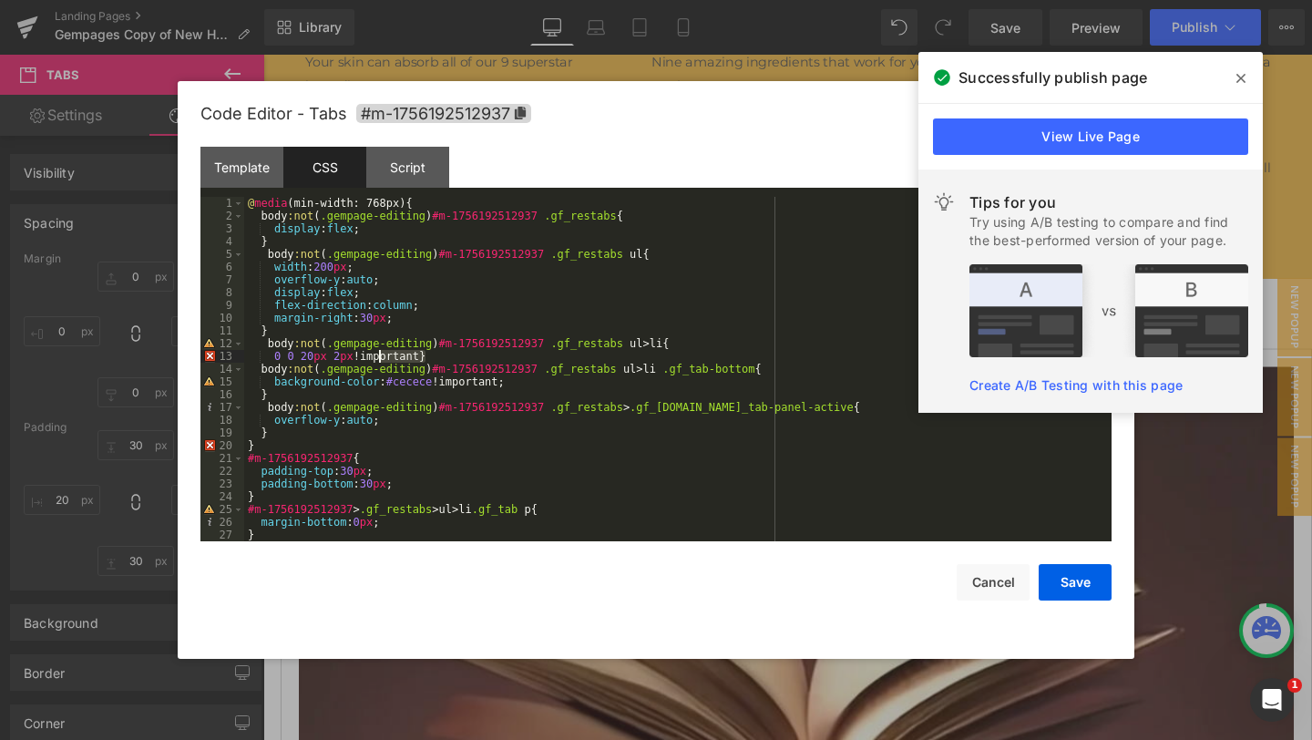
drag, startPoint x: 433, startPoint y: 355, endPoint x: 364, endPoint y: 350, distance: 69.4
click at [367, 297] on div "@ media (min-width: 768px) { body :not ( .gempage-editing ) #m-1756192512937 .g…" at bounding box center [376, 286] width 19 height 22
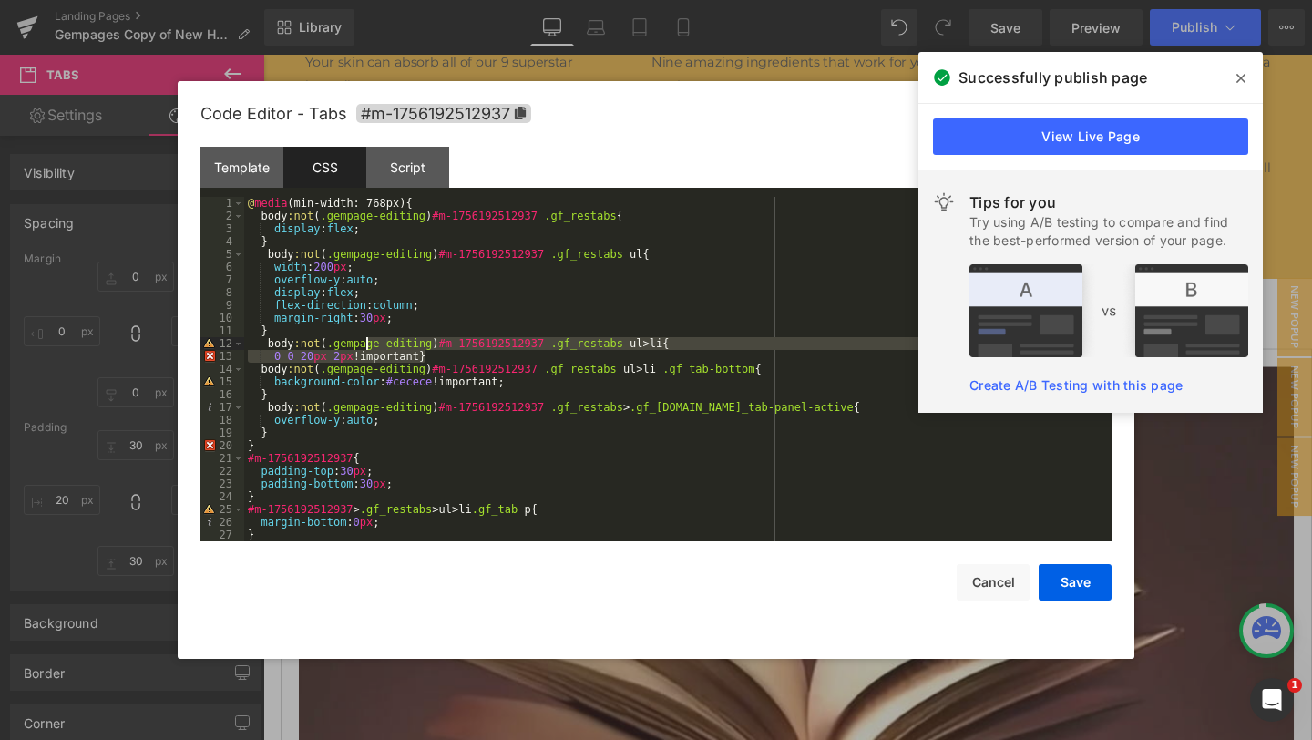
click at [367, 297] on div "@ media (min-width: 768px) { body :not ( .gempage-editing ) #m-1756192512937 .g…" at bounding box center [376, 286] width 19 height 22
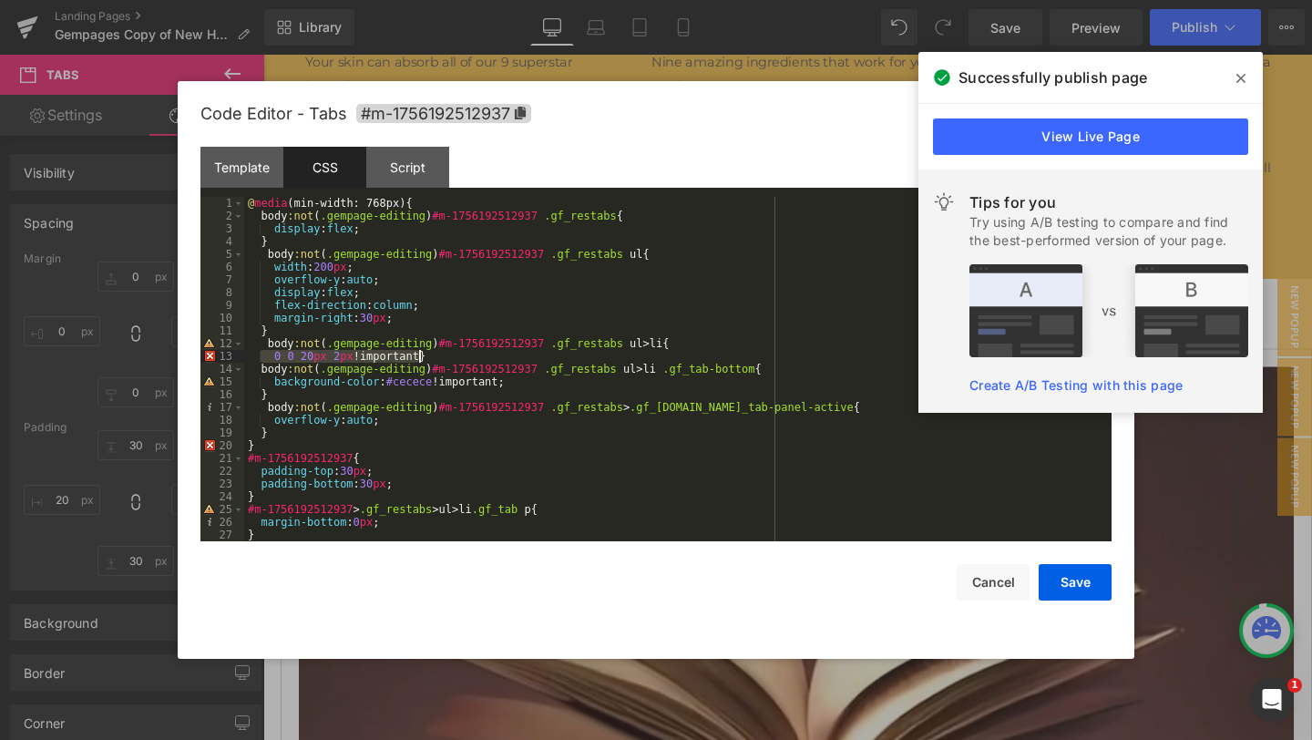
drag, startPoint x: 270, startPoint y: 357, endPoint x: 418, endPoint y: 353, distance: 148.6
click at [386, 297] on div "@ media (min-width: 768px) { body :not ( .gempage-editing ) #m-1756192512937 .g…" at bounding box center [376, 286] width 19 height 22
click at [1238, 87] on span at bounding box center [1241, 78] width 29 height 29
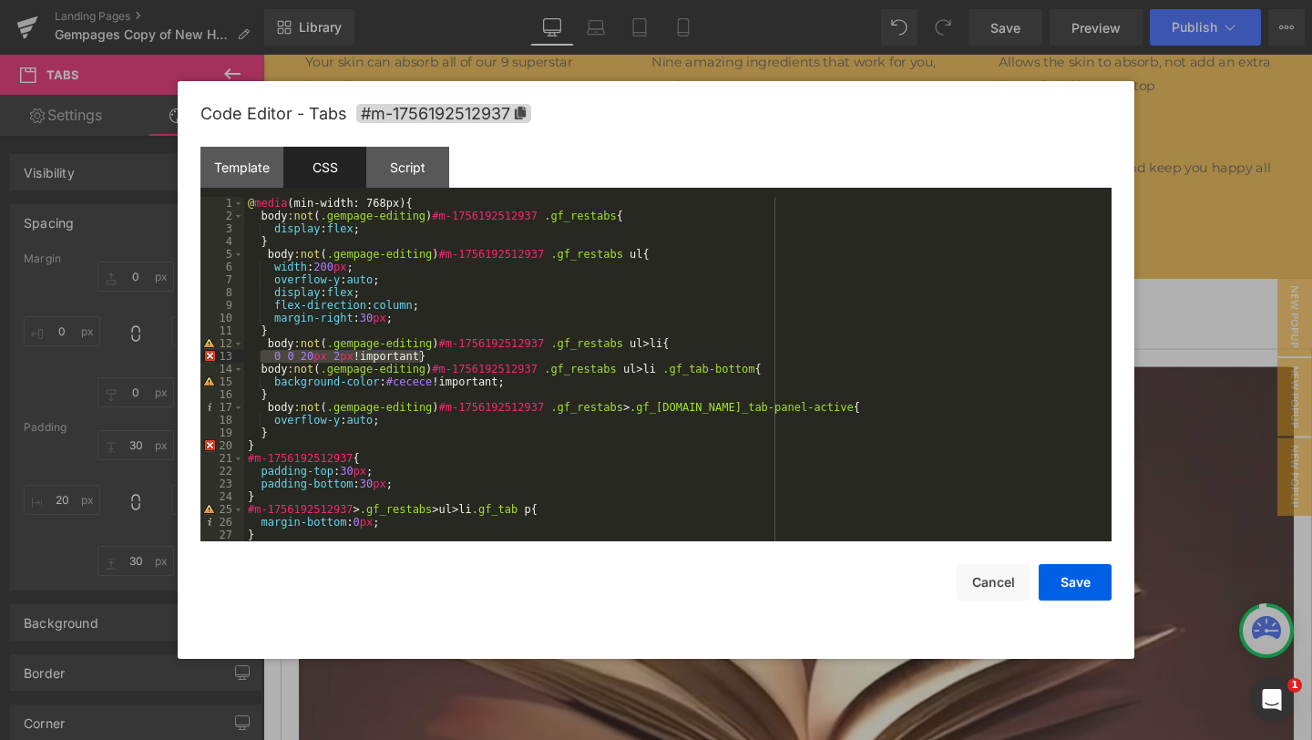
click at [778, 45] on div at bounding box center [656, 370] width 1312 height 740
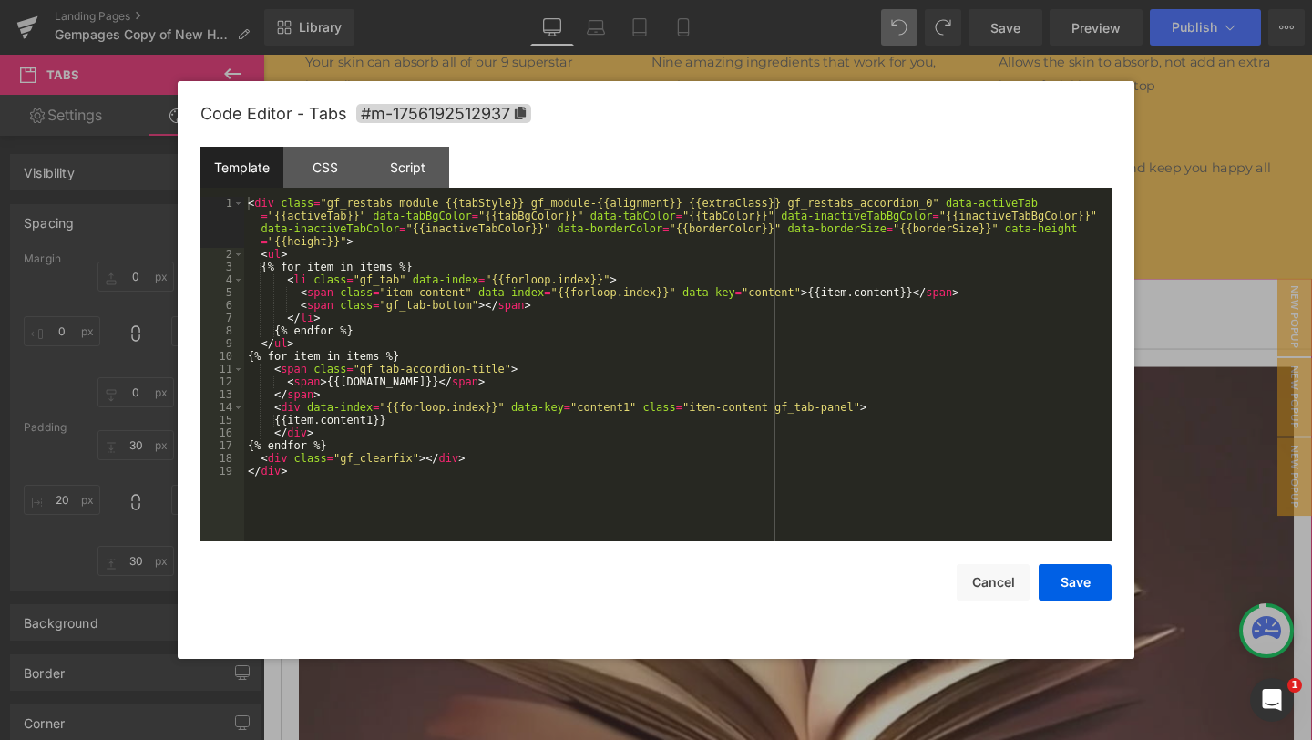
click at [765, 0] on div "Tabs You are previewing how the will restyle your page. You can not edit Elemen…" at bounding box center [656, 0] width 1312 height 0
click at [420, 276] on div "CSS" at bounding box center [449, 276] width 59 height 0
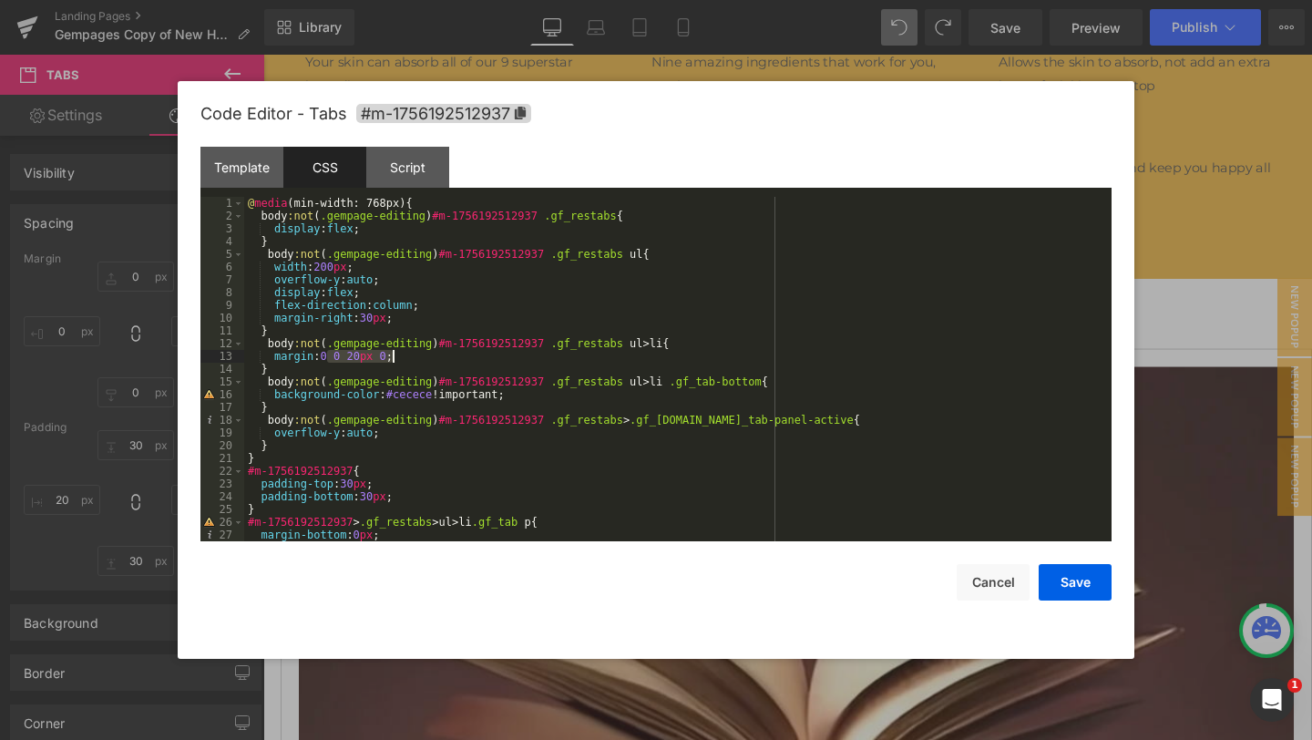
drag, startPoint x: 330, startPoint y: 354, endPoint x: 396, endPoint y: 351, distance: 65.7
click at [396, 351] on div "@ media (min-width: 768px) { body :not ( .gempage-editing ) #m-1756192512937 .g…" at bounding box center [674, 382] width 860 height 370
click at [1064, 578] on button "Save" at bounding box center [1075, 582] width 73 height 36
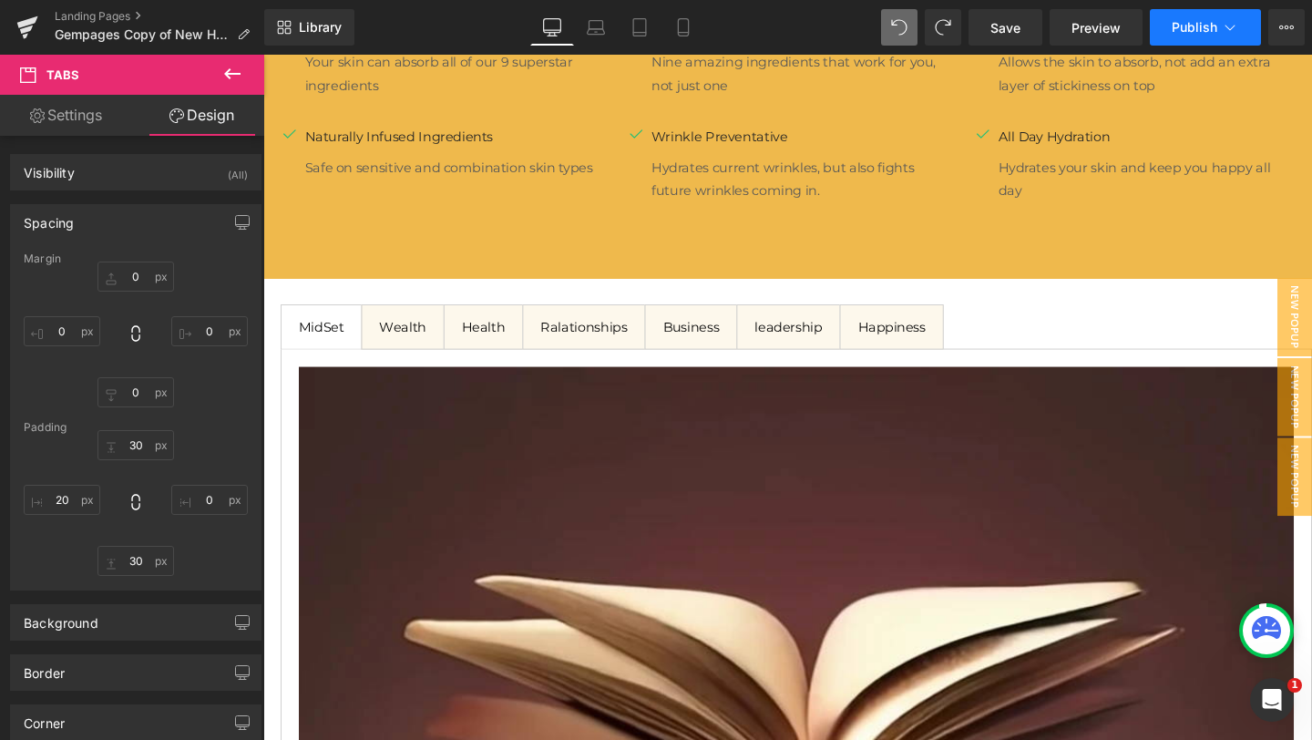
click at [1206, 30] on span "Publish" at bounding box center [1195, 27] width 46 height 15
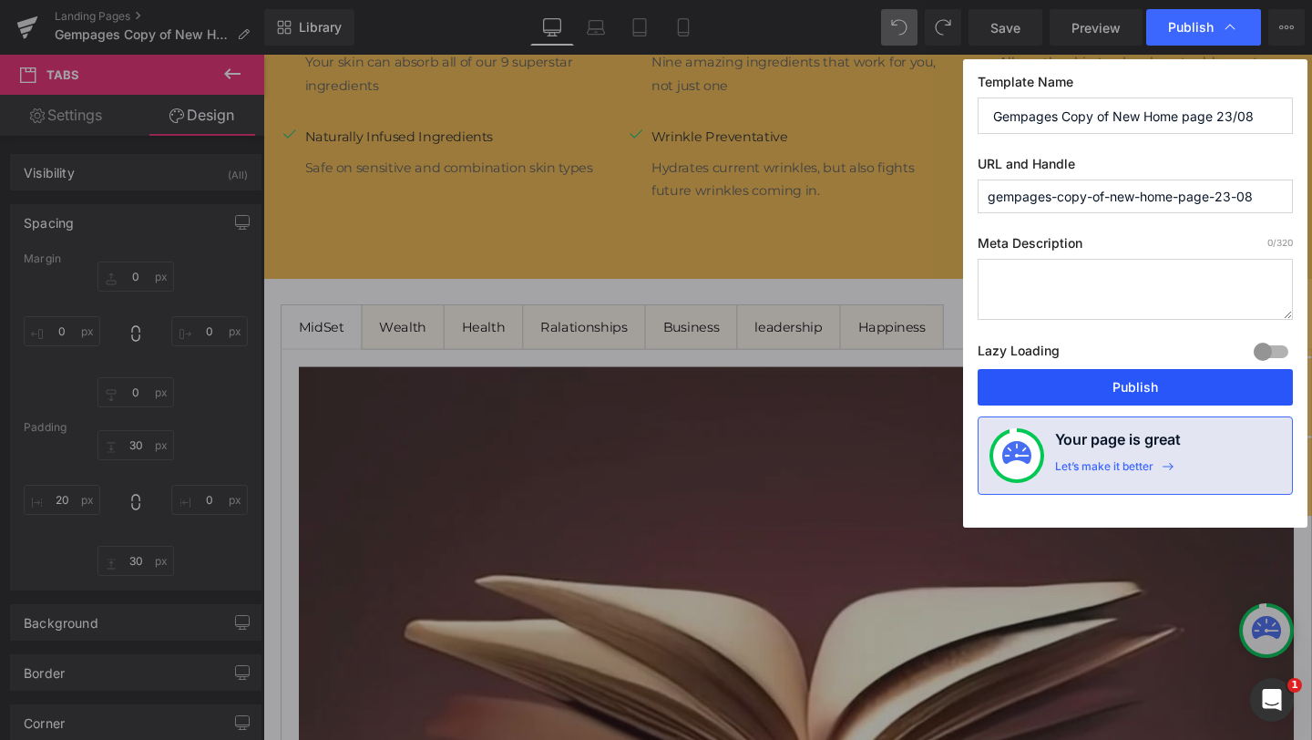
click at [1107, 396] on button "Publish" at bounding box center [1135, 387] width 315 height 36
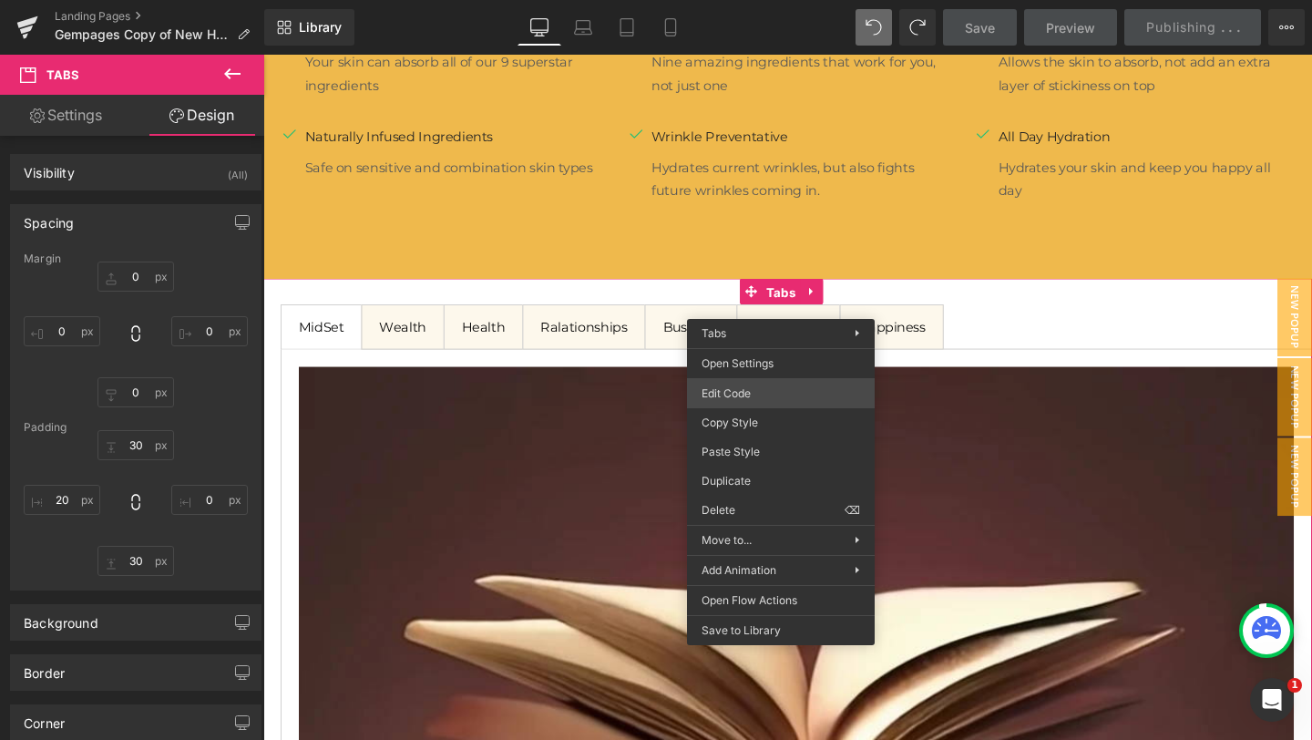
click at [776, 0] on div "Tabs You are previewing how the will restyle your page. You can not edit Elemen…" at bounding box center [656, 0] width 1312 height 0
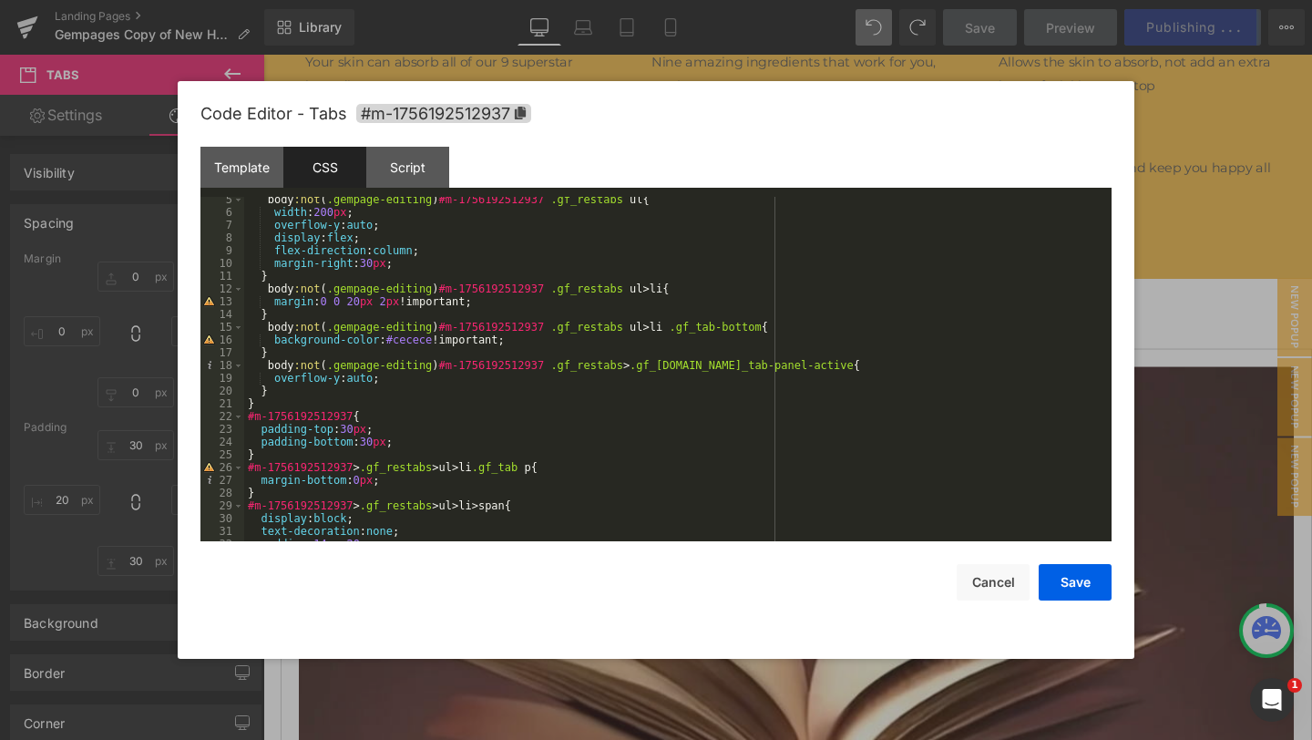
scroll to position [0, 0]
